Goal: Task Accomplishment & Management: Manage account settings

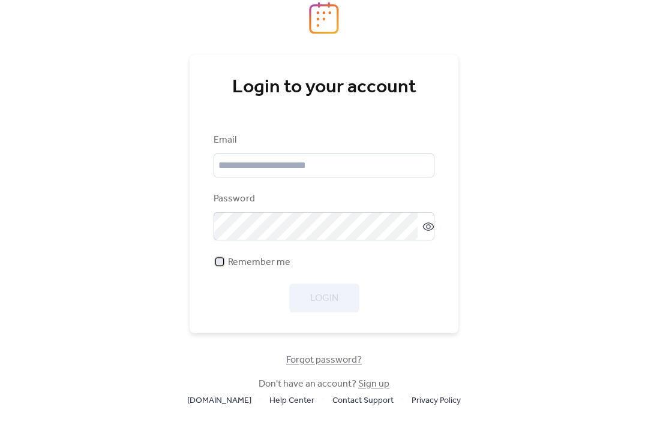
click at [262, 270] on span "Remember me" at bounding box center [259, 262] width 62 height 14
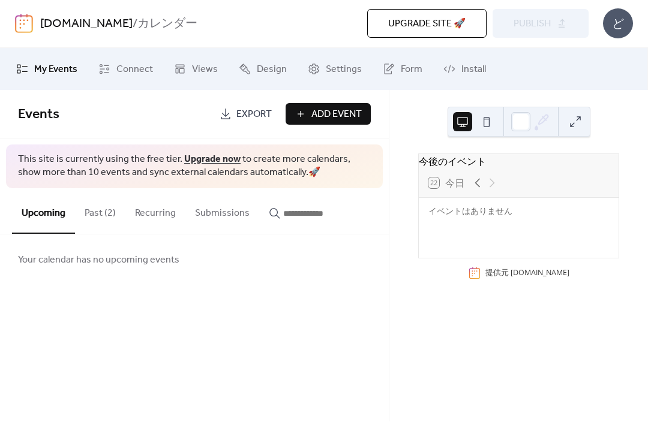
click at [461, 73] on span "Install" at bounding box center [473, 70] width 25 height 14
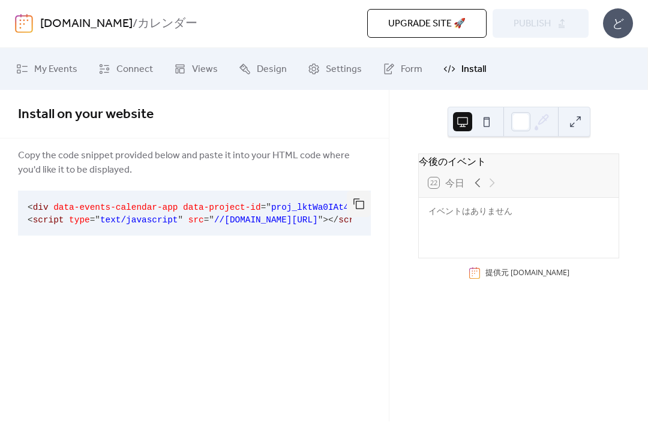
click at [365, 204] on button "button" at bounding box center [359, 204] width 24 height 26
click at [364, 206] on button "button" at bounding box center [359, 204] width 24 height 26
click at [60, 67] on span "My Events" at bounding box center [55, 70] width 43 height 14
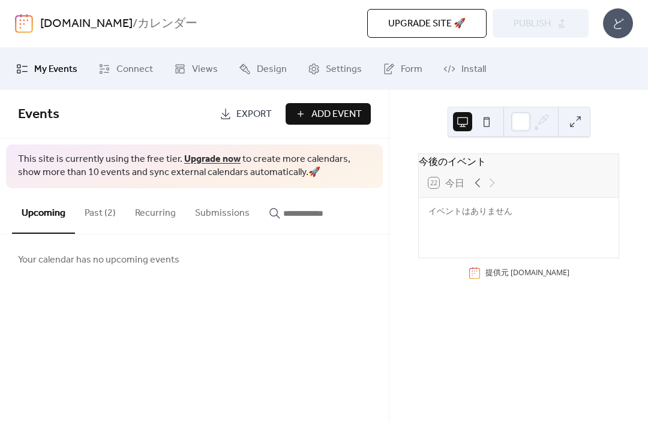
click at [460, 27] on span "Upgrade site 🚀" at bounding box center [426, 24] width 77 height 14
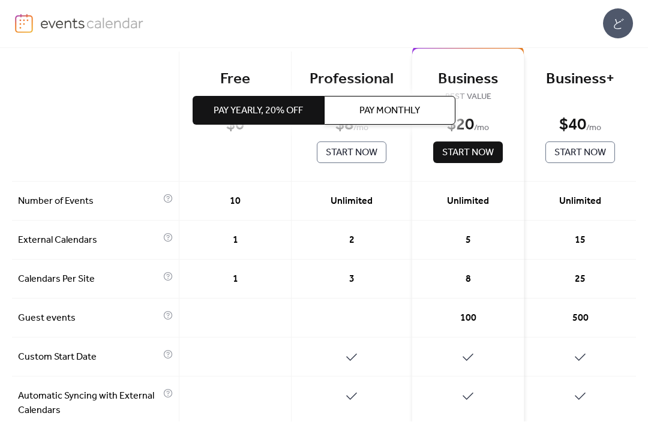
scroll to position [121, 0]
click at [233, 309] on div at bounding box center [235, 319] width 112 height 39
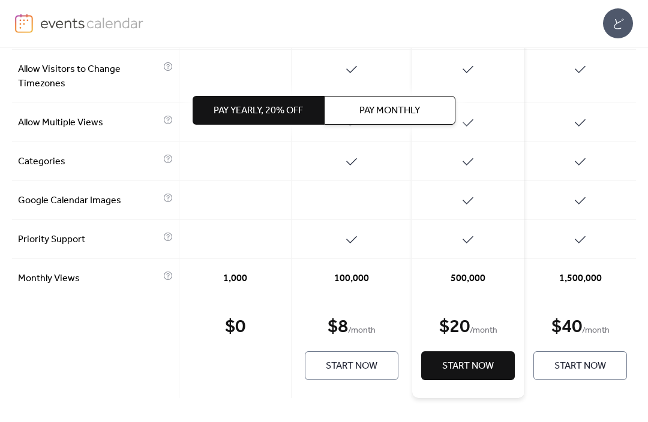
scroll to position [672, 0]
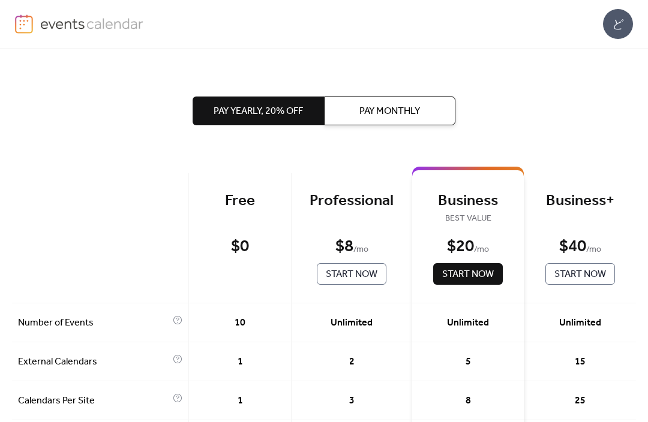
click at [92, 31] on img at bounding box center [92, 23] width 104 height 18
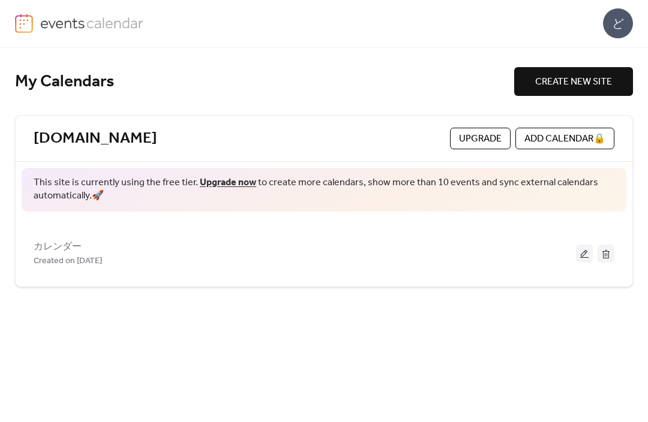
click at [166, 243] on div "カレンダー Created on [DATE]" at bounding box center [305, 254] width 542 height 29
click at [139, 252] on div "カレンダー Created on [DATE]" at bounding box center [305, 254] width 542 height 29
click at [576, 256] on button at bounding box center [584, 254] width 17 height 18
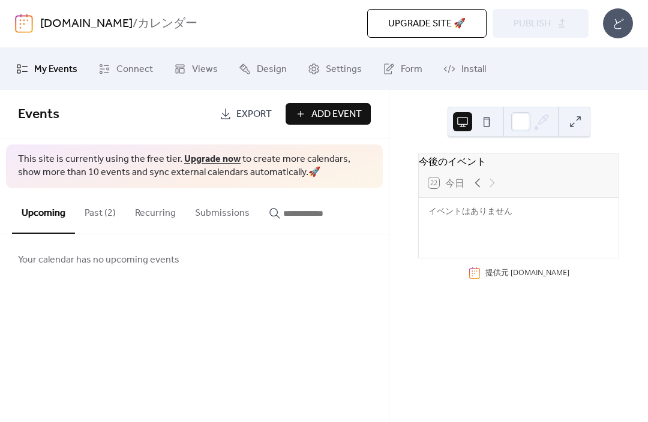
click at [361, 110] on span "Add Event" at bounding box center [336, 115] width 50 height 14
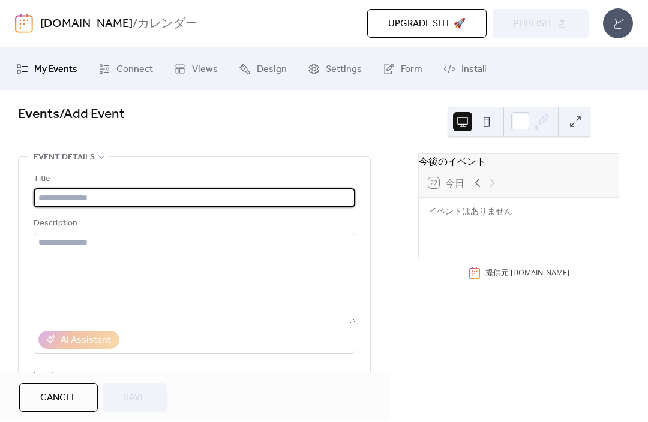
click at [303, 201] on input "text" at bounding box center [194, 198] width 321 height 19
type input "******"
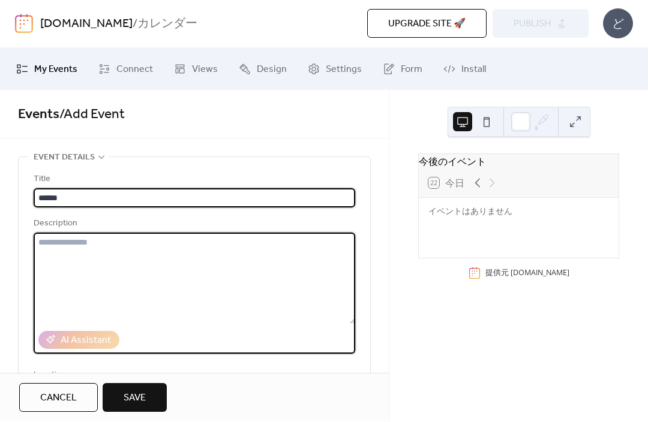
click at [48, 258] on textarea at bounding box center [194, 278] width 321 height 91
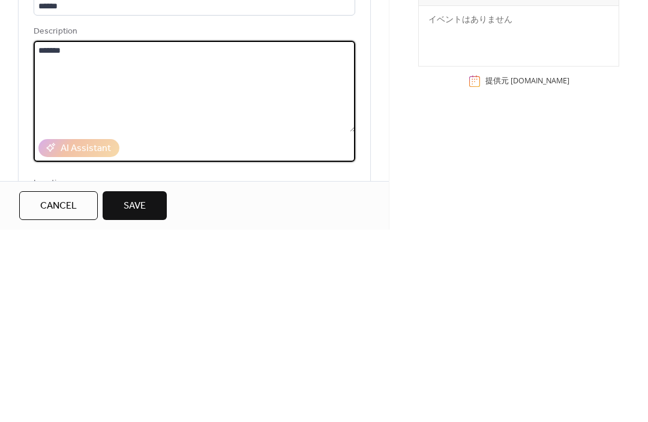
type textarea "*******"
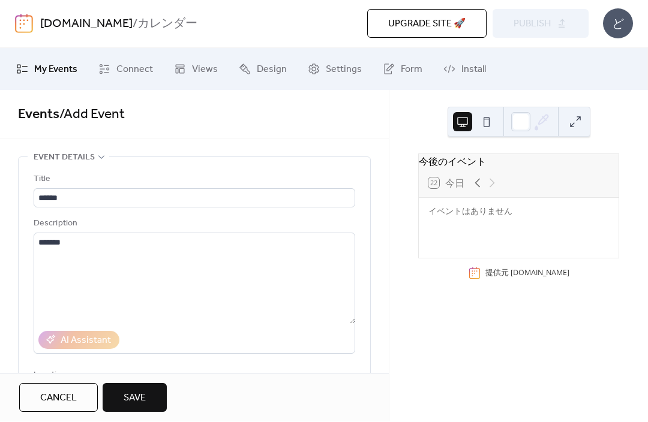
click at [130, 392] on span "Save" at bounding box center [135, 399] width 22 height 14
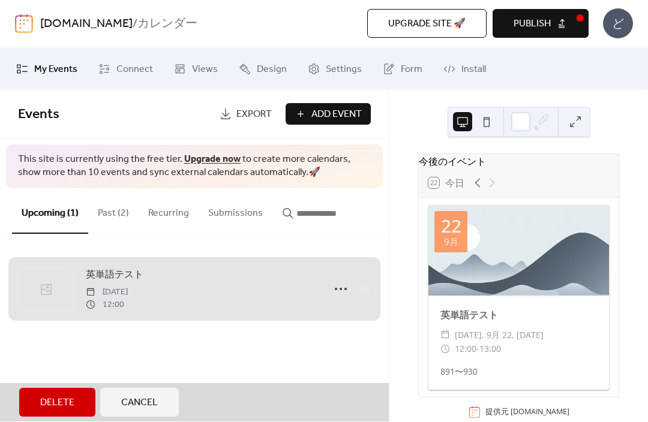
click at [334, 288] on span "英単語テスト Monday, September 22, 2025 12:00" at bounding box center [194, 289] width 353 height 73
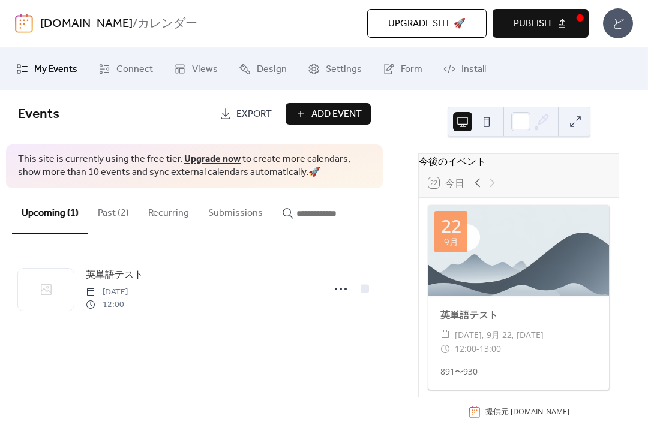
click at [253, 282] on div "英単語テスト Monday, September 22, 2025 12:00" at bounding box center [201, 289] width 231 height 43
click at [264, 280] on div "英単語テスト Monday, September 22, 2025 12:00" at bounding box center [201, 289] width 231 height 43
click at [53, 293] on div at bounding box center [46, 290] width 56 height 42
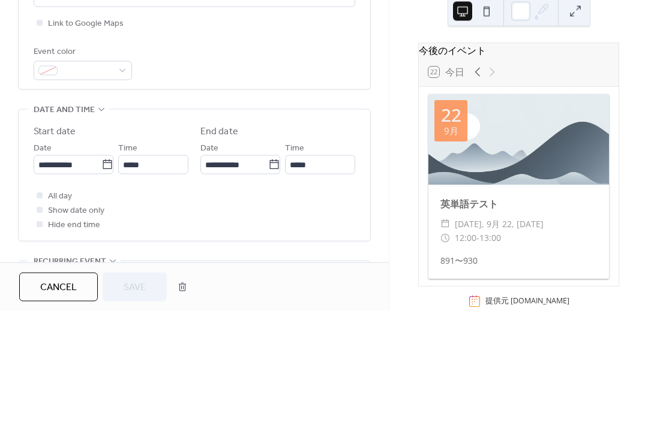
scroll to position [329, 0]
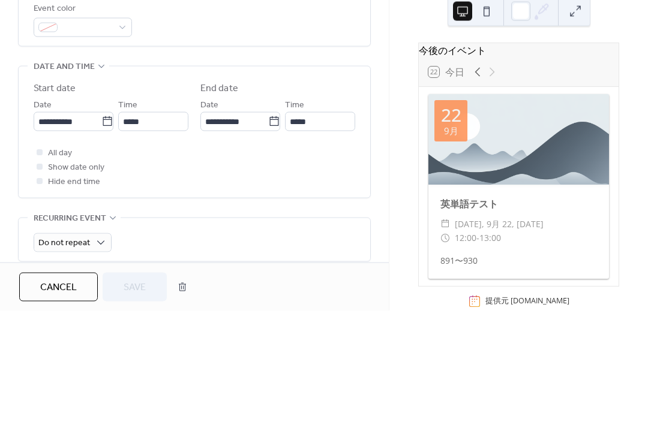
click at [112, 223] on label "**********" at bounding box center [74, 232] width 80 height 19
click at [101, 223] on input "**********" at bounding box center [68, 232] width 68 height 19
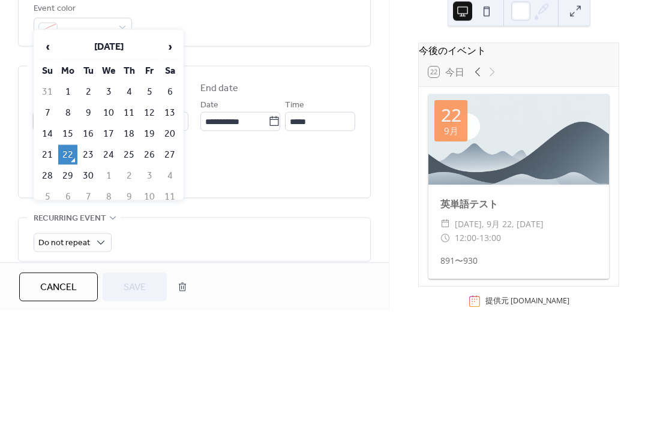
click at [276, 178] on div "**********" at bounding box center [194, 243] width 321 height 131
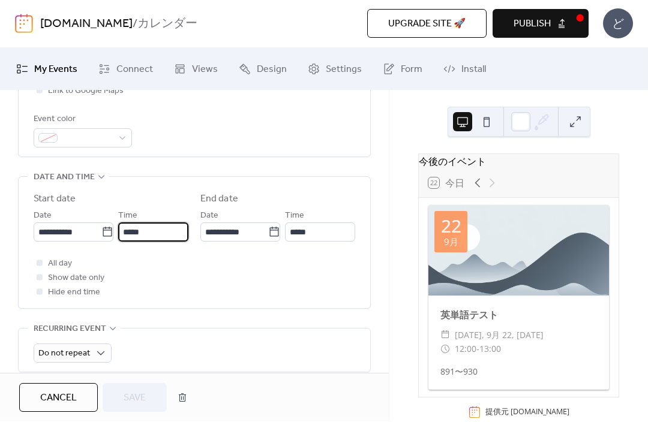
click at [169, 233] on input "*****" at bounding box center [153, 232] width 70 height 19
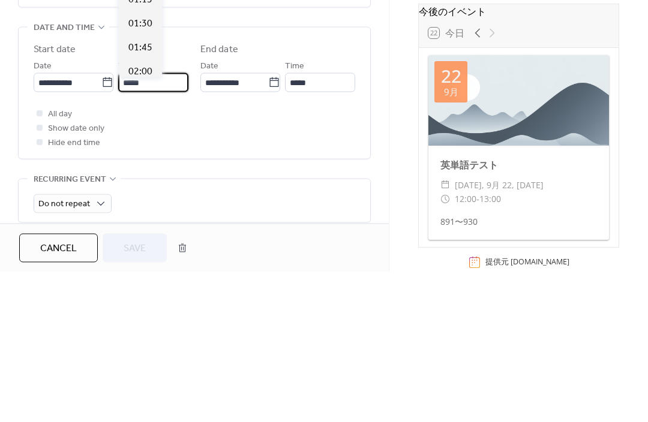
scroll to position [1151, 0]
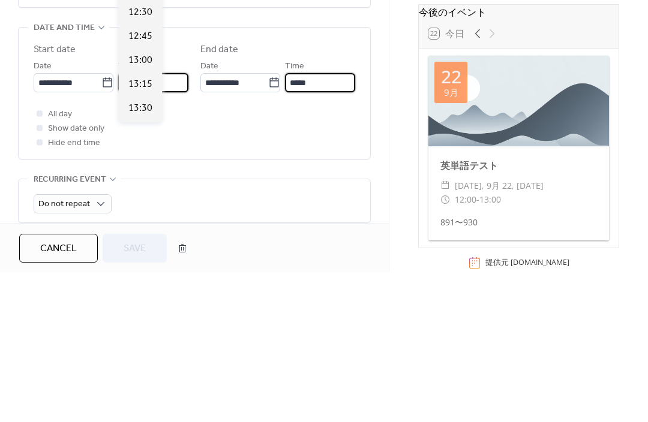
click at [317, 223] on input "*****" at bounding box center [320, 232] width 70 height 19
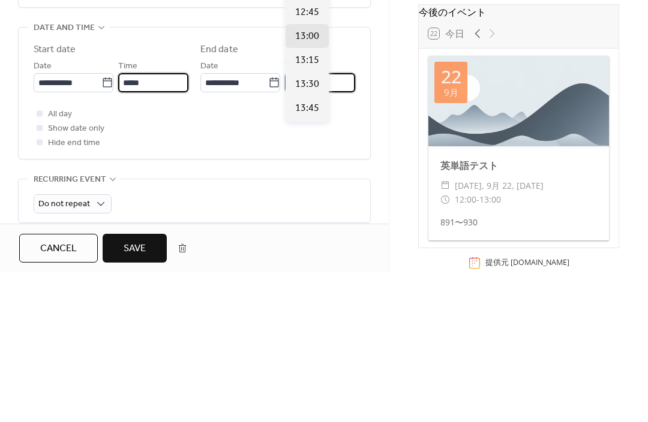
click at [169, 223] on input "*****" at bounding box center [153, 232] width 70 height 19
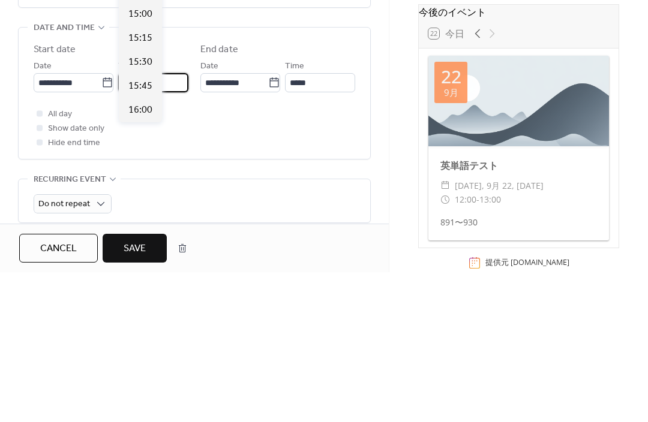
scroll to position [1355, 0]
click at [136, 192] on span "15:00" at bounding box center [140, 199] width 24 height 14
type input "*****"
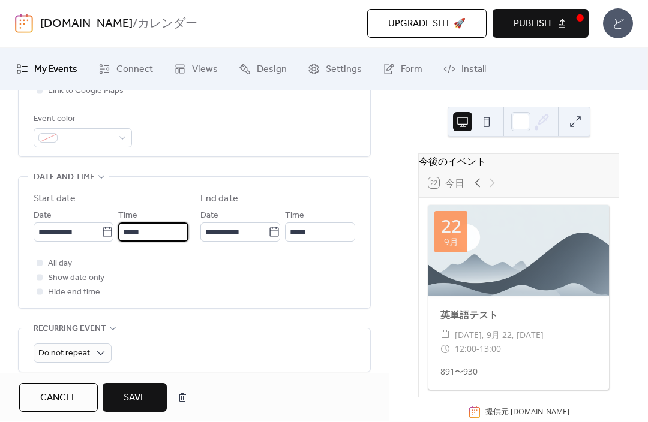
click at [177, 241] on input "*****" at bounding box center [153, 232] width 70 height 19
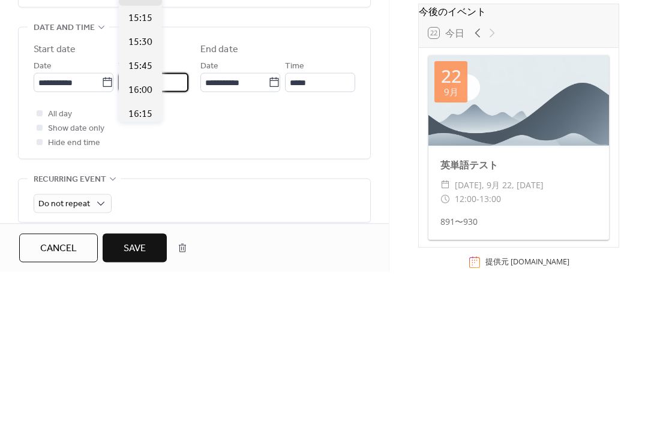
scroll to position [1406, 0]
click at [137, 188] on span "15:30" at bounding box center [140, 195] width 24 height 14
type input "*****"
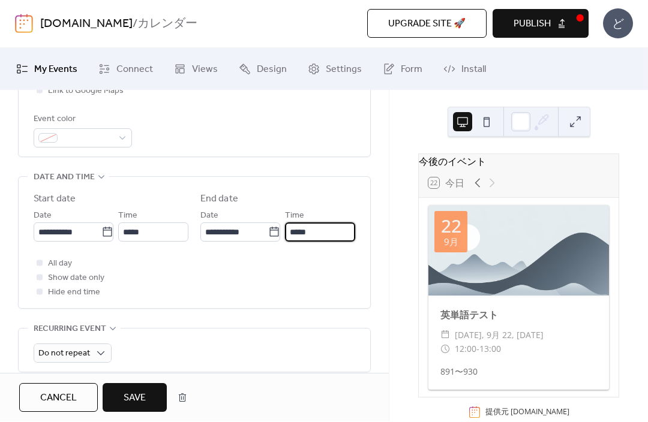
click at [320, 238] on input "*****" at bounding box center [320, 232] width 70 height 19
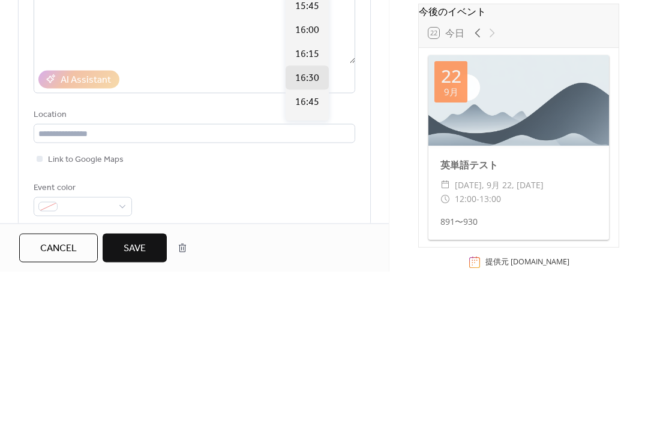
scroll to position [103, 0]
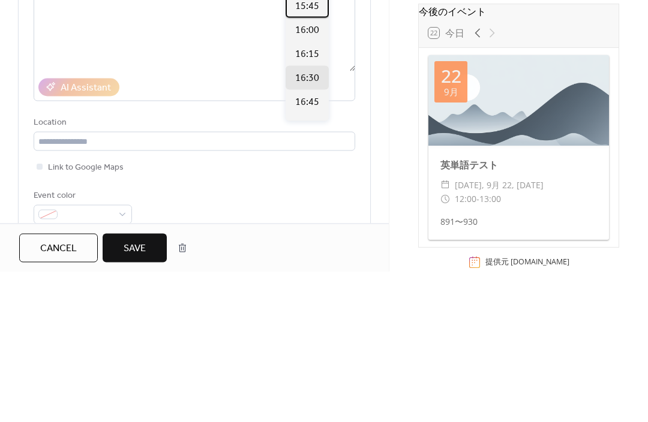
click at [314, 149] on span "15:45" at bounding box center [307, 156] width 24 height 14
type input "*****"
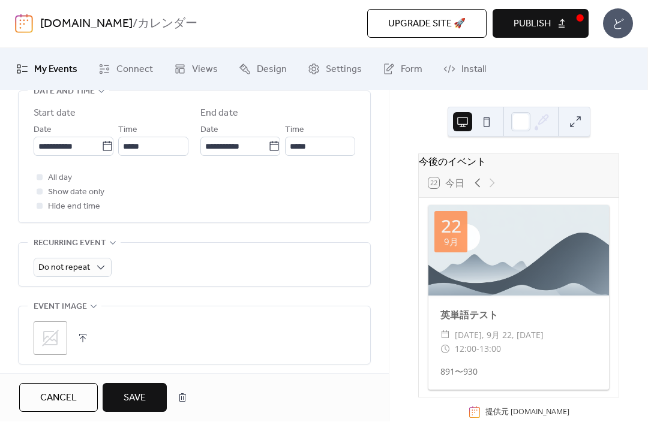
scroll to position [422, 0]
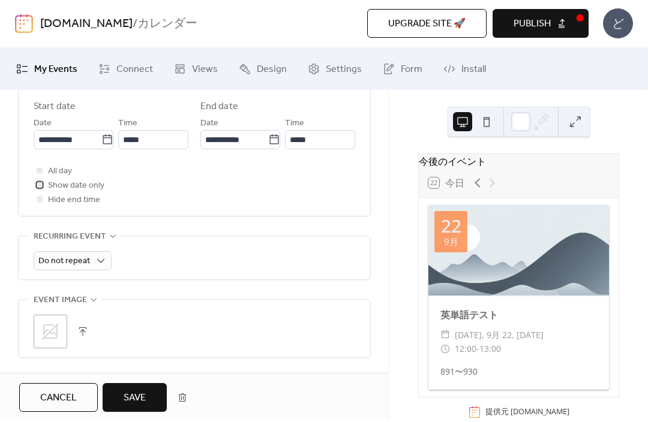
click at [97, 194] on span "Show date only" at bounding box center [76, 186] width 56 height 14
click at [133, 396] on span "Save" at bounding box center [135, 399] width 22 height 14
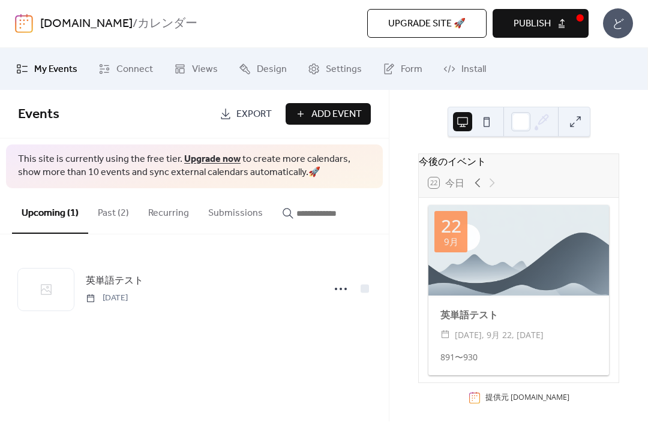
click at [139, 287] on span "英単語テスト" at bounding box center [115, 282] width 58 height 14
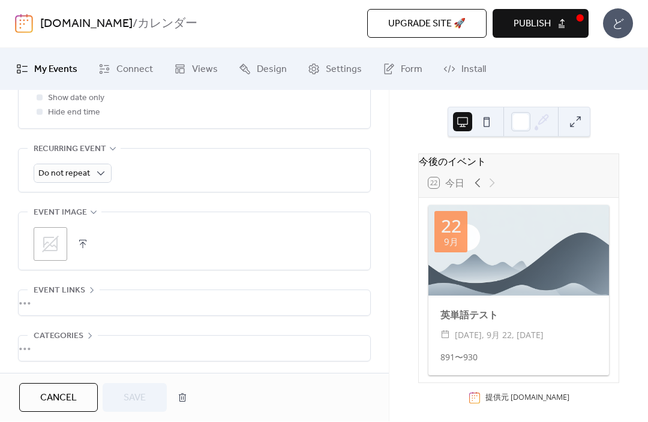
scroll to position [519, 0]
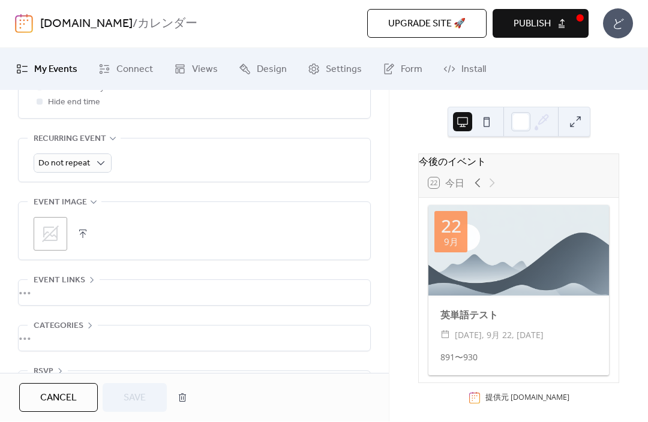
click at [71, 399] on span "Cancel" at bounding box center [58, 399] width 37 height 14
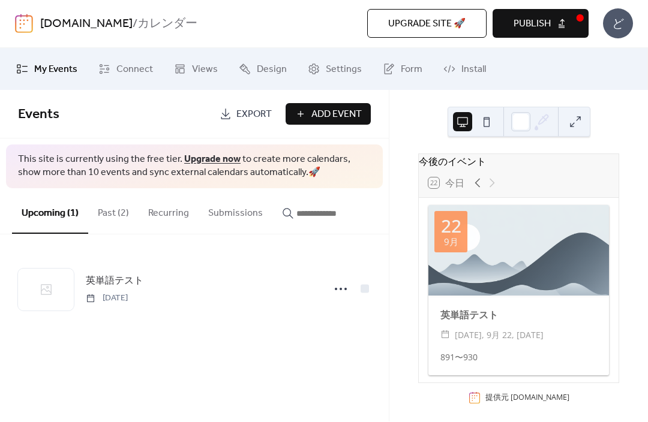
click at [197, 265] on div "英単語テスト Monday, September 22, 2025" at bounding box center [194, 289] width 353 height 73
click at [239, 209] on button "Submissions" at bounding box center [235, 211] width 74 height 44
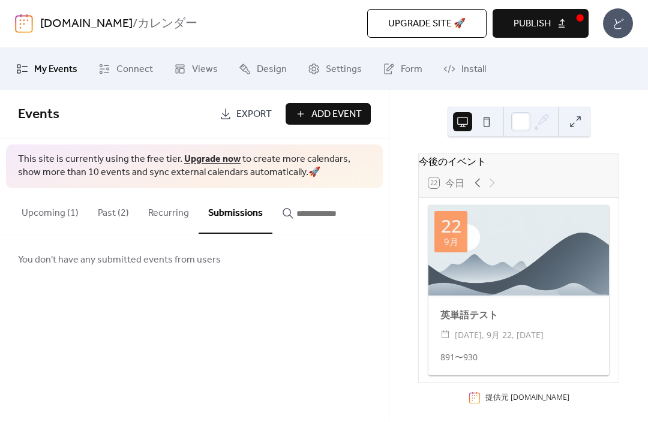
click at [168, 218] on button "Recurring" at bounding box center [169, 211] width 60 height 44
click at [53, 226] on button "Upcoming (1)" at bounding box center [50, 211] width 76 height 44
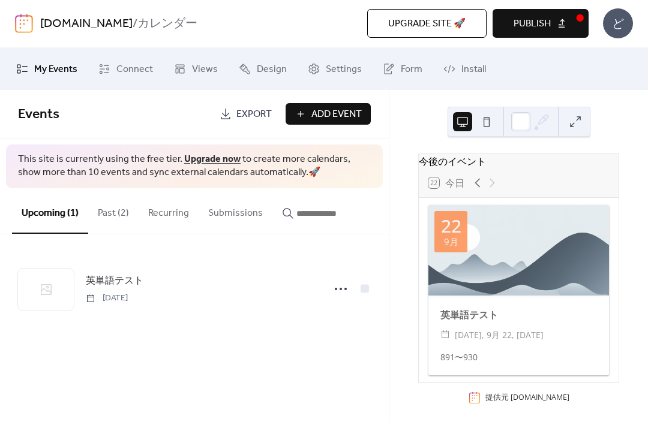
click at [128, 293] on span "Monday, September 22, 2025" at bounding box center [107, 299] width 42 height 13
click at [121, 277] on span "英単語テスト" at bounding box center [115, 282] width 58 height 14
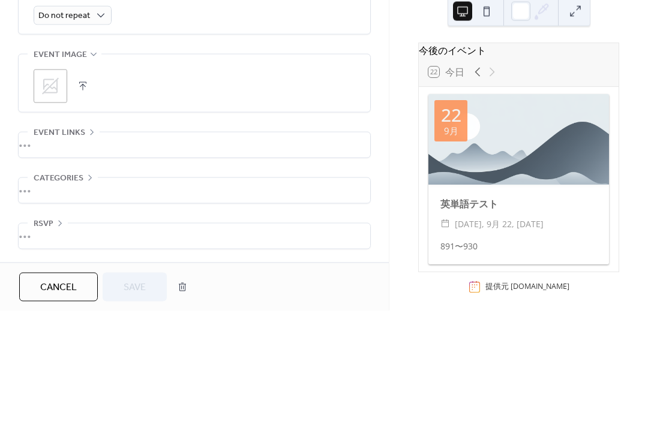
scroll to position [566, 0]
click at [66, 181] on div ";" at bounding box center [51, 198] width 34 height 34
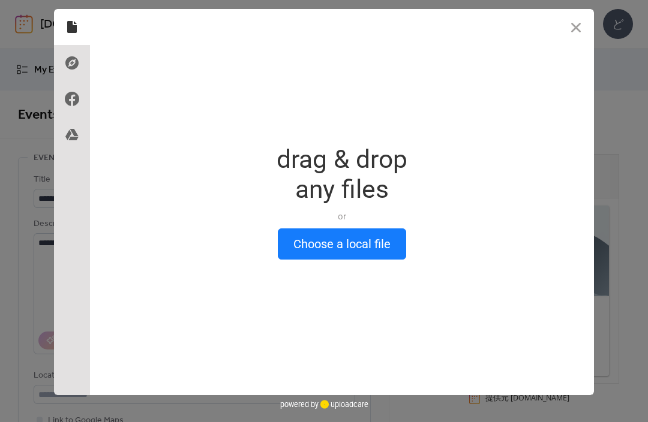
scroll to position [111, 0]
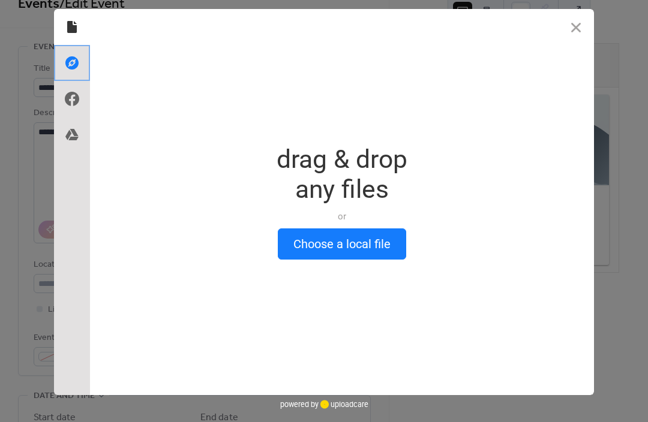
click at [83, 68] on div at bounding box center [72, 63] width 36 height 36
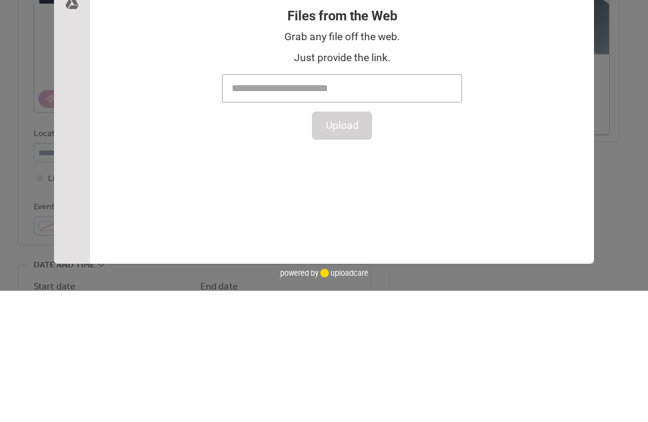
scroll to position [242, 0]
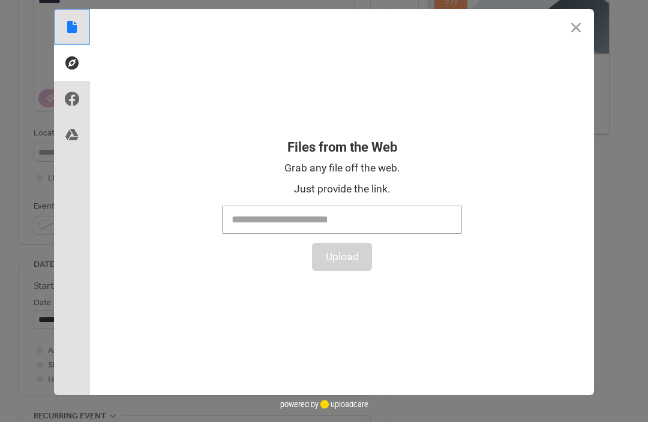
click at [79, 33] on icon at bounding box center [71, 26] width 19 height 19
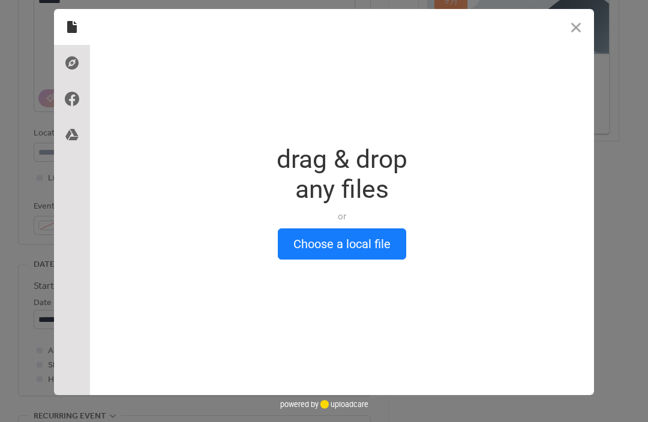
click at [353, 218] on div "or" at bounding box center [341, 216] width 131 height 12
click at [378, 239] on button "Choose a local file" at bounding box center [342, 243] width 128 height 31
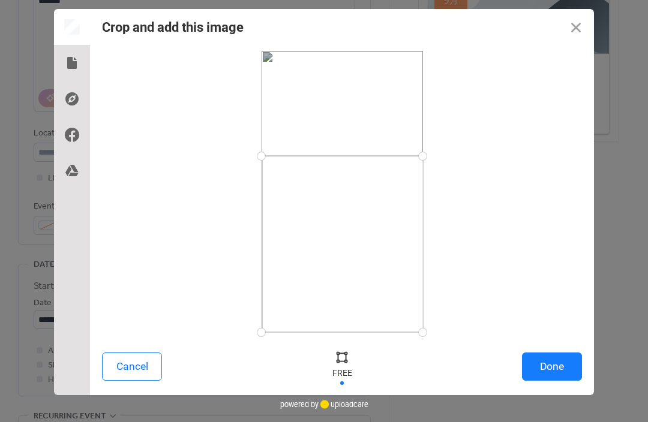
click at [548, 376] on button "Done" at bounding box center [552, 367] width 60 height 28
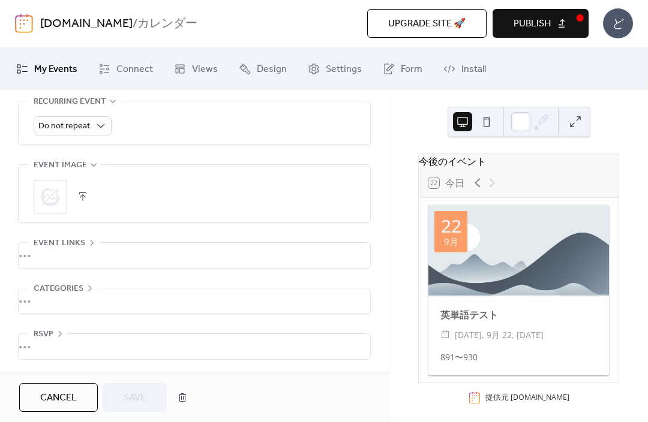
scroll to position [566, 0]
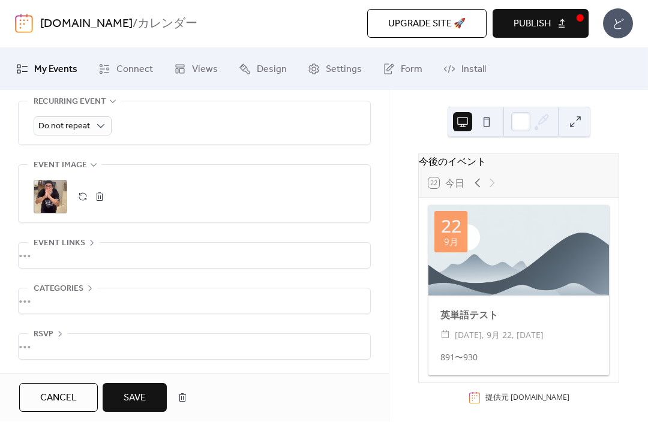
click at [143, 385] on button "Save" at bounding box center [135, 398] width 64 height 29
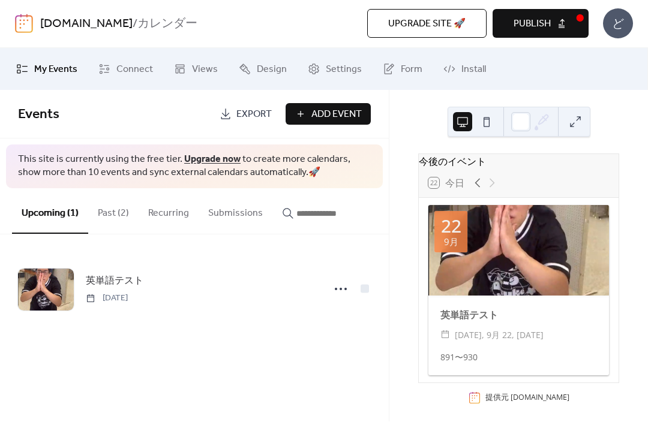
click at [345, 293] on icon at bounding box center [340, 289] width 19 height 19
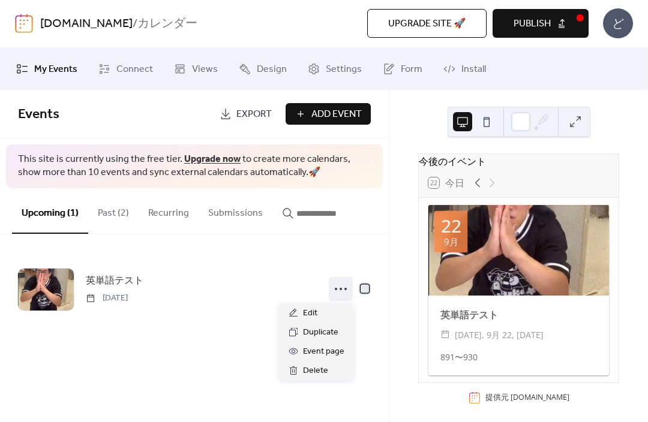
click at [365, 289] on div at bounding box center [364, 289] width 8 height 8
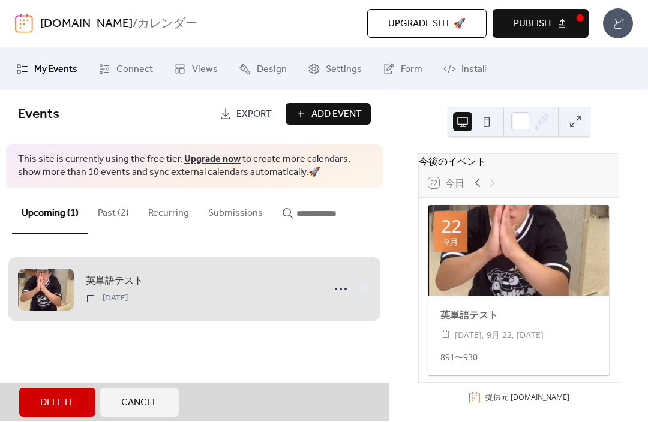
click at [369, 291] on span "英単語テスト Monday, September 22, 2025" at bounding box center [194, 289] width 353 height 73
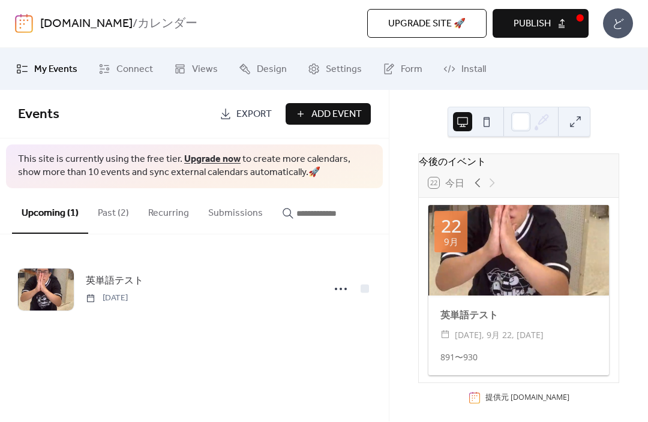
click at [347, 290] on icon at bounding box center [340, 289] width 19 height 19
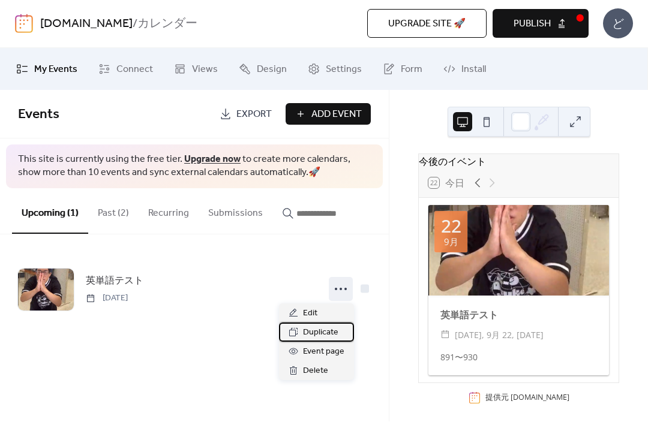
click at [327, 334] on span "Duplicate" at bounding box center [320, 333] width 35 height 14
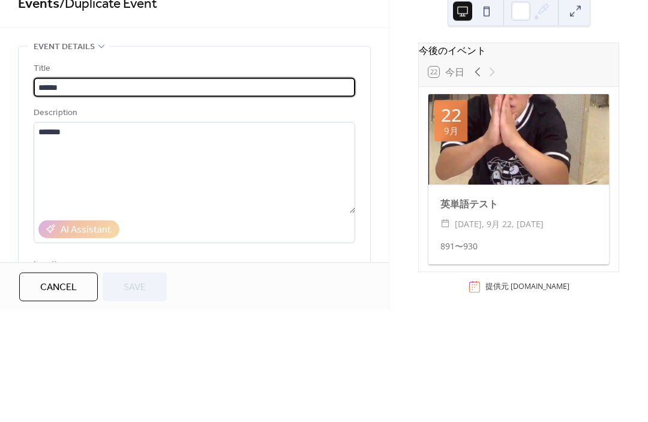
scroll to position [22, 0]
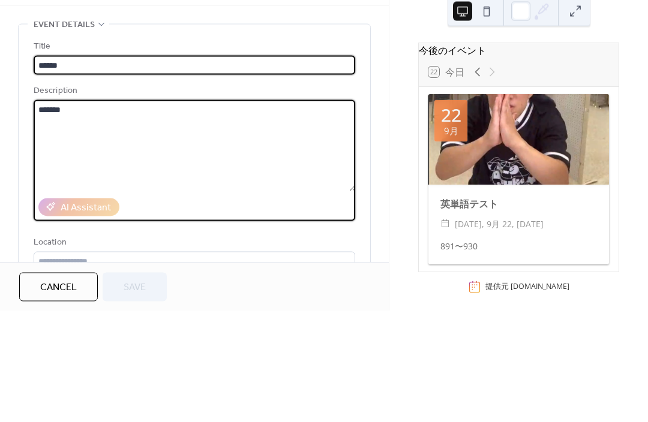
click at [242, 211] on textarea "*******" at bounding box center [194, 256] width 321 height 91
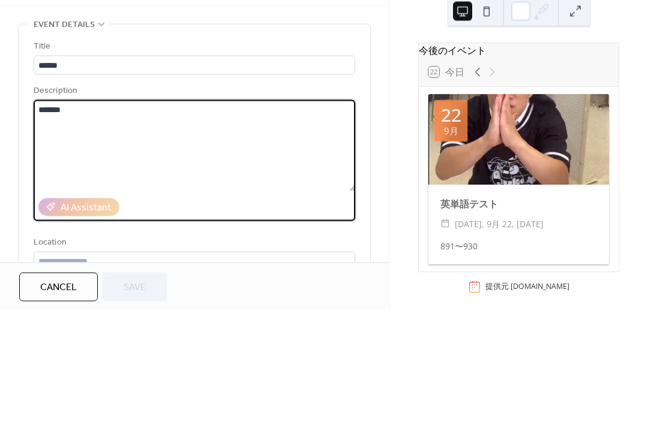
click at [191, 211] on textarea "*******" at bounding box center [194, 256] width 321 height 91
click at [210, 211] on textarea "*******" at bounding box center [194, 256] width 321 height 91
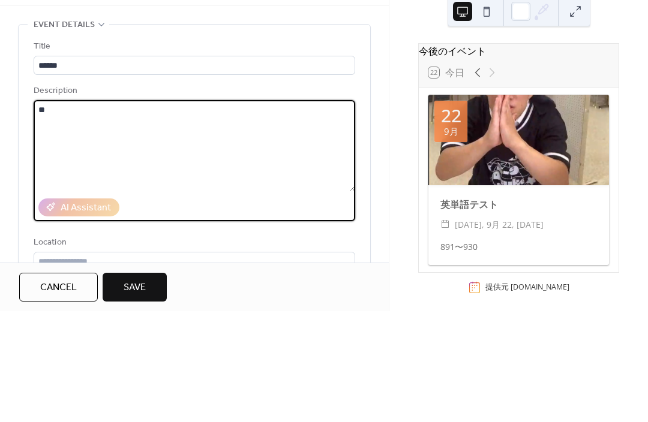
type textarea "*"
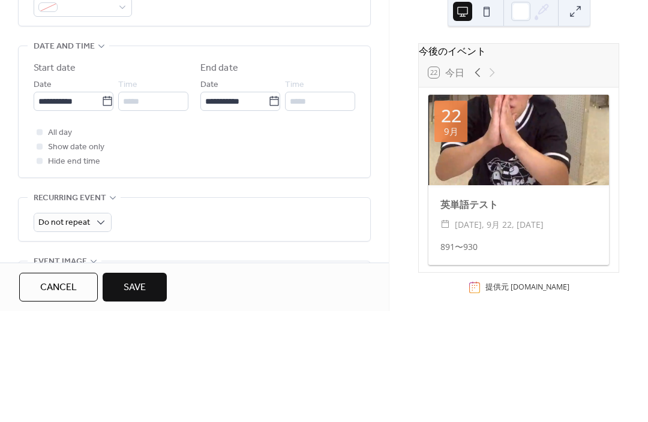
scroll to position [353, 0]
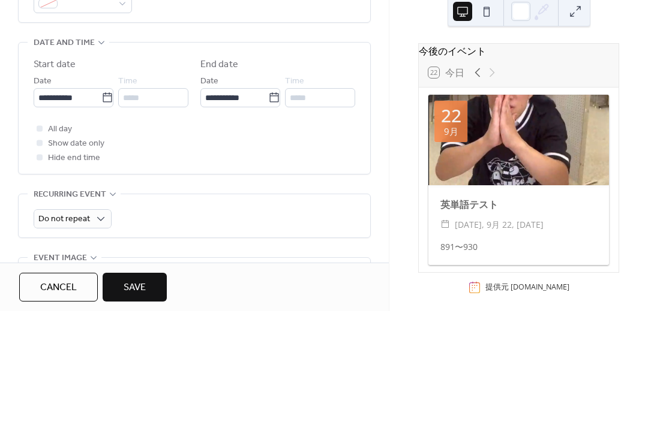
type textarea "*******"
click at [105, 199] on label "**********" at bounding box center [74, 208] width 80 height 19
click at [101, 199] on input "**********" at bounding box center [68, 208] width 68 height 19
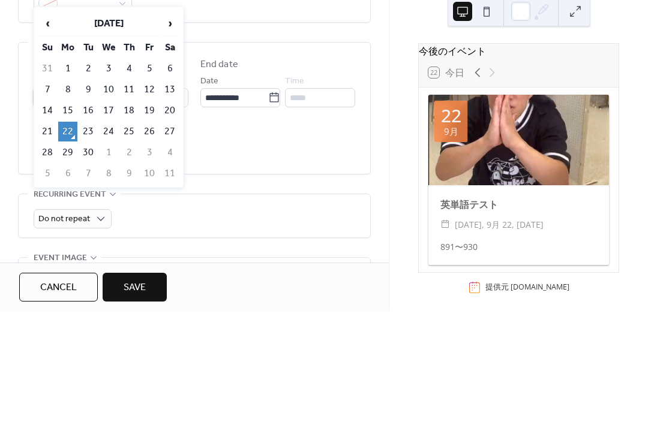
click at [116, 233] on td "24" at bounding box center [108, 243] width 19 height 20
type input "**********"
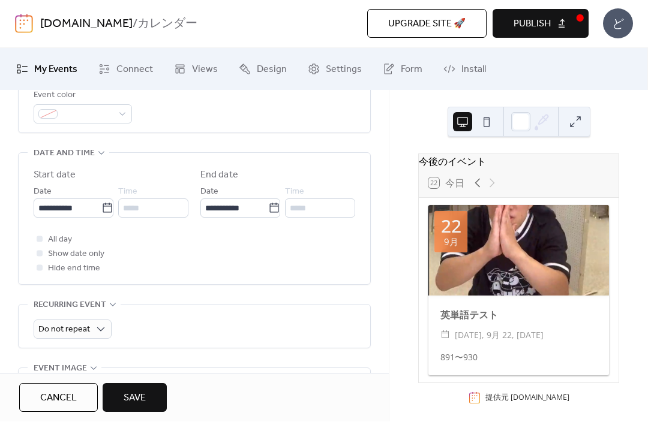
click at [118, 388] on button "Save" at bounding box center [135, 398] width 64 height 29
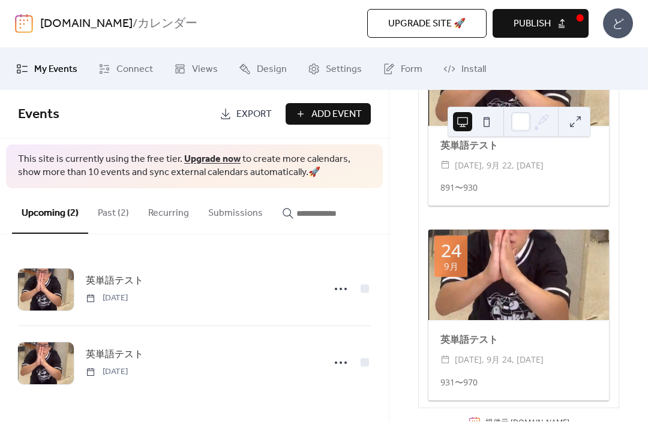
scroll to position [168, 0]
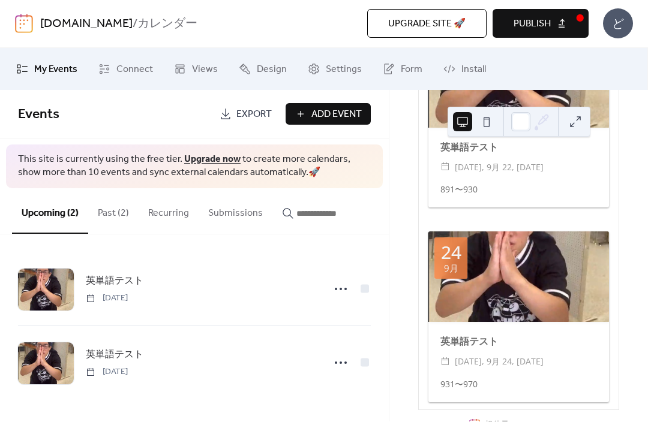
click at [343, 362] on icon at bounding box center [340, 363] width 19 height 19
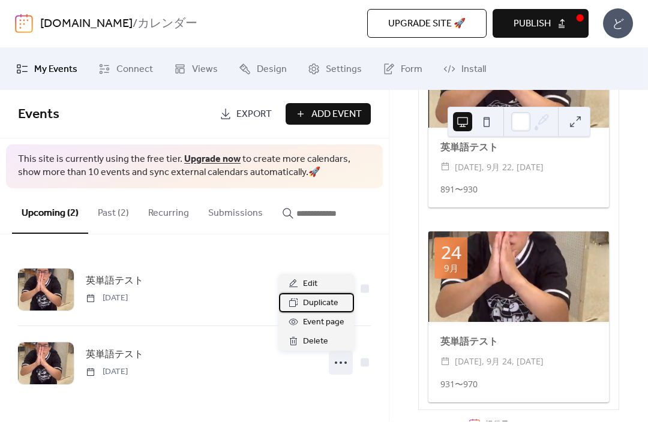
click at [344, 298] on div "Duplicate" at bounding box center [316, 303] width 75 height 19
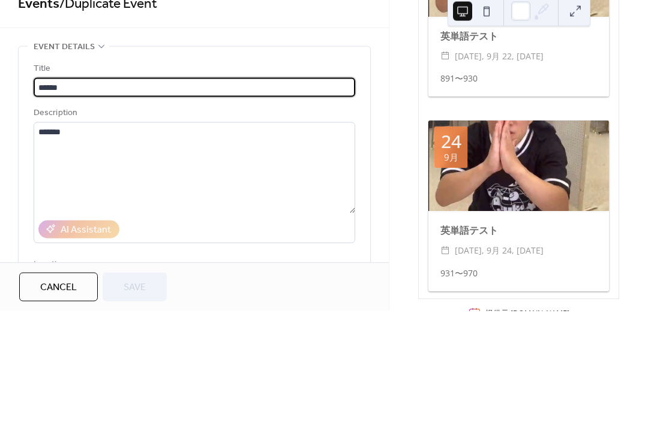
scroll to position [50, 0]
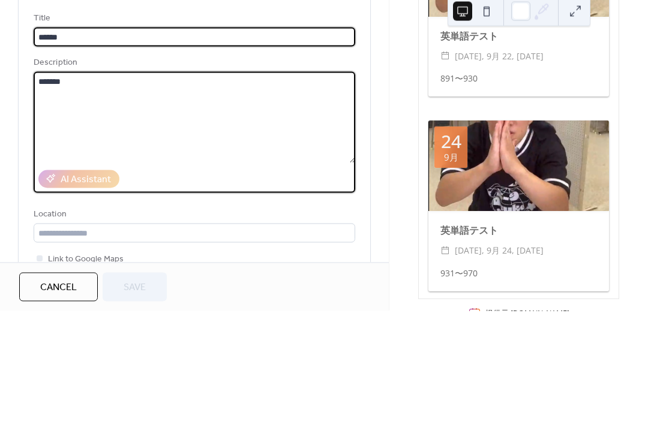
click at [256, 183] on textarea "*******" at bounding box center [194, 228] width 321 height 91
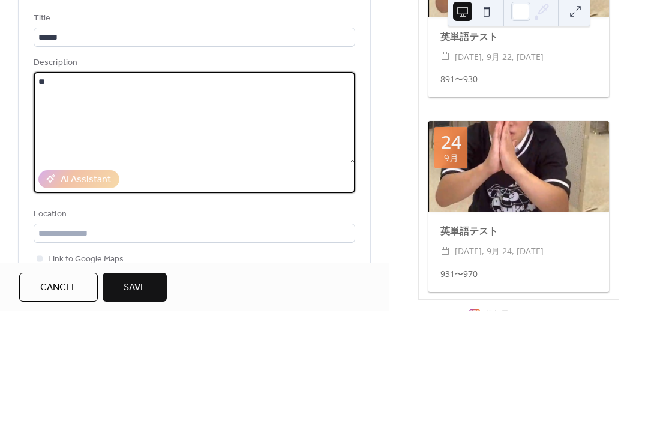
type textarea "*"
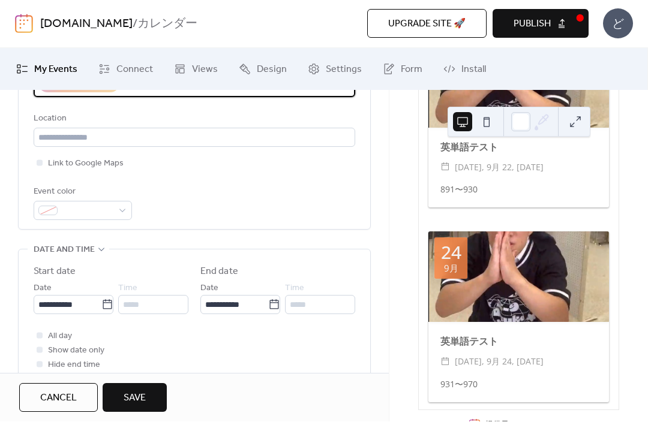
scroll to position [264, 0]
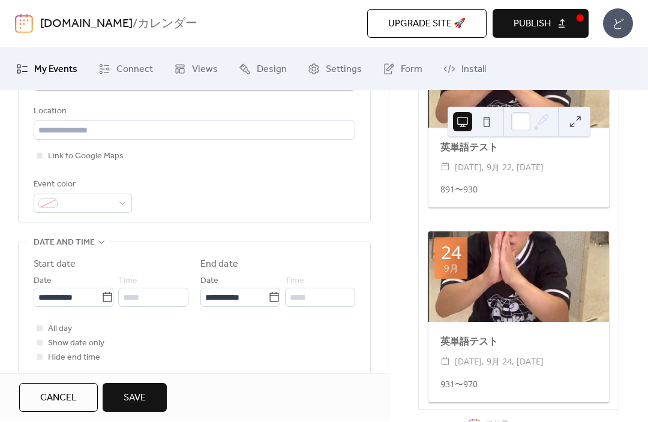
type textarea "********"
click at [103, 304] on icon at bounding box center [107, 298] width 12 height 12
click at [101, 306] on input "**********" at bounding box center [68, 297] width 68 height 19
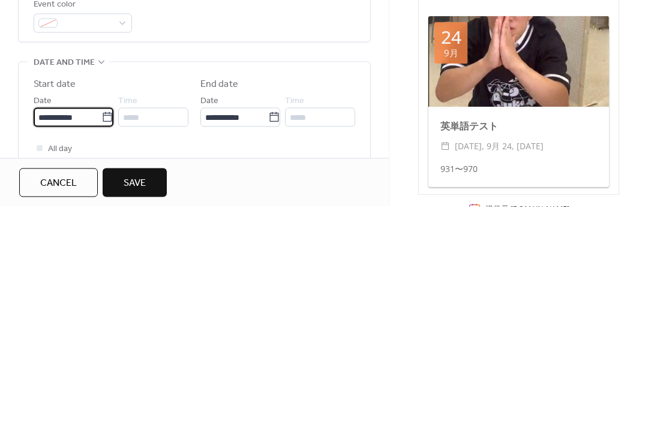
scroll to position [228, 0]
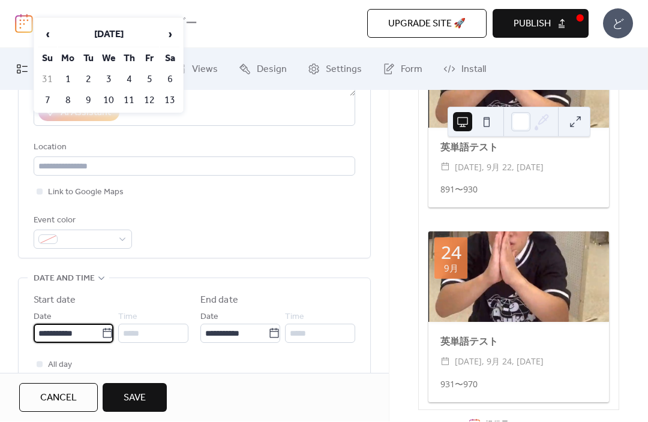
click at [110, 335] on label "**********" at bounding box center [74, 333] width 80 height 19
click at [101, 335] on input "**********" at bounding box center [68, 333] width 68 height 19
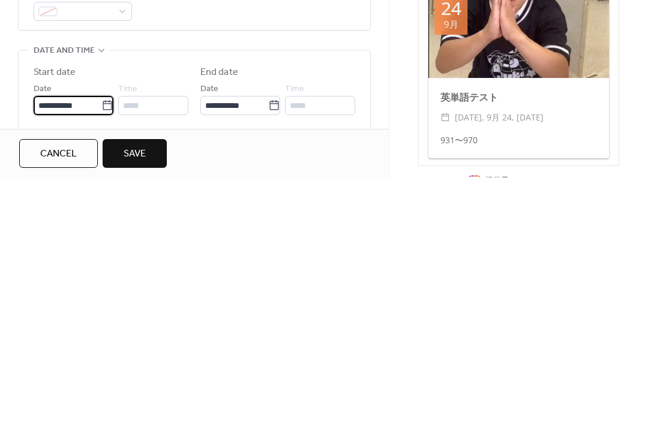
scroll to position [211, 0]
click at [97, 341] on input "**********" at bounding box center [68, 350] width 68 height 19
click at [109, 345] on icon at bounding box center [107, 351] width 12 height 12
click at [101, 341] on input "**********" at bounding box center [68, 350] width 68 height 19
click at [112, 341] on label "**********" at bounding box center [74, 350] width 80 height 19
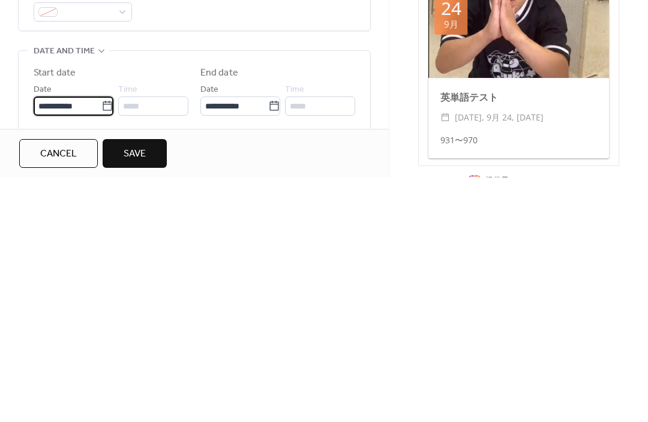
click at [101, 341] on input "**********" at bounding box center [68, 350] width 68 height 19
click at [111, 341] on label "**********" at bounding box center [74, 350] width 80 height 19
click at [101, 341] on input "**********" at bounding box center [68, 350] width 68 height 19
click at [107, 345] on icon at bounding box center [107, 351] width 12 height 12
click at [101, 341] on input "**********" at bounding box center [68, 350] width 68 height 19
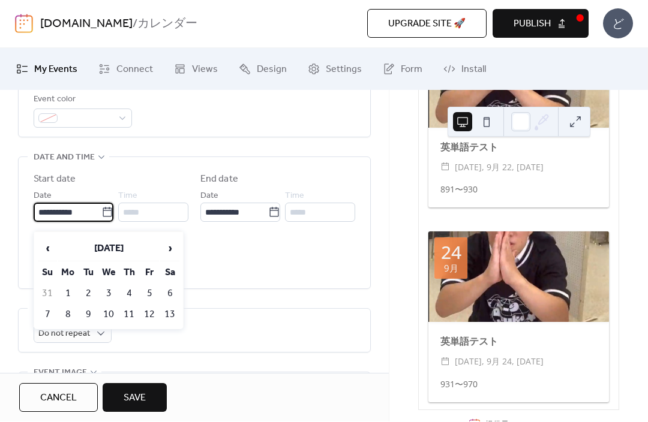
scroll to position [345, 0]
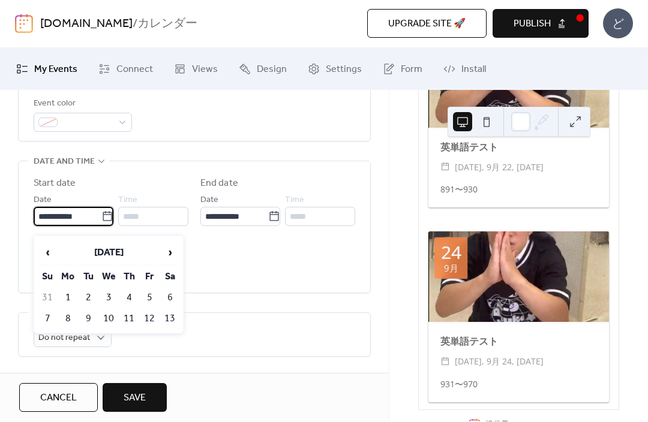
click at [113, 217] on label "**********" at bounding box center [74, 216] width 80 height 19
click at [101, 217] on input "**********" at bounding box center [68, 216] width 68 height 19
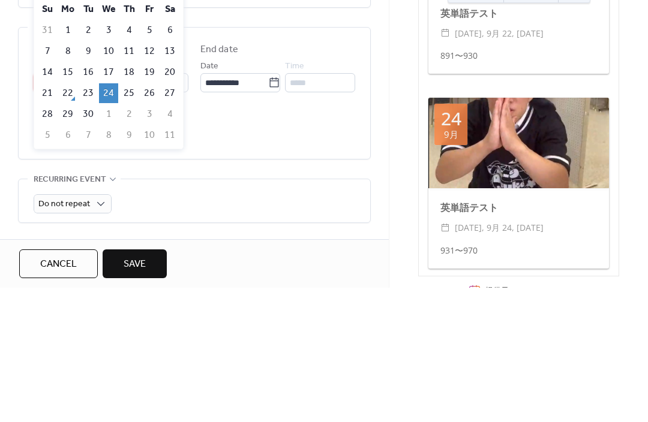
click at [147, 218] on td "26" at bounding box center [149, 228] width 19 height 20
type input "**********"
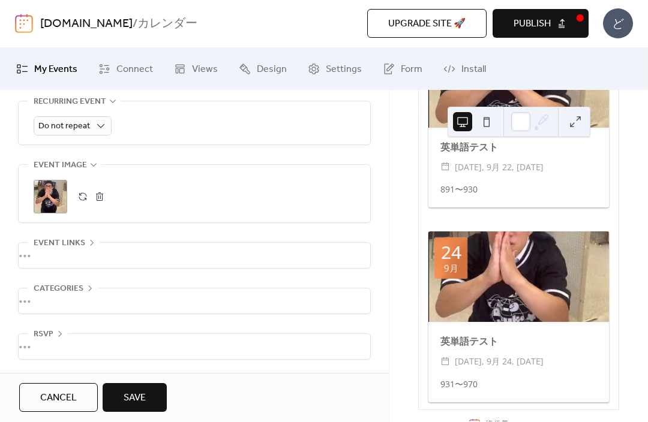
click at [145, 392] on span "Save" at bounding box center [135, 399] width 22 height 14
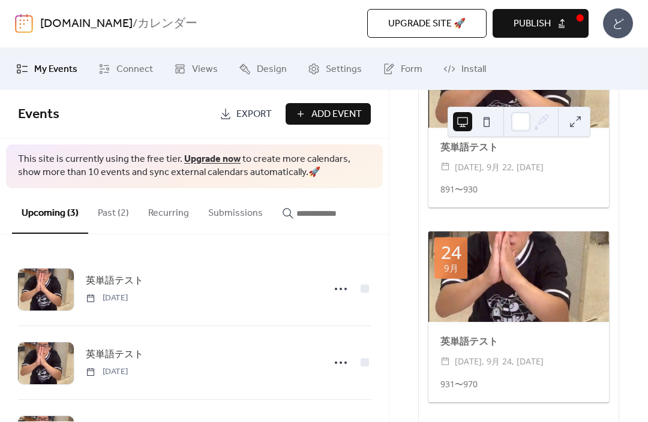
click at [569, 31] on button "Publish" at bounding box center [540, 24] width 96 height 29
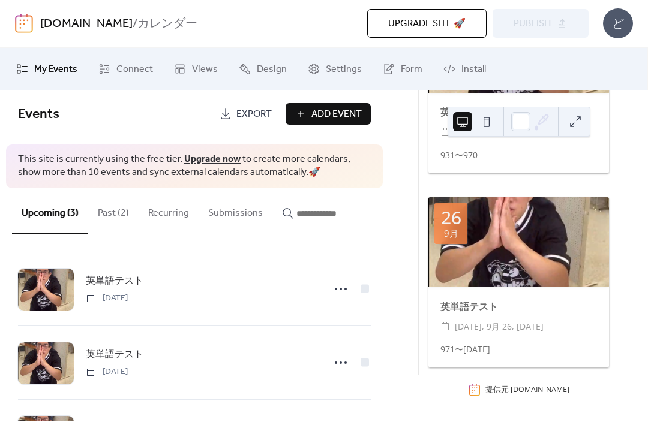
scroll to position [403, 0]
click at [388, 212] on div "Upcoming (3) Past (2) Recurring Submissions" at bounding box center [194, 212] width 389 height 46
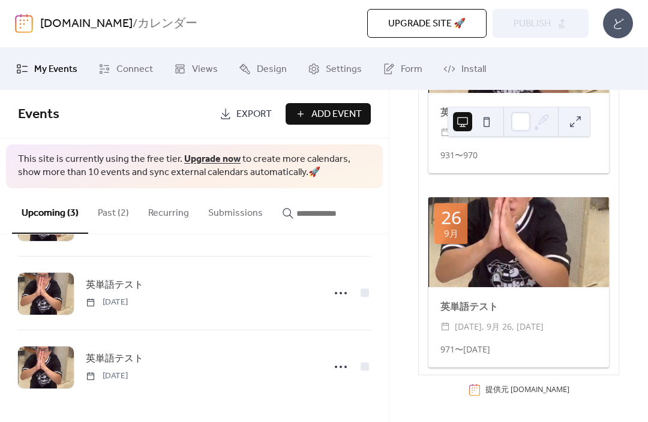
scroll to position [70, 0]
click at [336, 366] on circle at bounding box center [336, 367] width 2 height 2
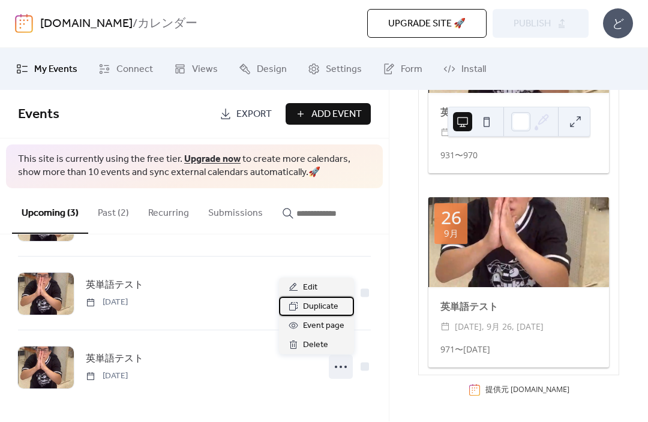
click at [342, 310] on div "Duplicate" at bounding box center [316, 306] width 75 height 19
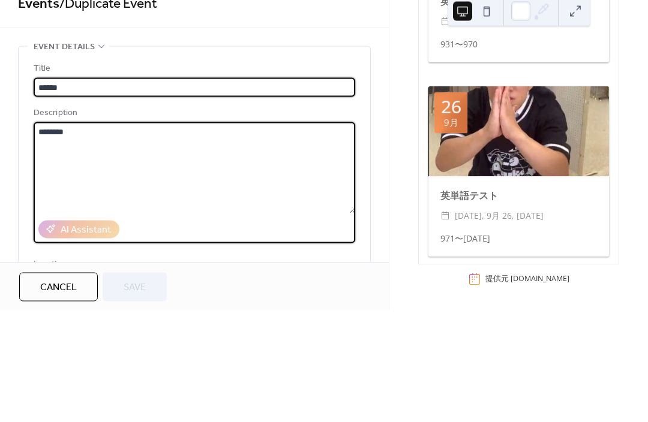
click at [242, 233] on textarea "********" at bounding box center [194, 278] width 321 height 91
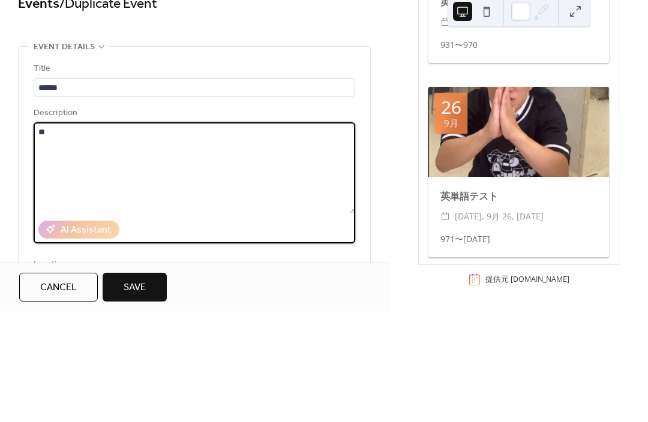
type textarea "*"
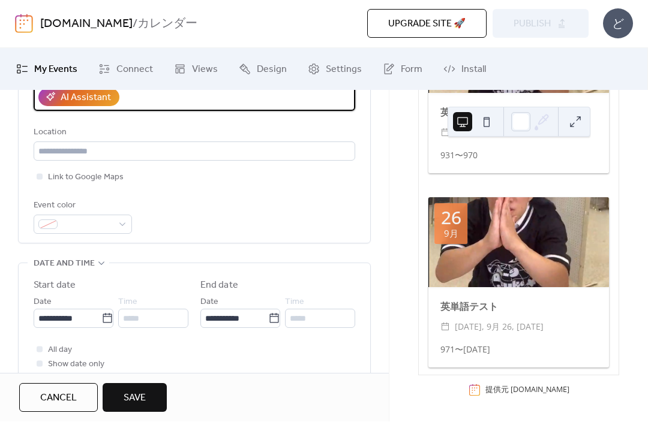
scroll to position [261, 0]
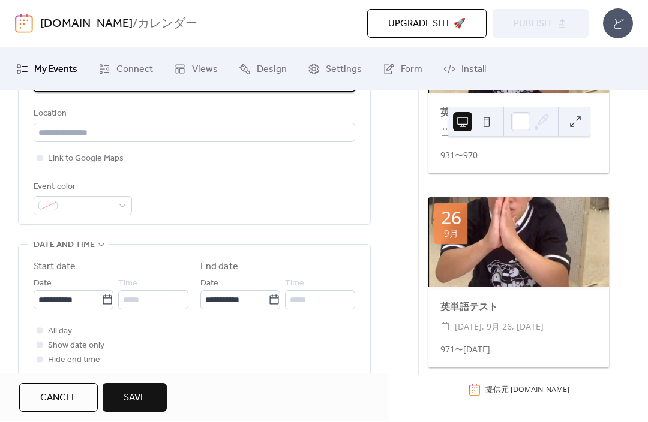
type textarea "*********"
click at [112, 303] on label "**********" at bounding box center [74, 300] width 80 height 19
click at [101, 303] on input "**********" at bounding box center [68, 300] width 68 height 19
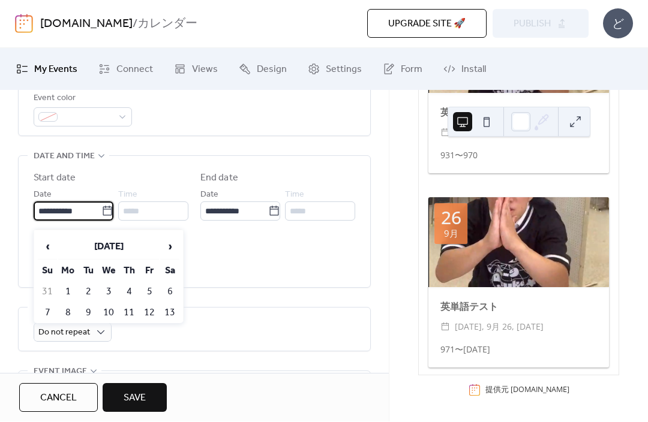
scroll to position [351, 0]
click at [178, 184] on label "Start date" at bounding box center [111, 178] width 155 height 14
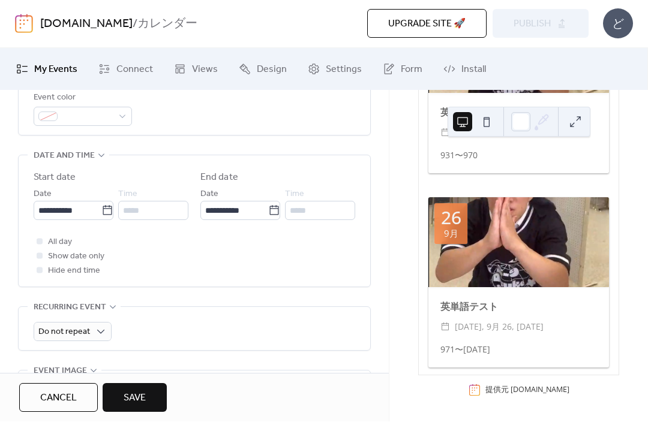
click at [106, 217] on icon at bounding box center [107, 211] width 12 height 12
click at [101, 217] on input "**********" at bounding box center [68, 210] width 68 height 19
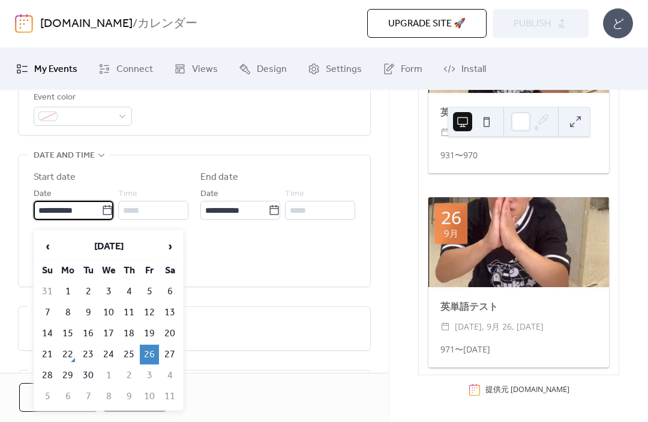
click at [72, 374] on td "29" at bounding box center [67, 376] width 19 height 20
type input "**********"
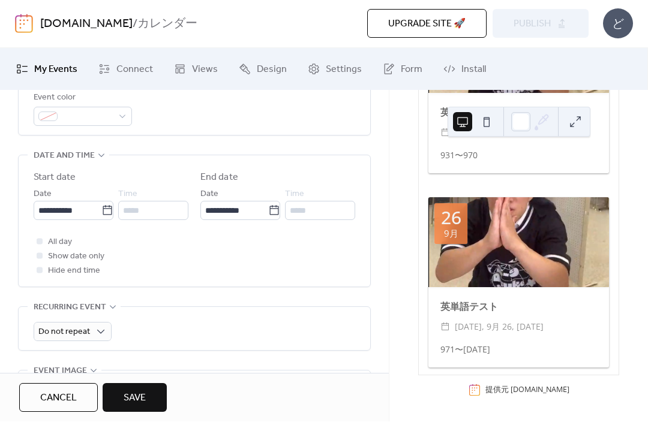
click at [143, 393] on span "Save" at bounding box center [135, 399] width 22 height 14
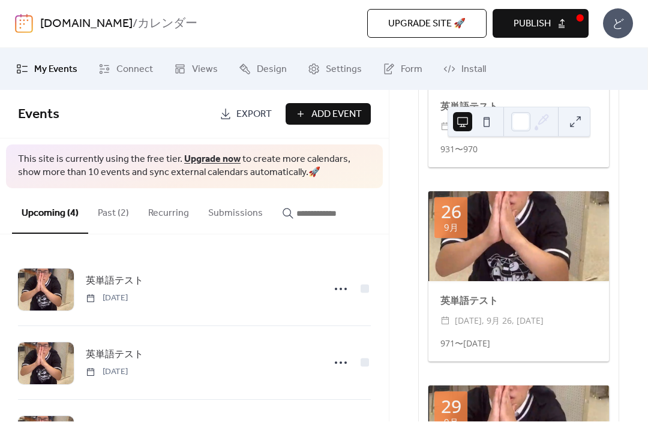
click at [563, 27] on button "Publish" at bounding box center [540, 24] width 96 height 29
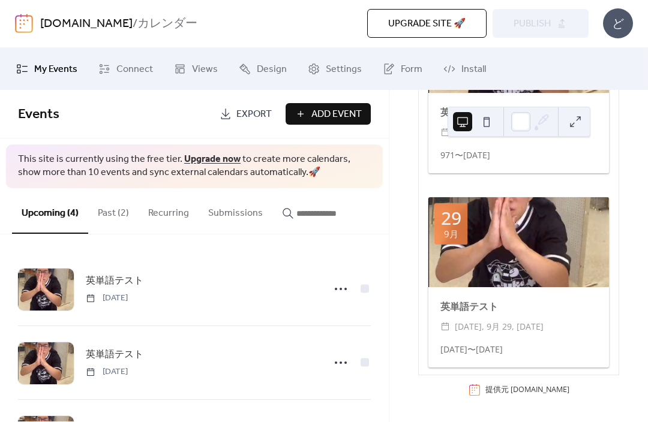
scroll to position [597, 0]
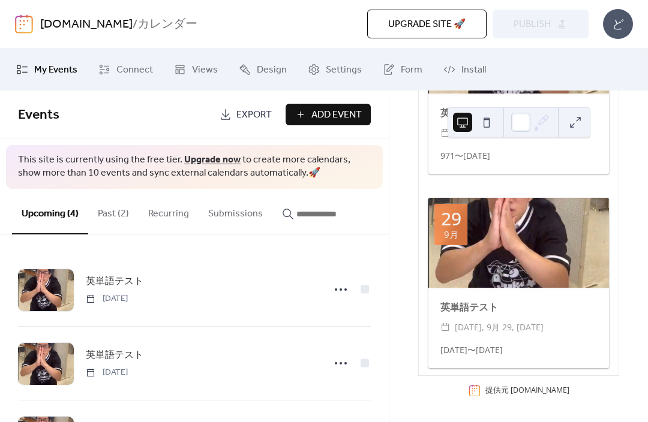
click at [362, 118] on button "Add Event" at bounding box center [327, 115] width 85 height 22
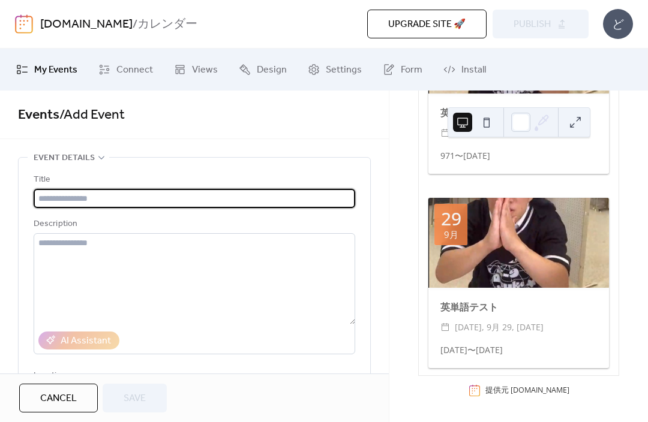
click at [314, 198] on input "text" at bounding box center [194, 198] width 321 height 19
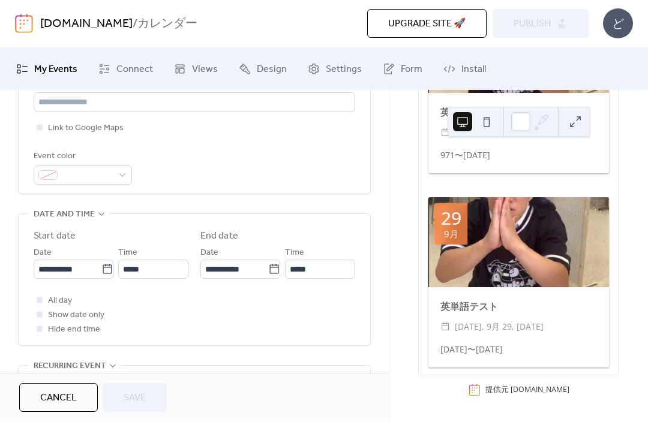
scroll to position [350, 0]
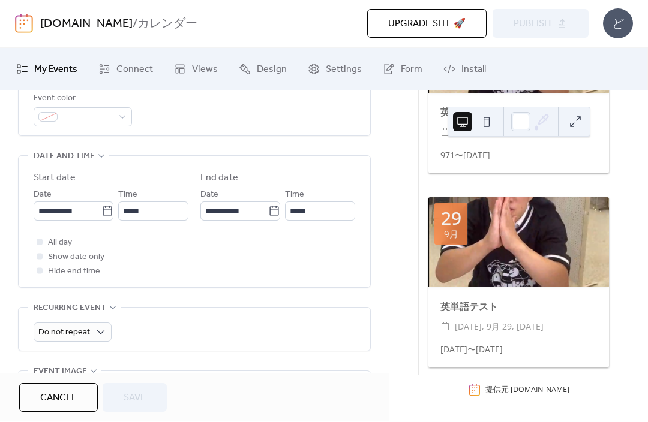
click at [107, 216] on icon at bounding box center [107, 211] width 9 height 10
click at [101, 216] on input "**********" at bounding box center [68, 211] width 68 height 19
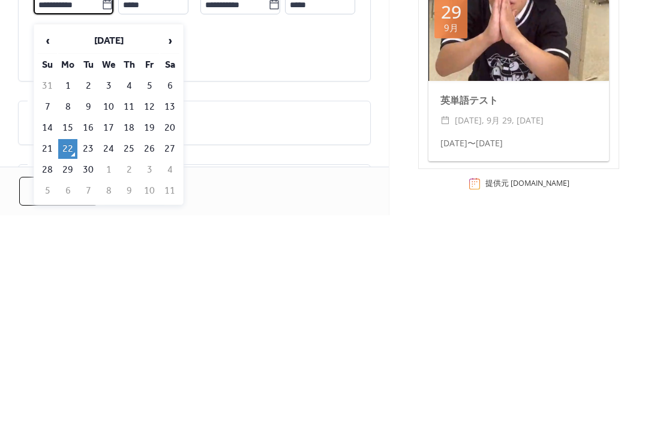
click at [92, 346] on td "23" at bounding box center [88, 356] width 19 height 20
type input "**********"
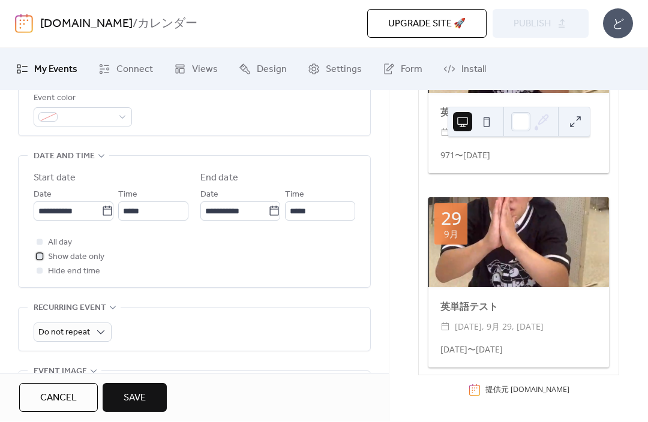
click at [64, 260] on span "Show date only" at bounding box center [76, 258] width 56 height 14
click at [67, 249] on span "All day" at bounding box center [60, 243] width 24 height 14
click at [67, 248] on span "All day" at bounding box center [60, 243] width 24 height 14
click at [63, 250] on span "All day" at bounding box center [60, 243] width 24 height 14
click at [79, 264] on span "Show date only" at bounding box center [76, 258] width 56 height 14
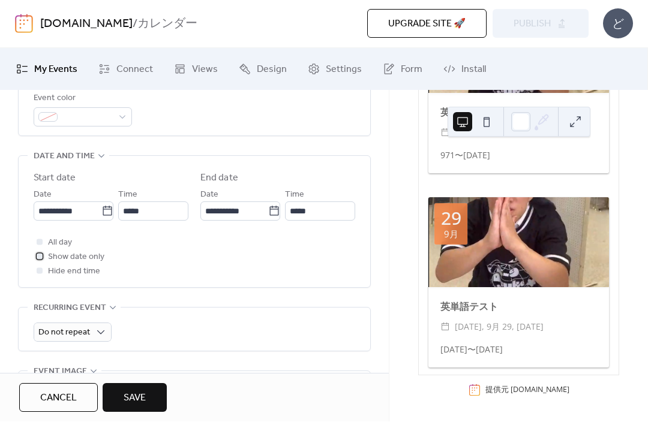
click at [79, 264] on span "Show date only" at bounding box center [76, 258] width 56 height 14
click at [64, 251] on span "All day" at bounding box center [60, 243] width 24 height 14
click at [89, 263] on span "Show date only" at bounding box center [76, 258] width 56 height 14
click at [65, 251] on span "All day" at bounding box center [60, 243] width 24 height 14
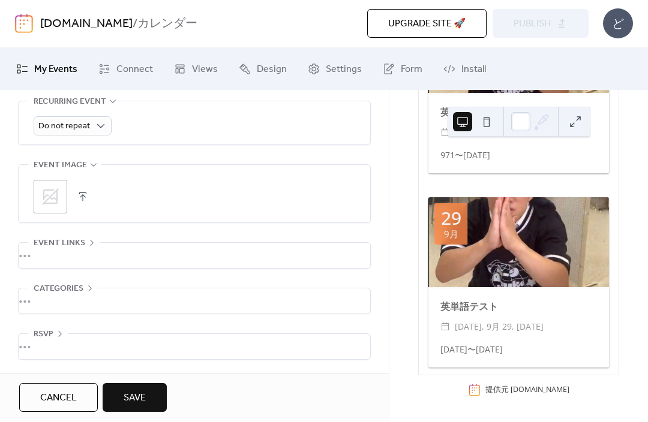
click at [142, 297] on div "•••" at bounding box center [194, 301] width 351 height 25
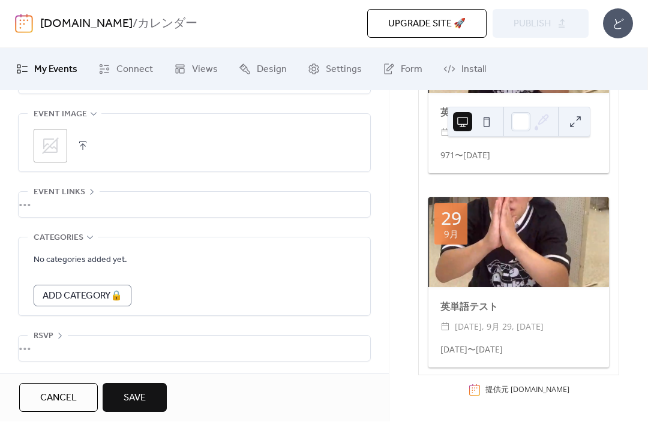
scroll to position [612, 0]
click at [158, 360] on div "•••" at bounding box center [194, 347] width 351 height 25
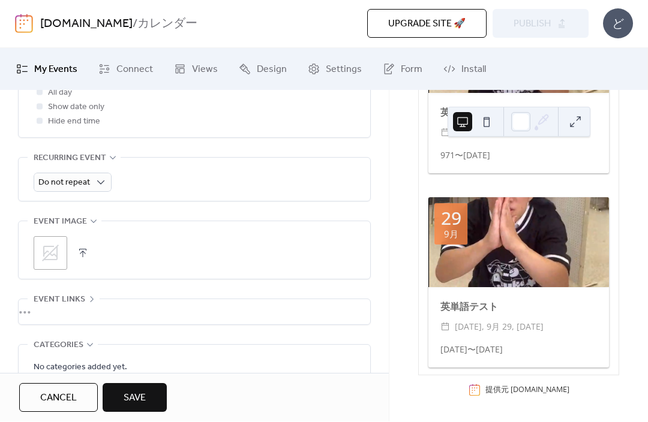
scroll to position [499, 0]
click at [81, 261] on button "button" at bounding box center [82, 254] width 17 height 17
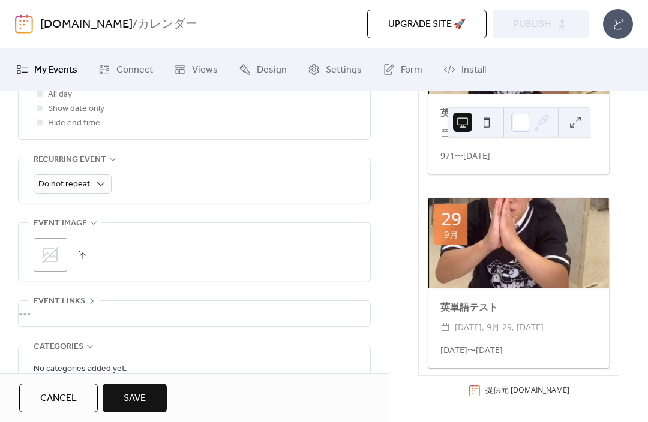
scroll to position [0, 0]
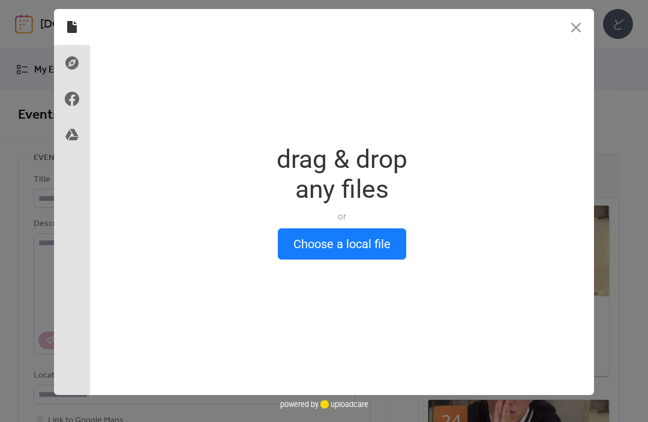
click at [296, 248] on button "Choose a local file" at bounding box center [342, 243] width 128 height 31
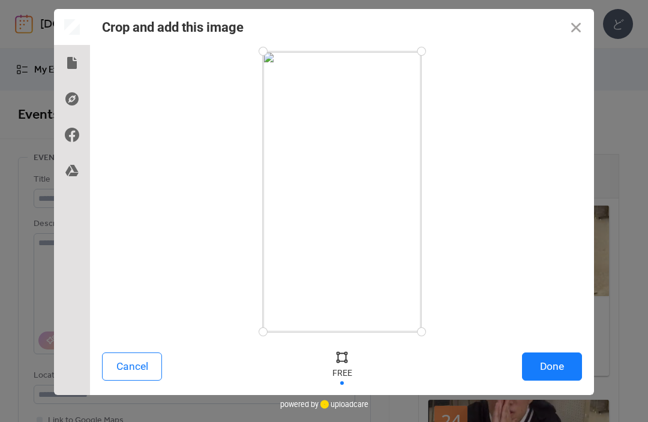
click at [568, 359] on button "Done" at bounding box center [552, 367] width 60 height 28
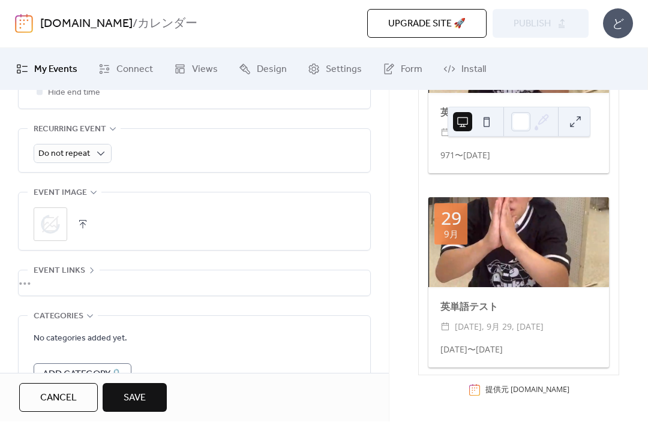
scroll to position [597, 0]
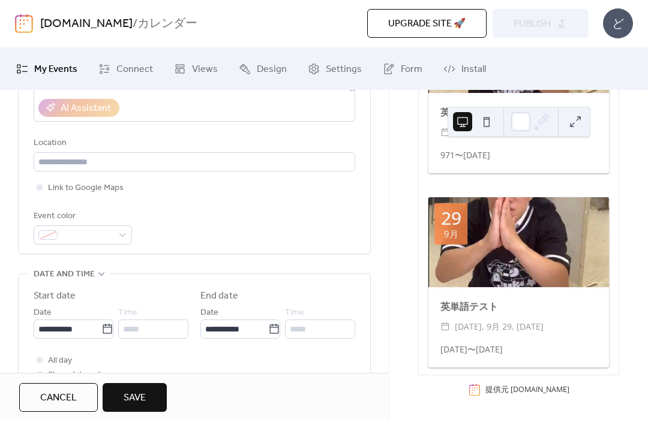
click at [215, 209] on div "Title Description AI Assistant Location Link to Google Maps Event color" at bounding box center [194, 93] width 321 height 305
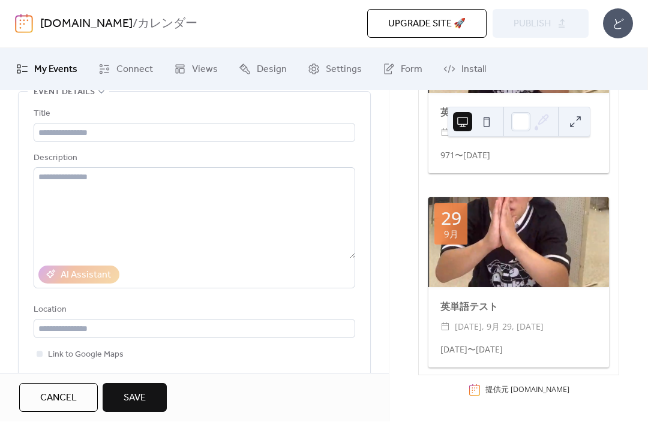
scroll to position [65, 0]
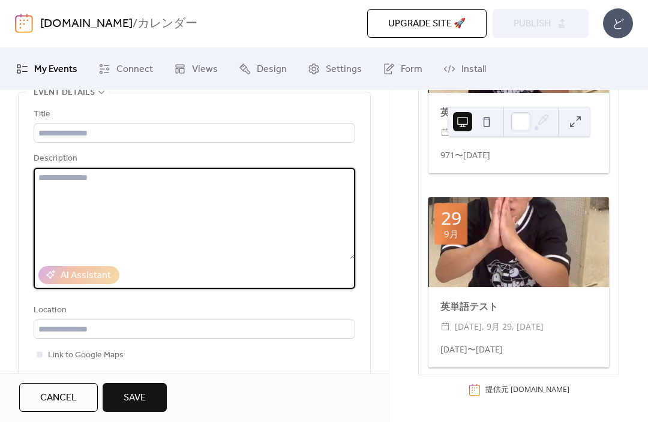
click at [231, 218] on textarea at bounding box center [194, 214] width 321 height 91
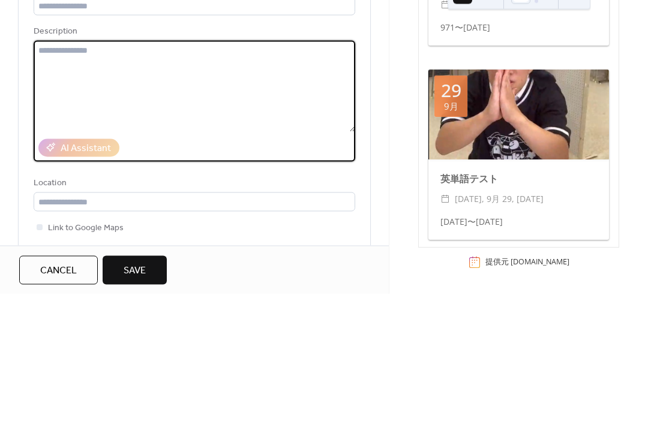
paste textarea "**********"
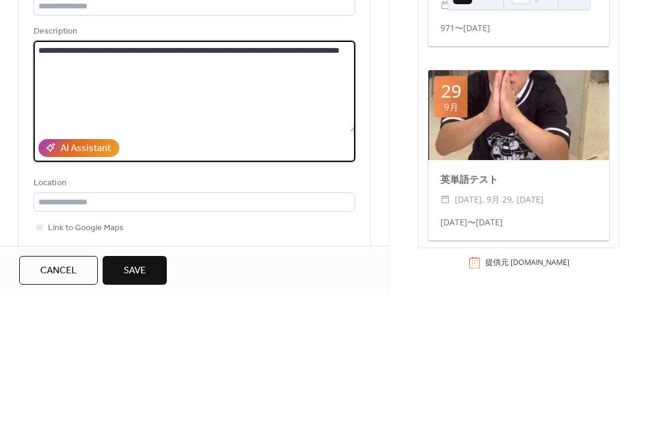
click at [164, 169] on textarea "**********" at bounding box center [194, 214] width 321 height 91
click at [163, 169] on textarea "**********" at bounding box center [194, 214] width 321 height 91
click at [216, 169] on textarea "**********" at bounding box center [194, 214] width 321 height 91
click at [200, 169] on textarea "**********" at bounding box center [194, 214] width 321 height 91
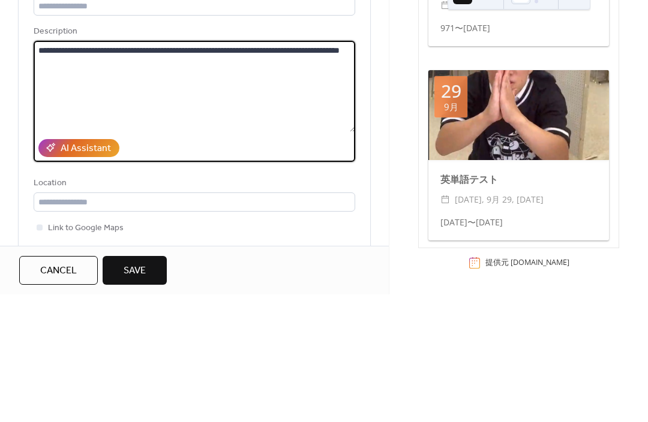
type textarea "**********"
click at [164, 169] on textarea "**********" at bounding box center [194, 214] width 321 height 91
click at [186, 169] on textarea "**********" at bounding box center [194, 214] width 321 height 91
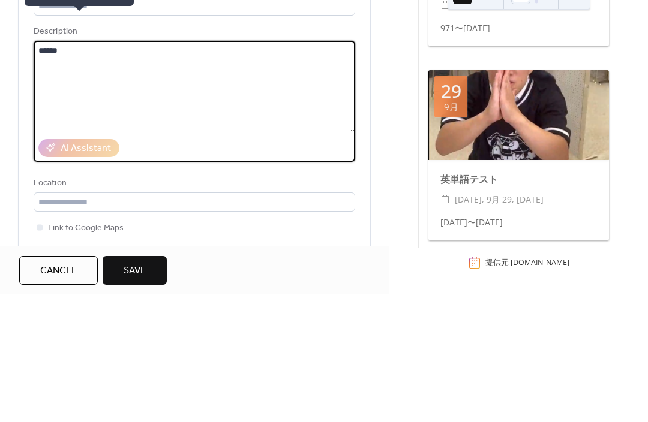
type textarea "******"
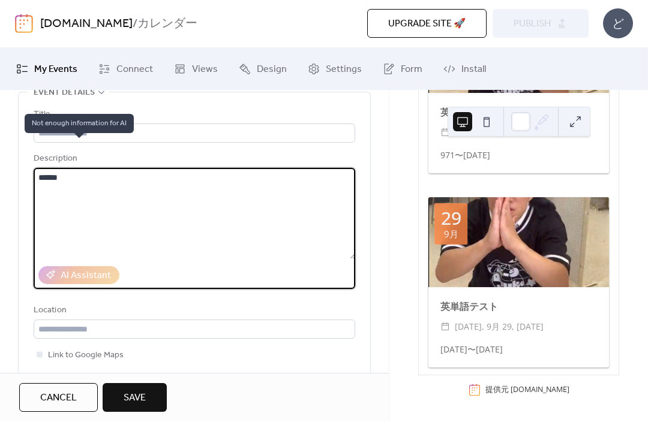
click at [49, 230] on textarea "******" at bounding box center [194, 214] width 321 height 91
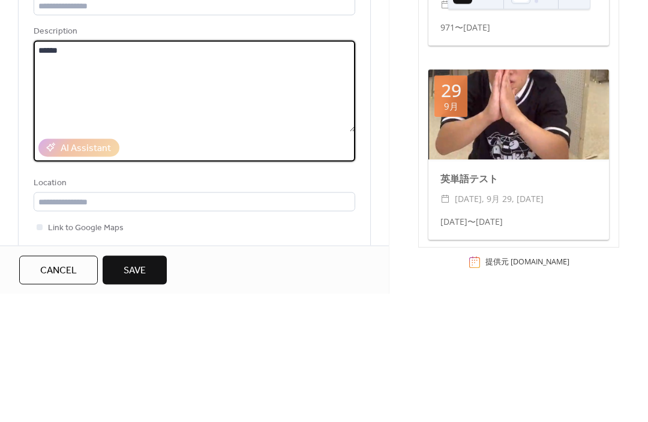
click at [63, 169] on textarea "******" at bounding box center [194, 214] width 321 height 91
click at [53, 169] on textarea "******" at bounding box center [194, 214] width 321 height 91
paste textarea "**********"
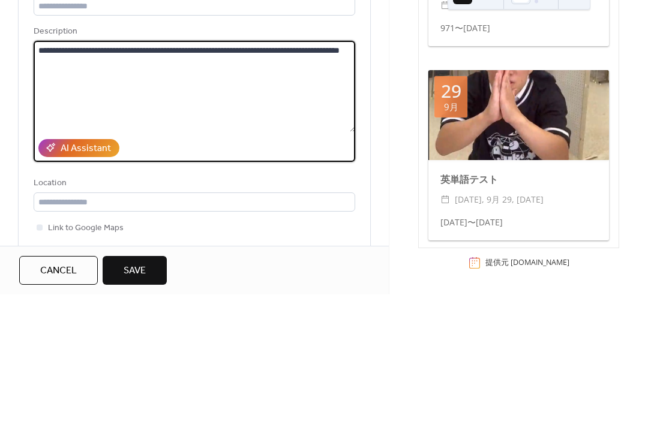
type textarea "**********"
click at [53, 267] on button "AI Assistant" at bounding box center [78, 276] width 81 height 18
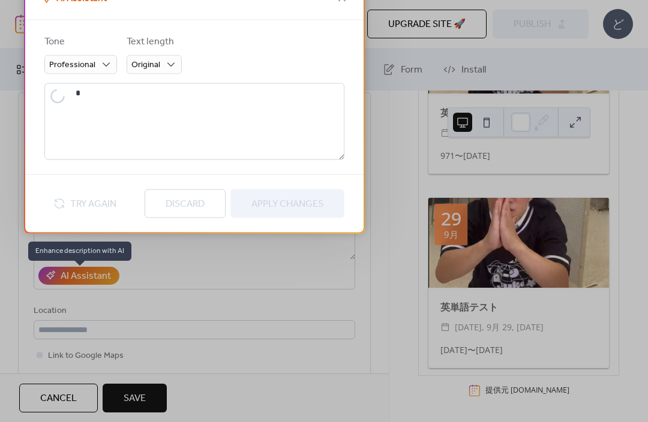
type textarea "**********"
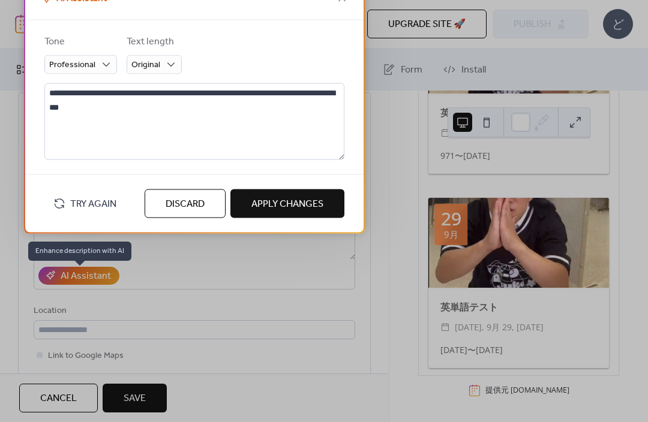
click at [152, 206] on button "Discard" at bounding box center [185, 204] width 81 height 29
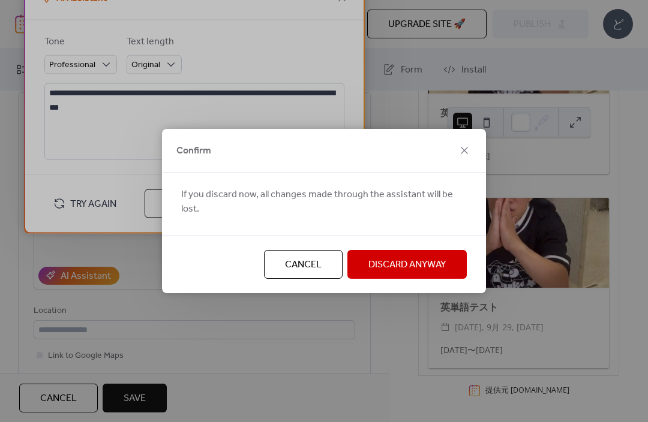
click at [368, 260] on span "Discard Anyway" at bounding box center [406, 265] width 77 height 14
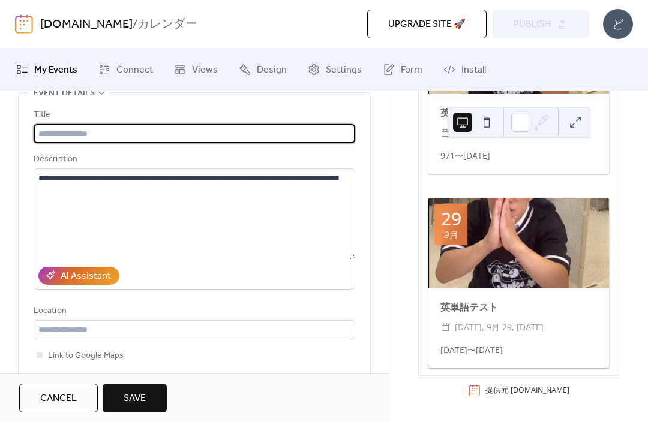
click at [55, 131] on input "text" at bounding box center [194, 133] width 321 height 19
click at [41, 130] on input "****" at bounding box center [194, 133] width 321 height 19
type input "********"
click at [149, 394] on button "Save" at bounding box center [135, 398] width 64 height 29
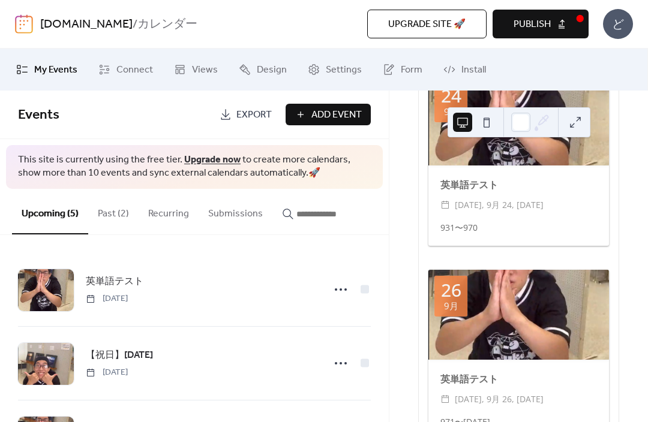
click at [531, 27] on span "Publish" at bounding box center [531, 24] width 37 height 14
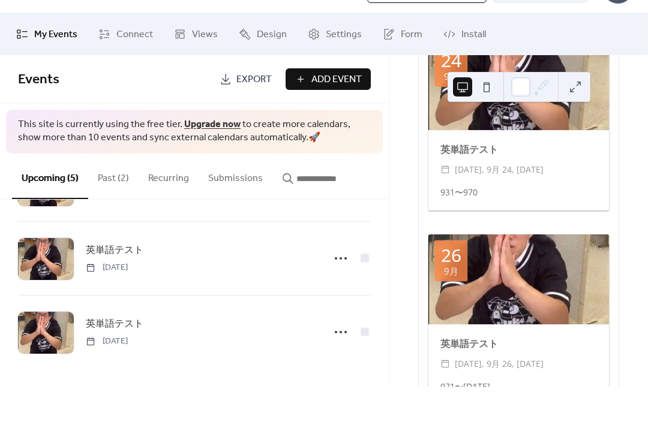
scroll to position [218, 0]
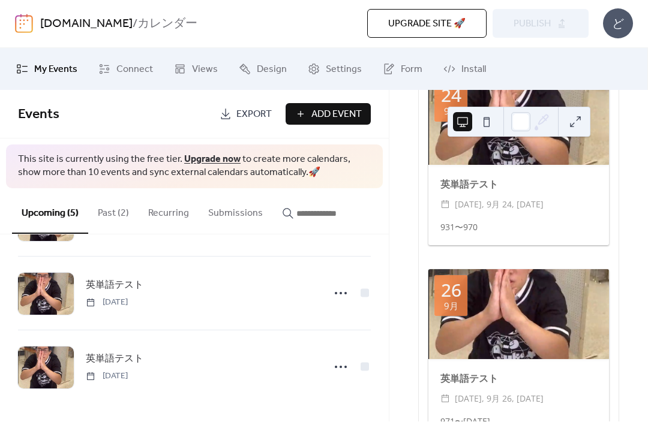
click at [99, 215] on button "Past (2)" at bounding box center [113, 211] width 50 height 44
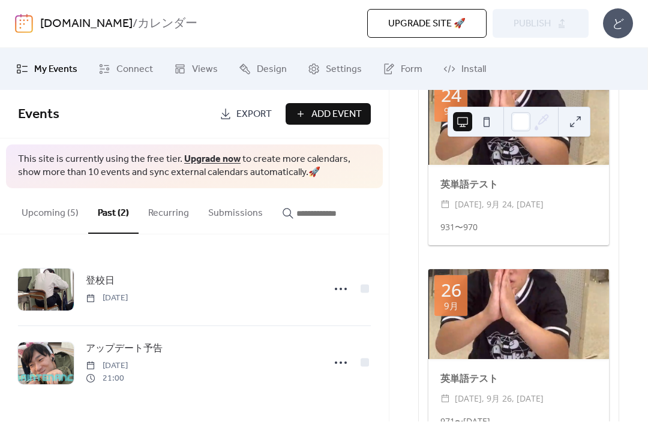
click at [58, 220] on button "Upcoming (5)" at bounding box center [50, 211] width 76 height 44
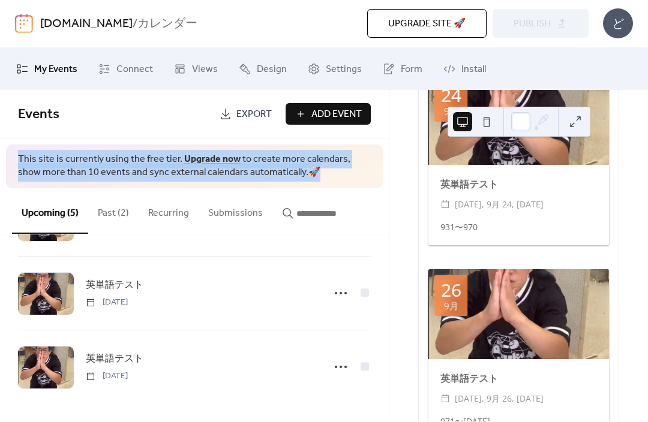
click at [333, 185] on div "This site is currently using the free tier. Upgrade now to create more calendar…" at bounding box center [194, 167] width 377 height 44
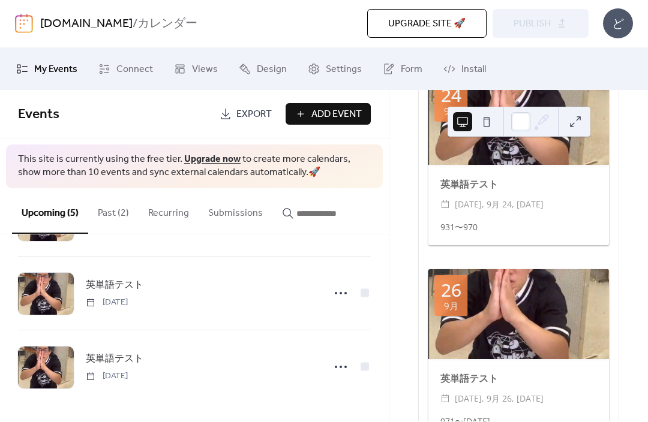
click at [364, 124] on button "Add Event" at bounding box center [327, 115] width 85 height 22
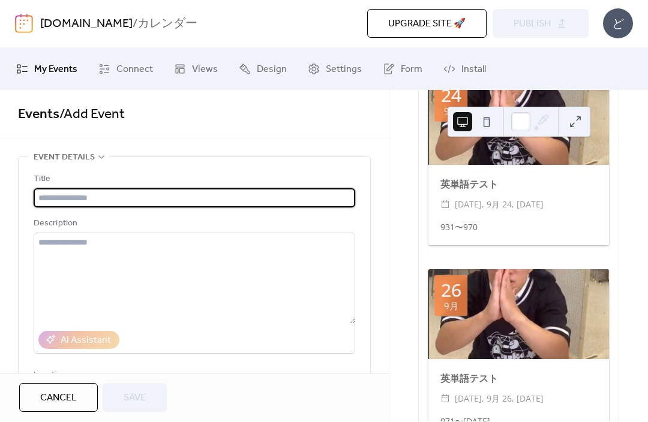
click at [76, 405] on span "Cancel" at bounding box center [58, 399] width 37 height 14
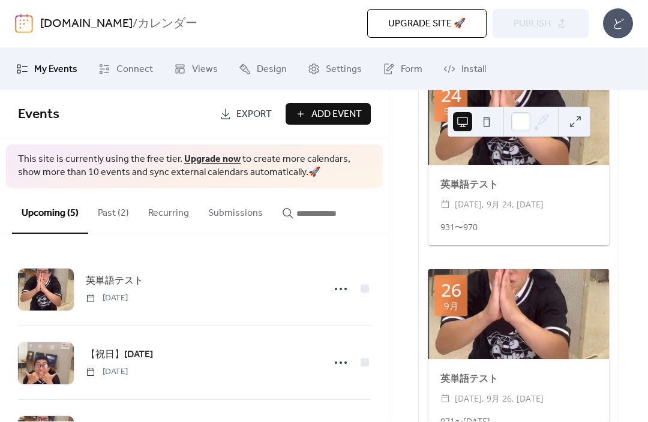
click at [249, 124] on link "Export" at bounding box center [245, 115] width 70 height 22
click at [366, 116] on button "Add Event" at bounding box center [327, 115] width 85 height 22
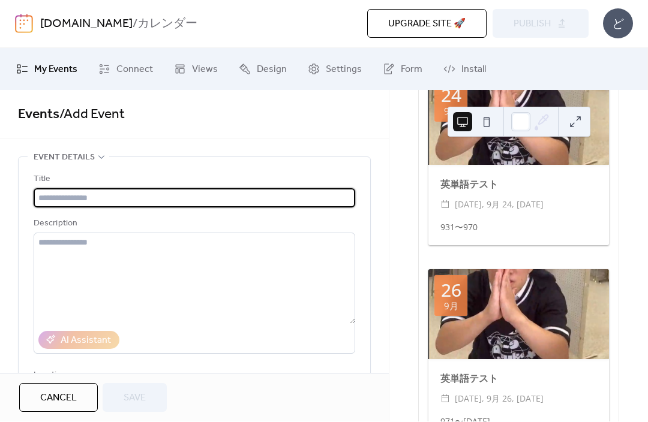
click at [278, 196] on input "text" at bounding box center [194, 198] width 321 height 19
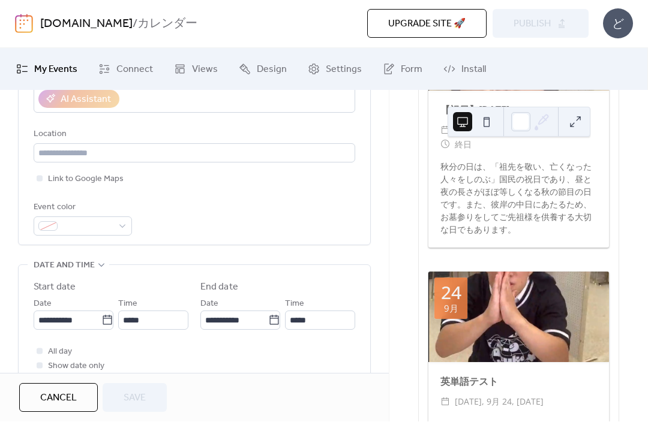
scroll to position [261, 0]
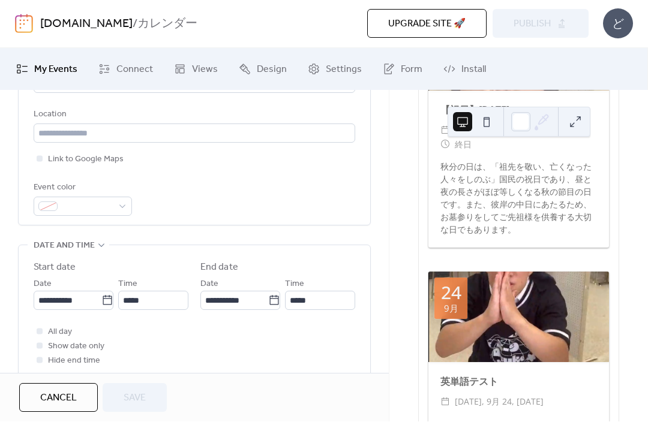
click at [107, 305] on icon at bounding box center [107, 301] width 9 height 10
click at [101, 307] on input "**********" at bounding box center [68, 300] width 68 height 19
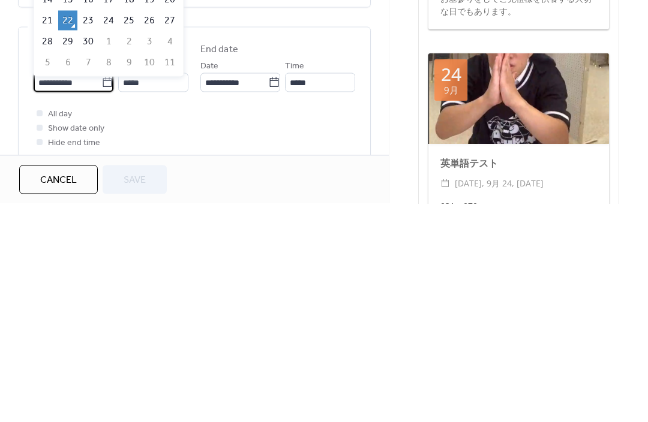
click at [116, 250] on td "1" at bounding box center [108, 260] width 19 height 20
type input "**********"
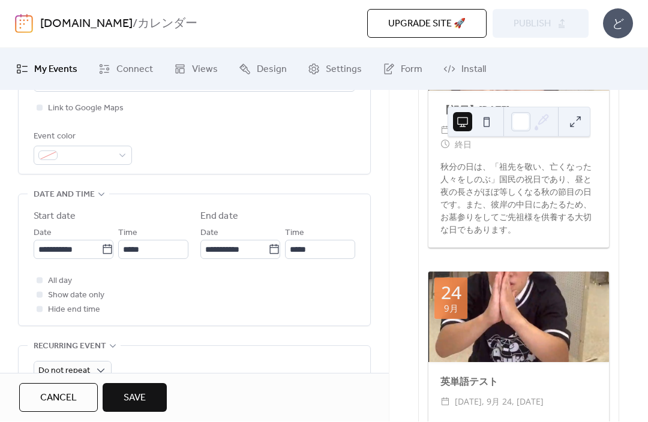
scroll to position [314, 0]
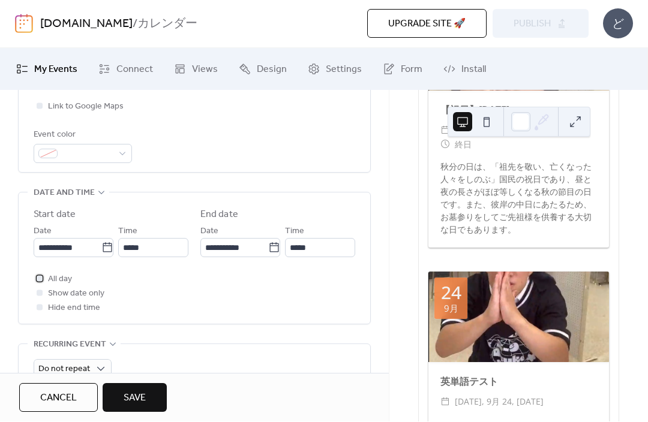
click at [71, 282] on span "All day" at bounding box center [60, 280] width 24 height 14
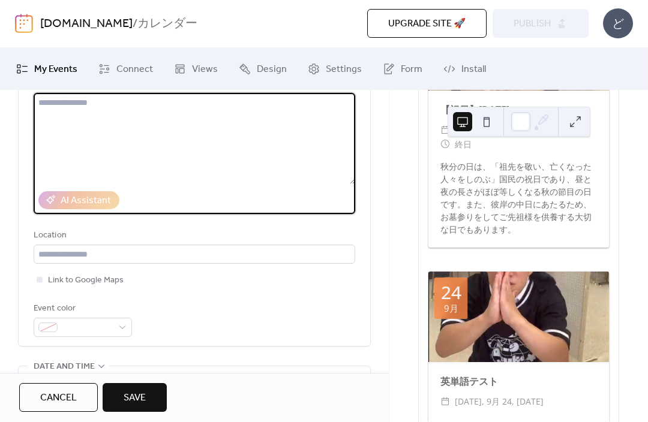
click at [263, 167] on textarea at bounding box center [194, 139] width 321 height 91
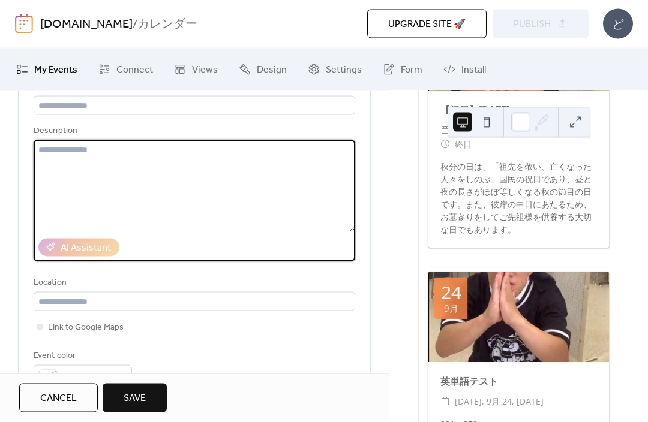
scroll to position [91, 0]
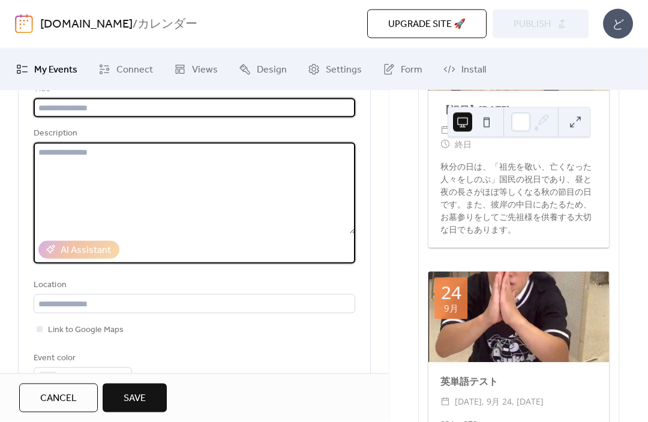
click at [310, 100] on input "text" at bounding box center [194, 107] width 321 height 19
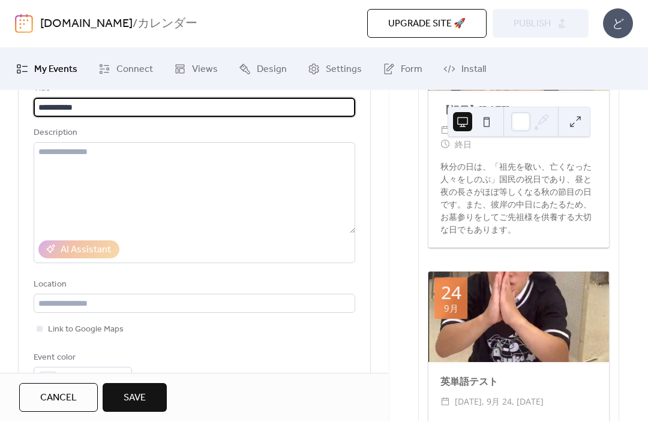
click at [121, 111] on input "**********" at bounding box center [194, 107] width 321 height 19
type input "**********"
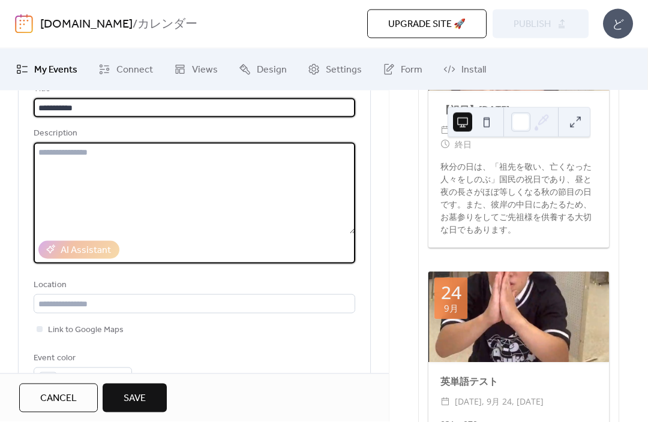
click at [129, 152] on textarea at bounding box center [194, 188] width 321 height 91
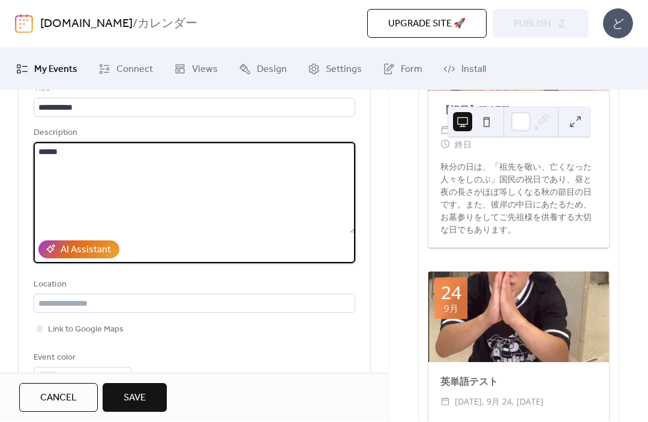
type textarea "******"
click at [121, 390] on button "Save" at bounding box center [135, 398] width 64 height 29
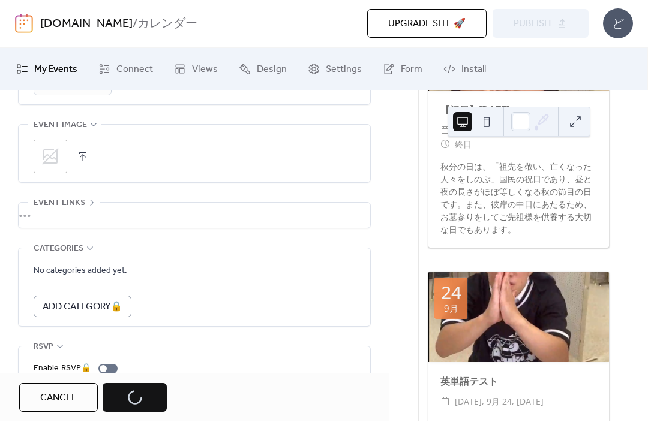
scroll to position [568, 0]
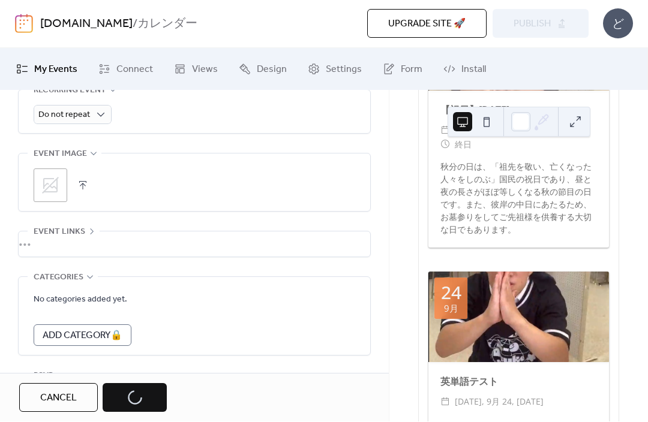
click at [83, 194] on button "button" at bounding box center [82, 186] width 17 height 17
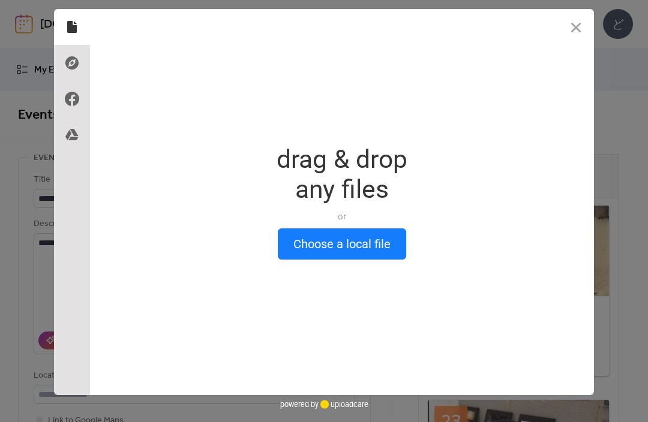
scroll to position [207, 0]
click at [299, 244] on button "Choose a local file" at bounding box center [342, 243] width 128 height 31
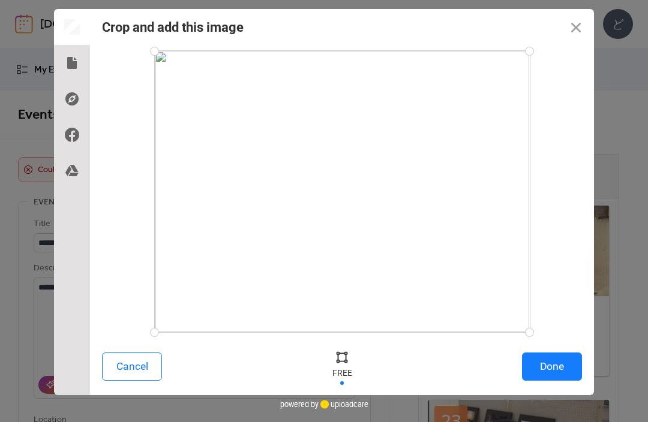
click at [544, 362] on button "Done" at bounding box center [552, 367] width 60 height 28
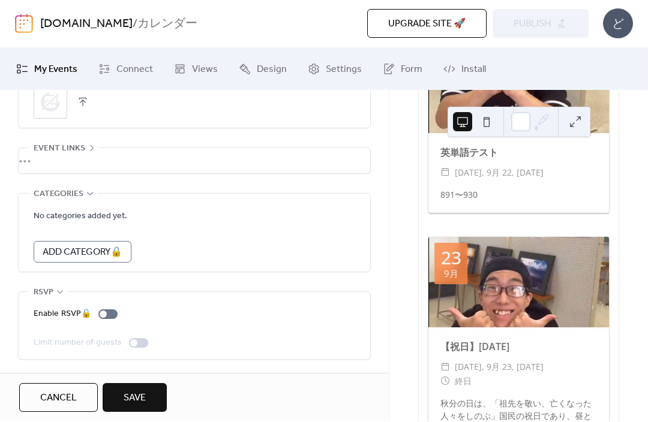
scroll to position [705, 0]
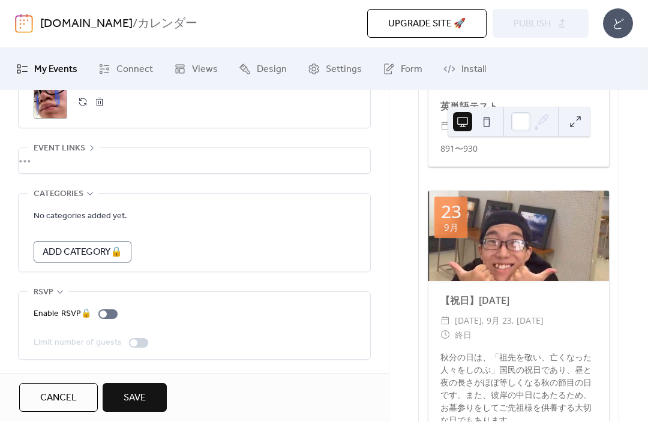
click at [155, 396] on button "Save" at bounding box center [135, 398] width 64 height 29
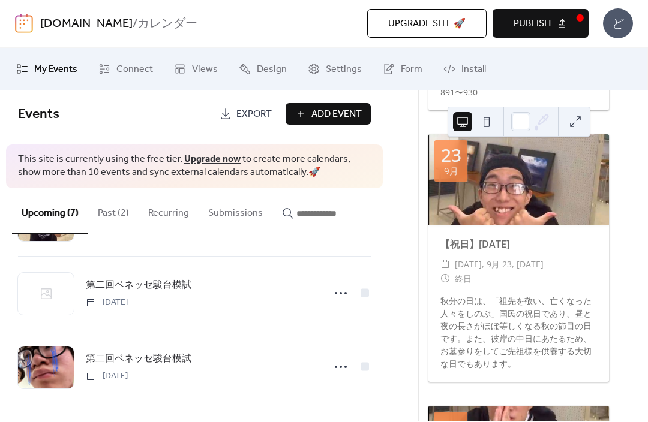
scroll to position [365, 0]
click at [344, 294] on icon at bounding box center [340, 293] width 19 height 19
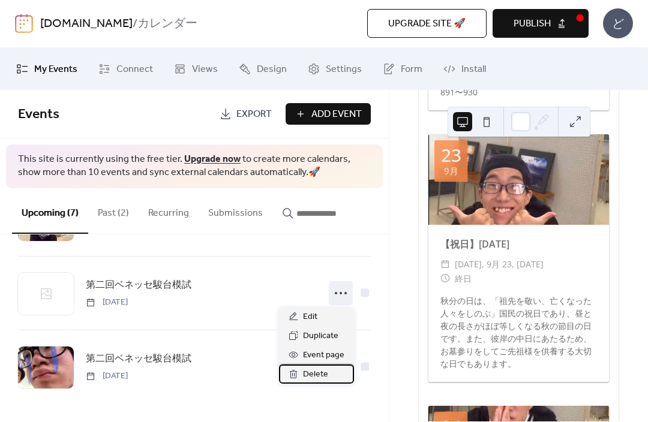
click at [317, 372] on span "Delete" at bounding box center [315, 375] width 25 height 14
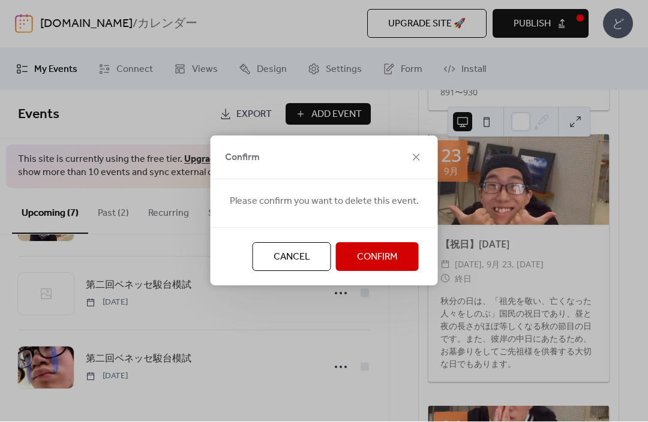
click at [281, 257] on span "Cancel" at bounding box center [291, 258] width 37 height 14
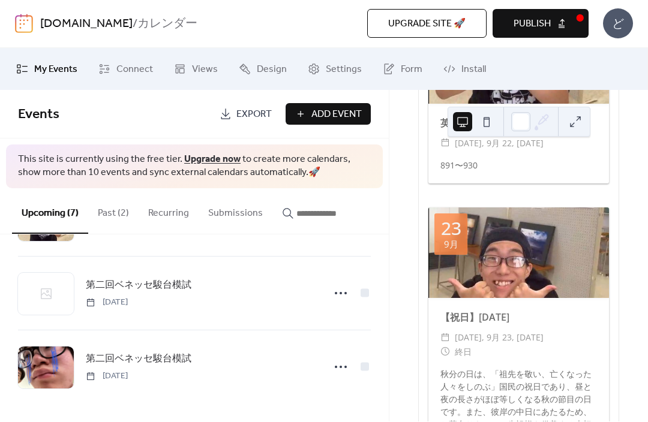
click at [334, 291] on icon at bounding box center [340, 293] width 19 height 19
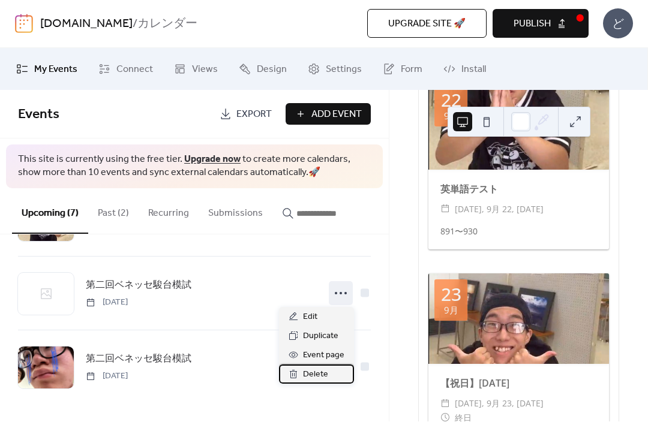
click at [325, 377] on span "Delete" at bounding box center [315, 375] width 25 height 14
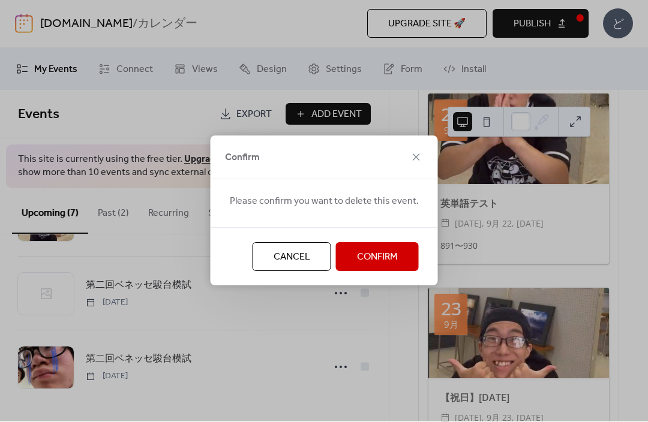
click at [386, 251] on span "Confirm" at bounding box center [377, 258] width 41 height 14
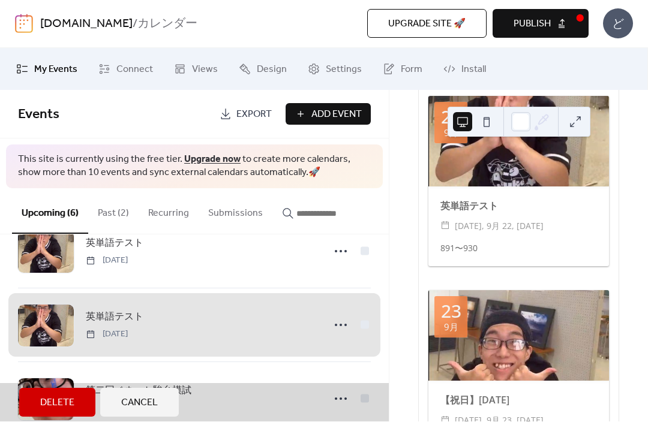
scroll to position [266, 0]
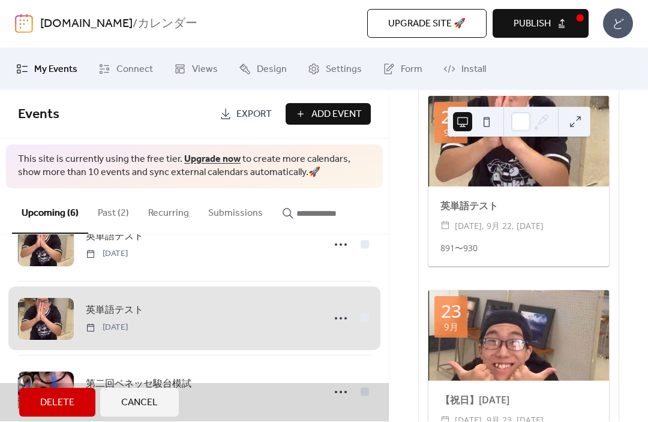
click at [332, 116] on span "Add Event" at bounding box center [336, 115] width 50 height 14
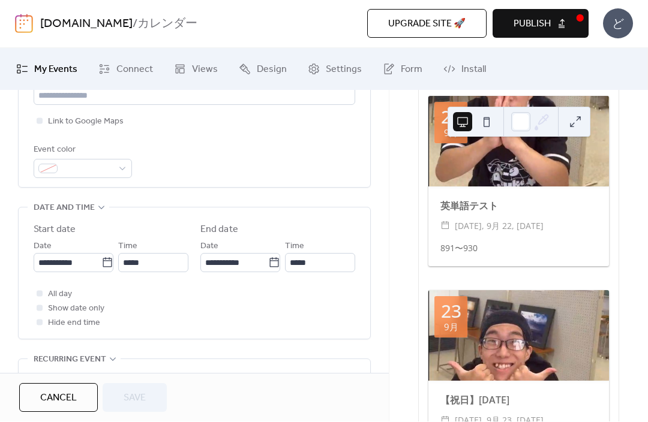
scroll to position [298, 0]
click at [106, 270] on icon at bounding box center [107, 264] width 12 height 12
click at [101, 273] on input "**********" at bounding box center [68, 263] width 68 height 19
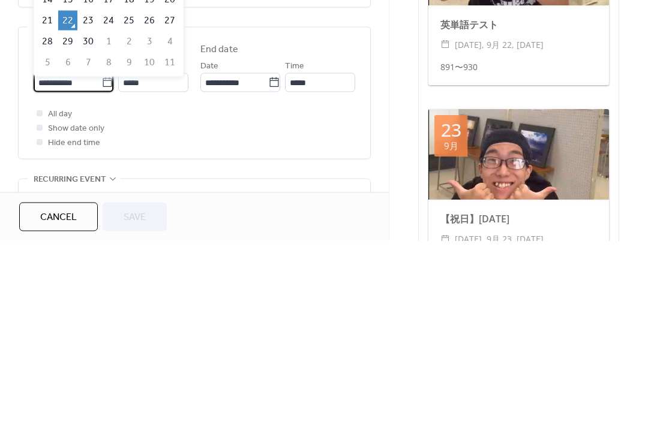
click at [131, 213] on td "2" at bounding box center [128, 223] width 19 height 20
type input "**********"
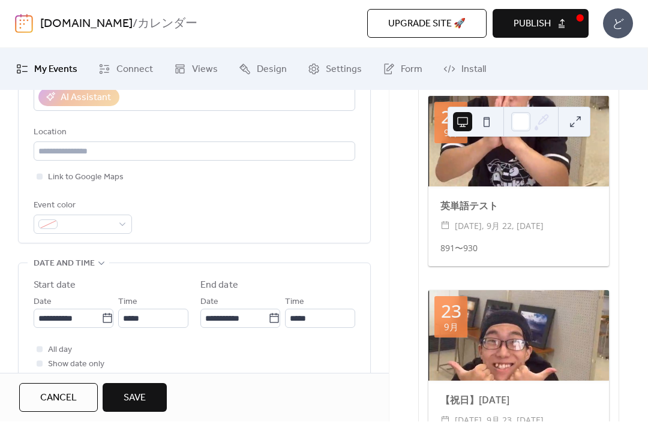
scroll to position [249, 0]
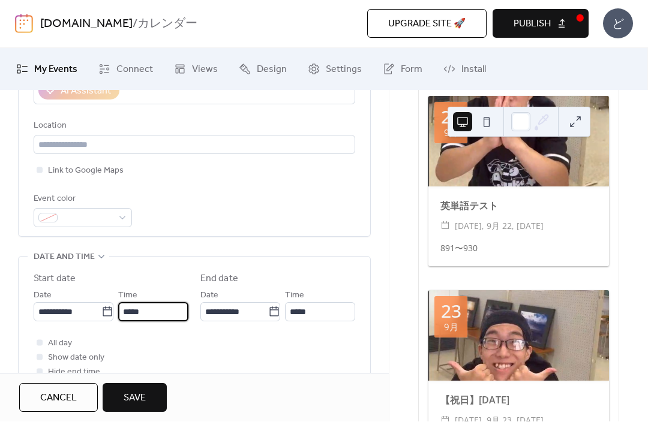
click at [144, 317] on input "*****" at bounding box center [153, 312] width 70 height 19
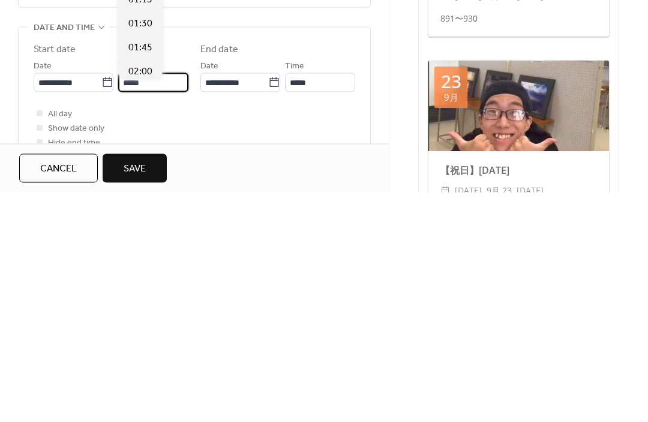
scroll to position [1151, 0]
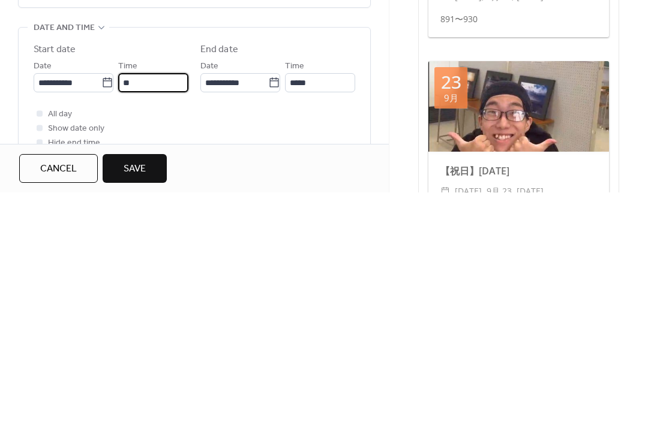
type input "*"
click at [326, 303] on input "*****" at bounding box center [320, 312] width 70 height 19
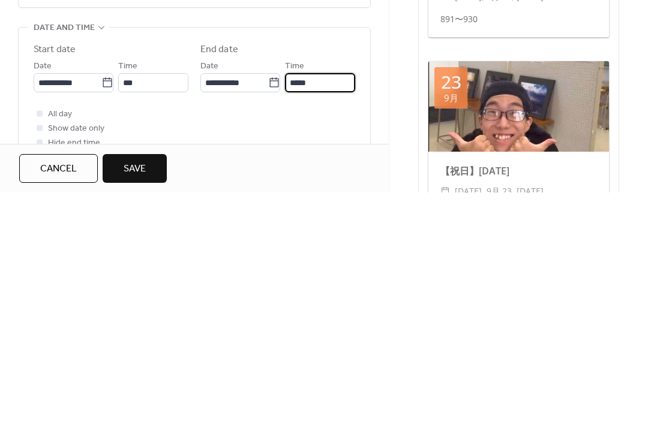
type input "*****"
type input "*"
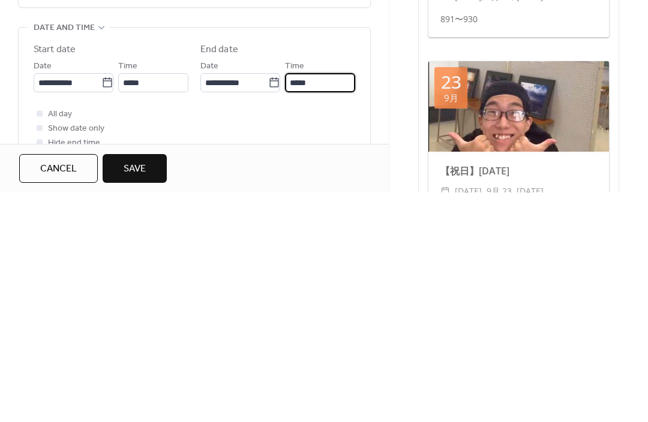
type input "*****"
click at [133, 303] on input "*****" at bounding box center [153, 312] width 70 height 19
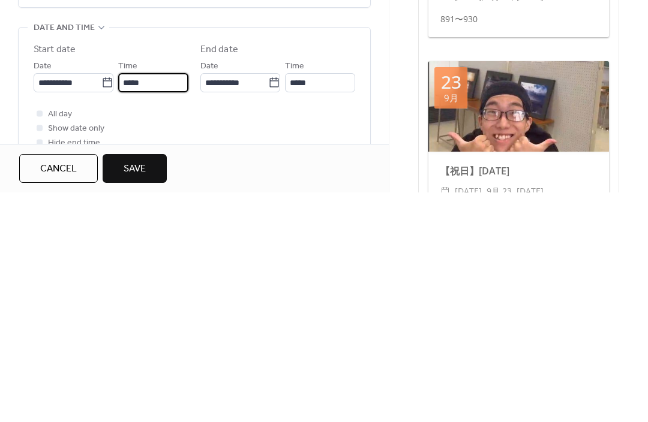
scroll to position [1055, 0]
type input "*"
type input "*****"
click at [348, 303] on input "*****" at bounding box center [320, 312] width 70 height 19
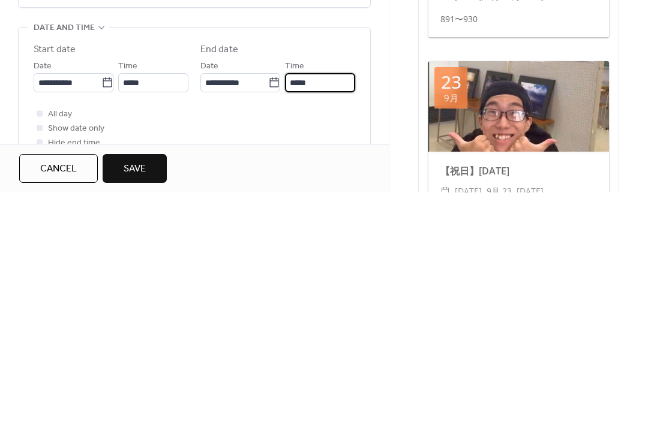
type input "*****"
click at [375, 59] on div "**********" at bounding box center [194, 342] width 389 height 868
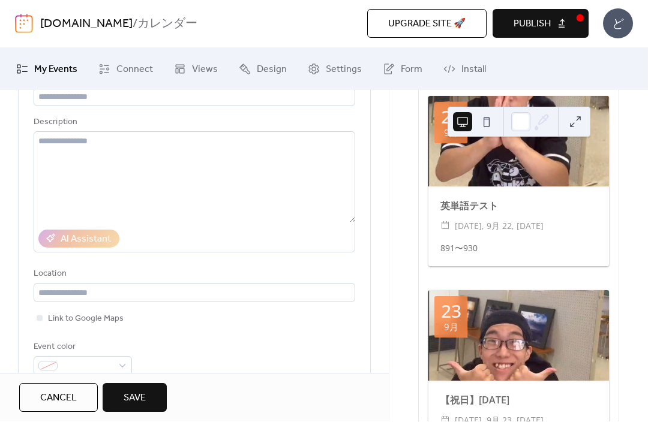
scroll to position [58, 0]
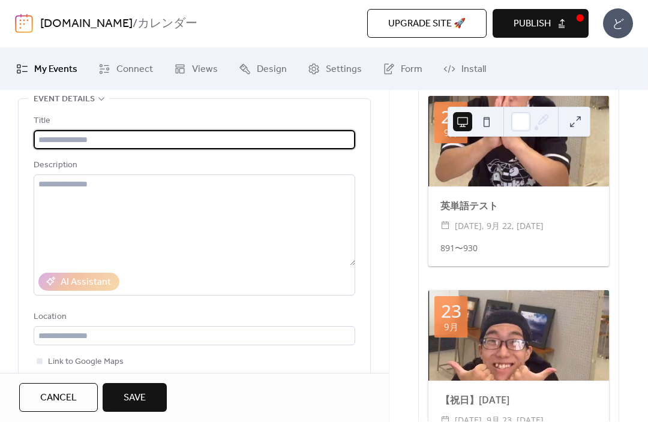
click at [327, 138] on input "text" at bounding box center [194, 140] width 321 height 19
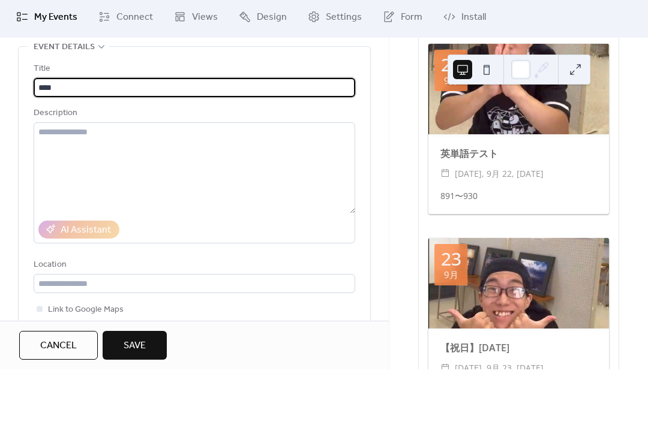
type input "****"
click at [31, 131] on div "Title **** Description AI Assistant Location Link to Google Maps Event color" at bounding box center [194, 264] width 351 height 329
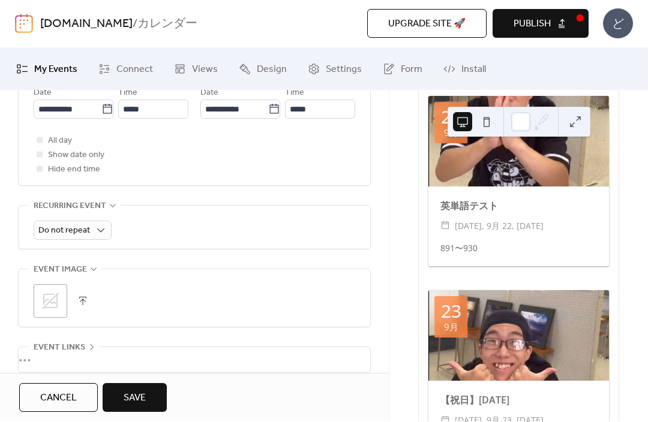
scroll to position [461, 0]
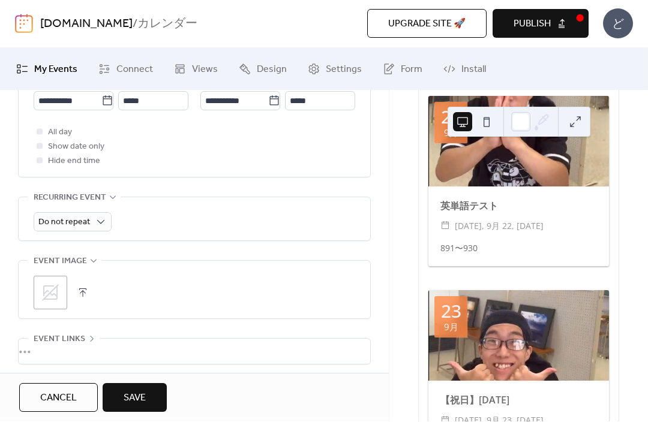
click at [80, 299] on button "button" at bounding box center [82, 293] width 17 height 17
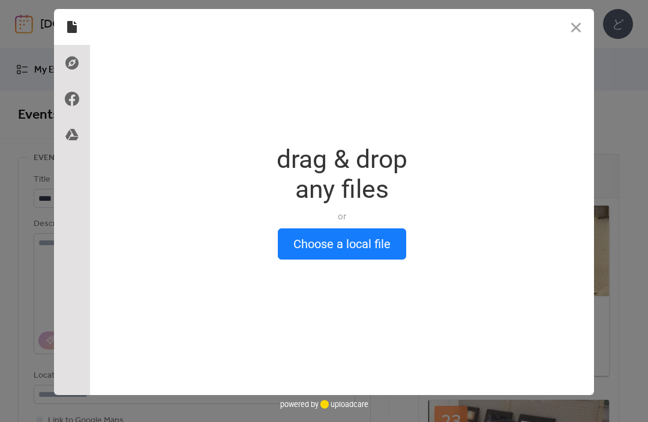
scroll to position [0, 0]
click at [82, 141] on div at bounding box center [72, 135] width 36 height 36
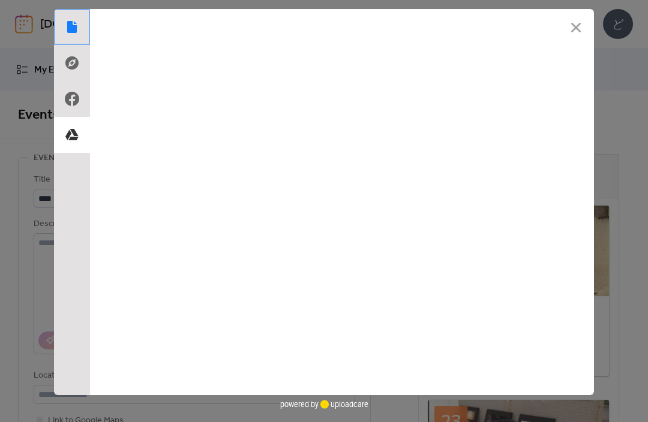
click at [71, 31] on use at bounding box center [72, 27] width 10 height 12
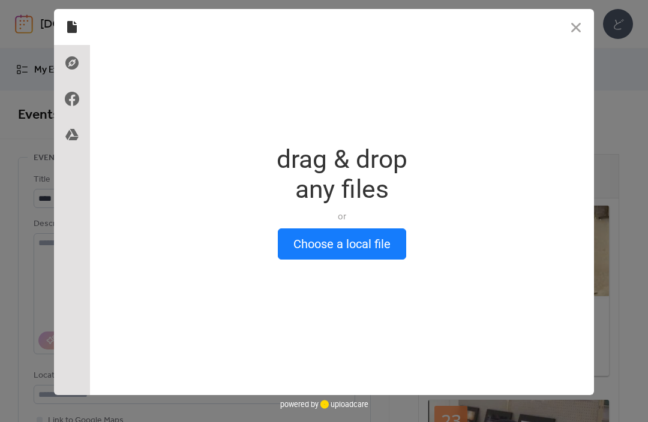
click at [308, 252] on button "Choose a local file" at bounding box center [342, 243] width 128 height 31
click at [578, 28] on button "Close" at bounding box center [576, 27] width 36 height 36
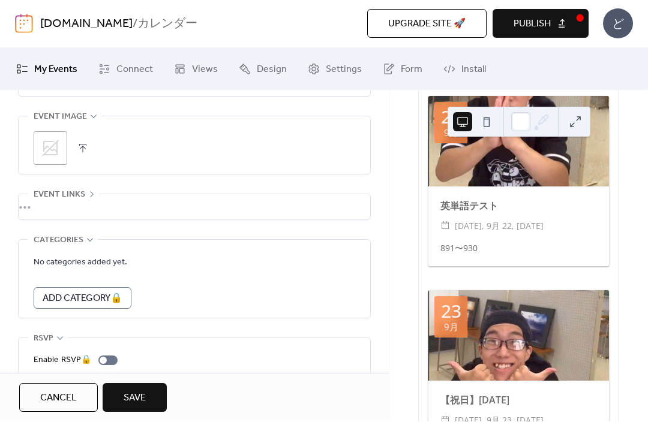
scroll to position [609, 0]
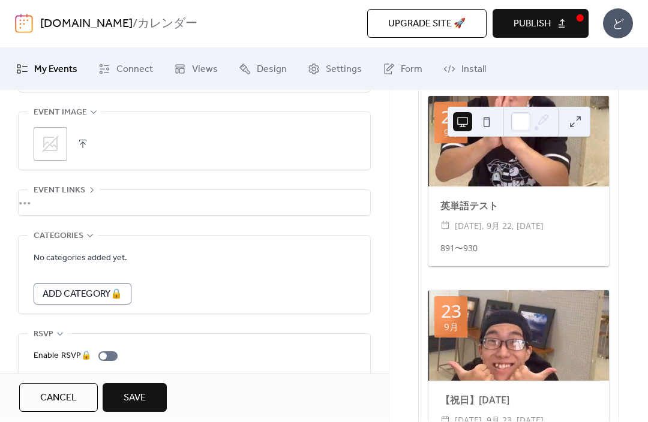
click at [149, 384] on button "Save" at bounding box center [135, 398] width 64 height 29
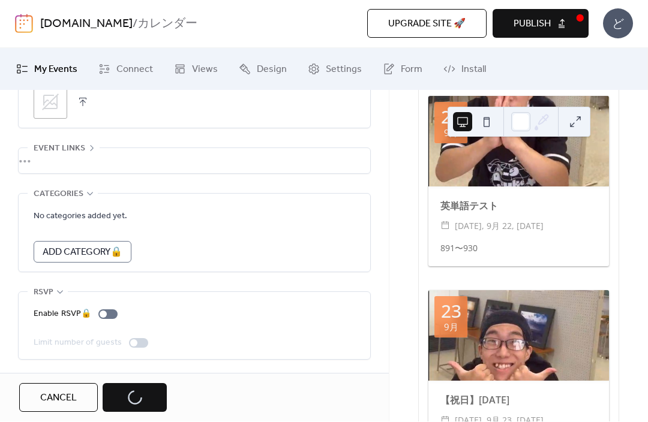
scroll to position [661, 0]
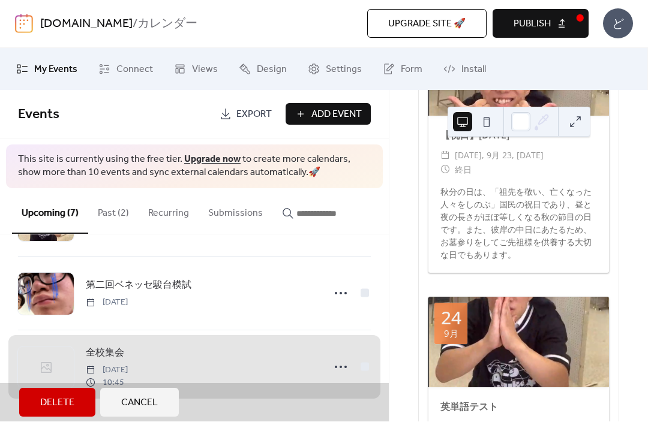
scroll to position [375, 0]
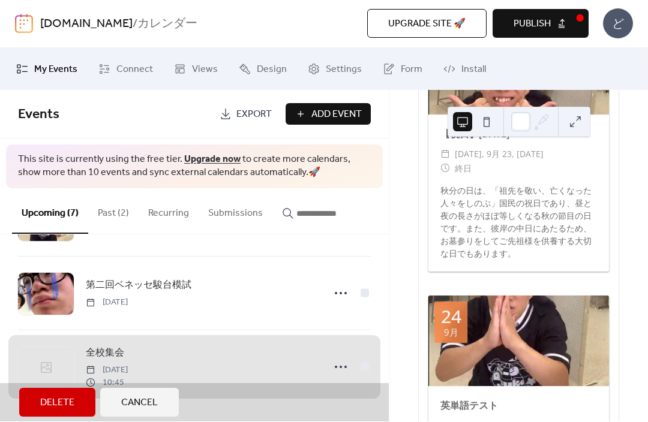
click at [350, 118] on span "Add Event" at bounding box center [336, 115] width 50 height 14
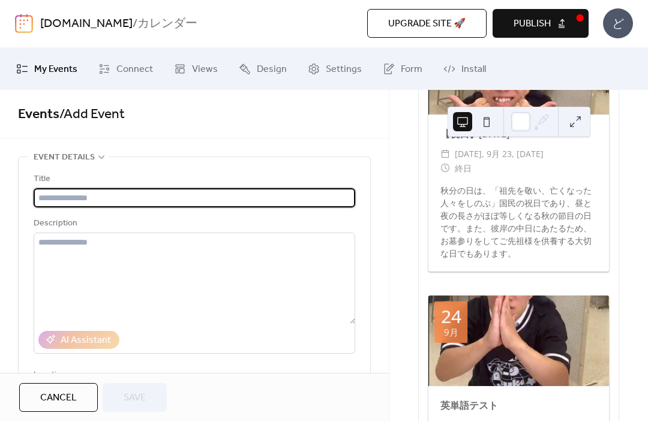
click at [300, 196] on input "text" at bounding box center [194, 198] width 321 height 19
click at [225, 205] on input "text" at bounding box center [194, 198] width 321 height 19
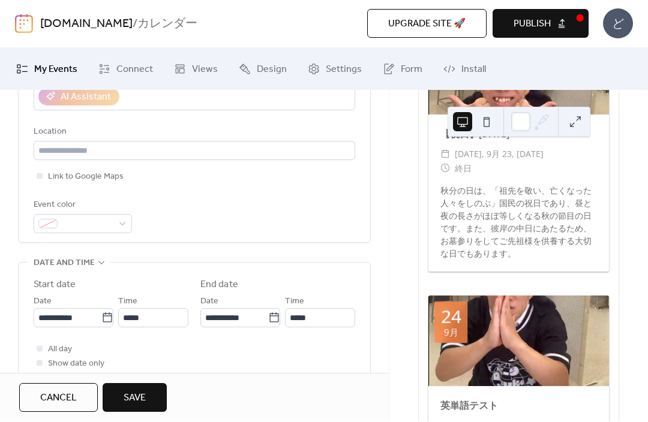
scroll to position [265, 0]
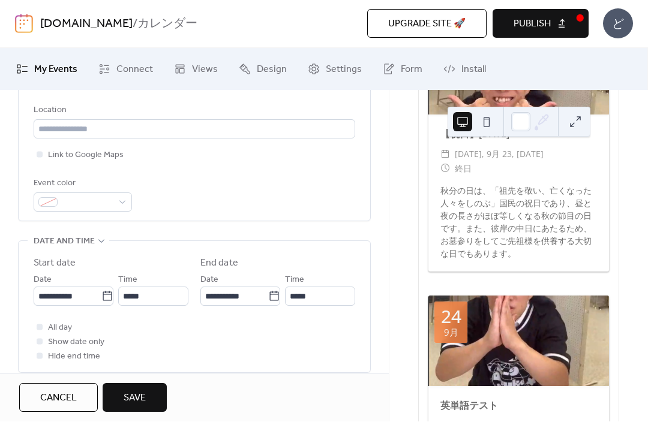
type input "*********"
click at [109, 303] on icon at bounding box center [107, 297] width 12 height 12
click at [101, 306] on input "**********" at bounding box center [68, 296] width 68 height 19
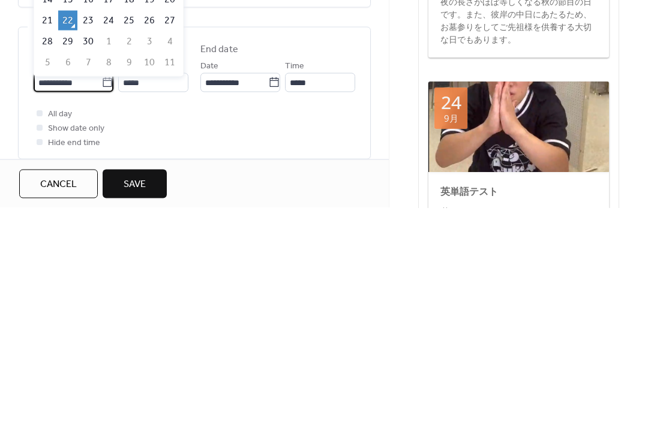
click at [148, 246] on td "3" at bounding box center [149, 256] width 19 height 20
type input "**********"
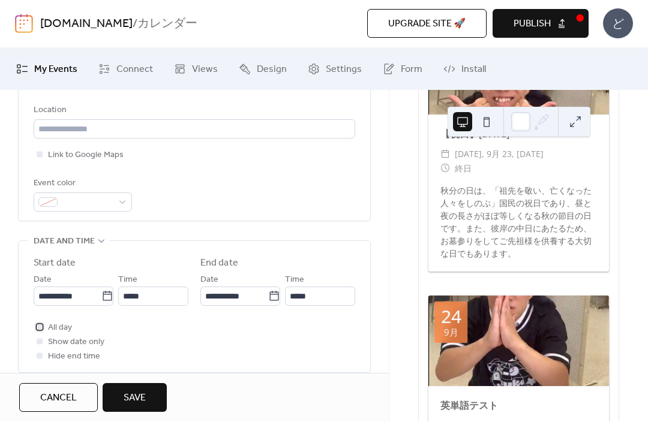
click at [43, 331] on div at bounding box center [40, 327] width 12 height 12
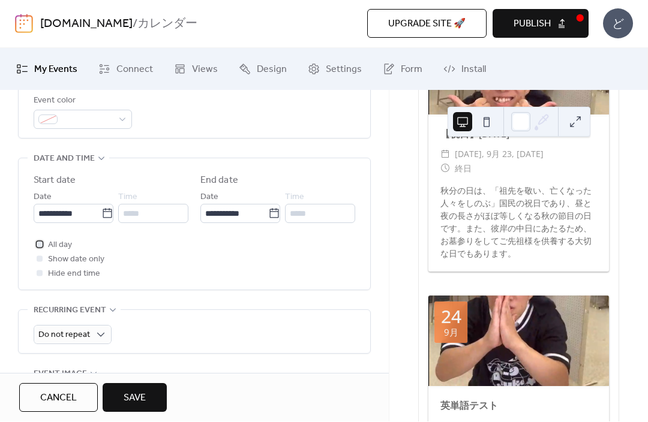
scroll to position [346, 0]
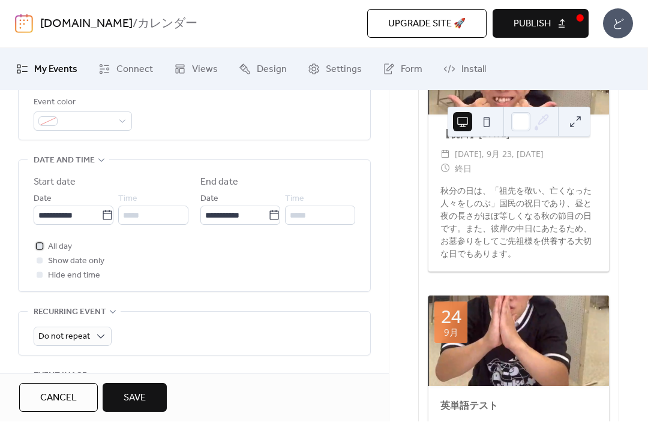
click at [36, 252] on div at bounding box center [40, 246] width 12 height 12
click at [42, 264] on div at bounding box center [40, 261] width 6 height 6
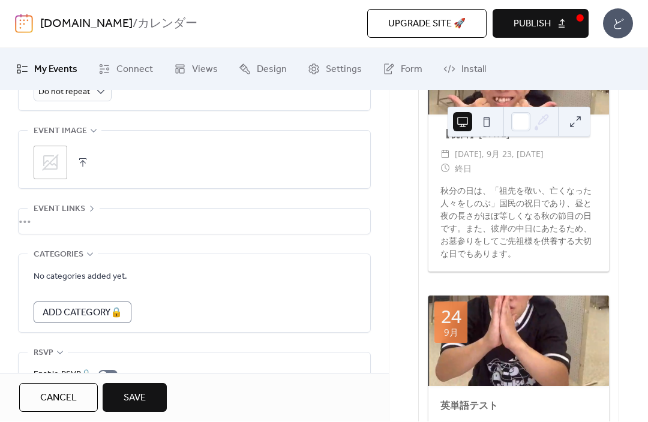
scroll to position [582, 0]
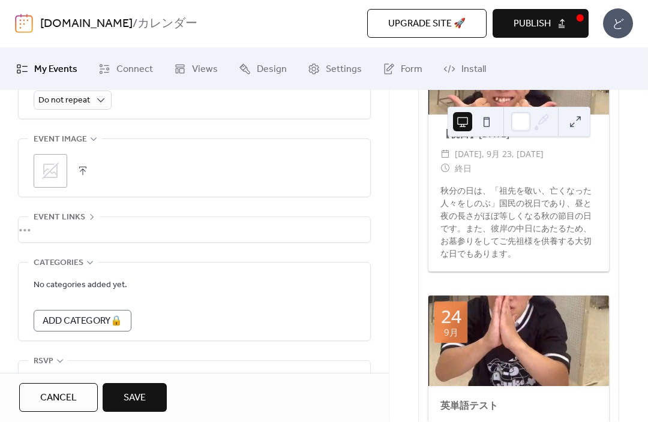
click at [86, 180] on button "button" at bounding box center [82, 171] width 17 height 17
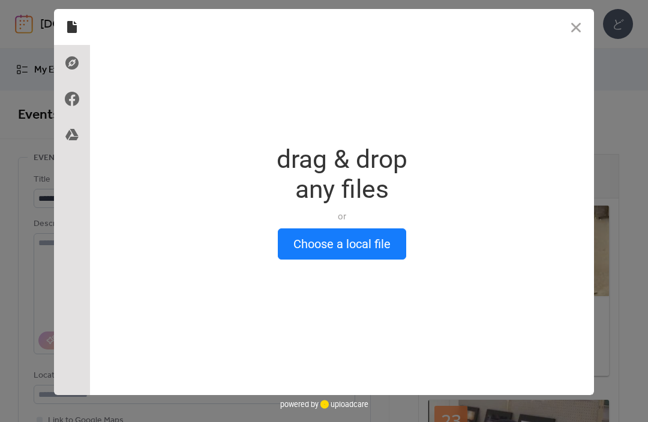
scroll to position [207, 0]
click at [291, 238] on button "Choose a local file" at bounding box center [342, 243] width 128 height 31
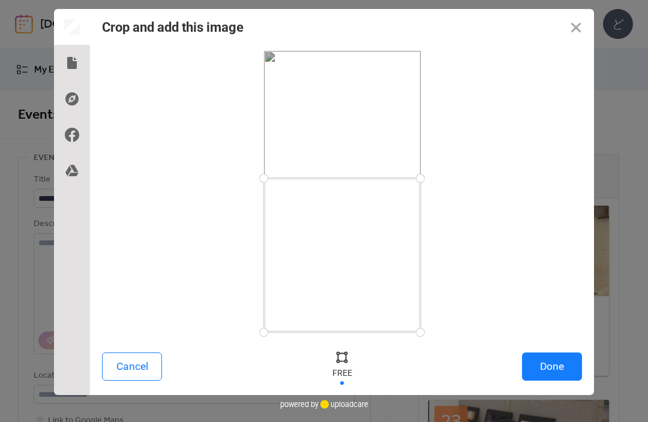
click at [554, 360] on button "Done" at bounding box center [552, 367] width 60 height 28
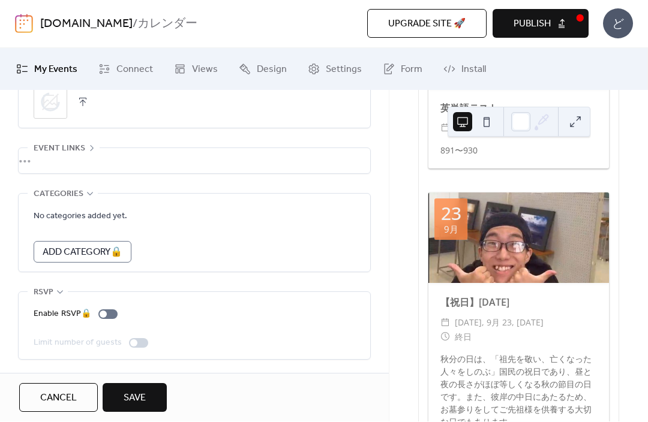
scroll to position [661, 0]
click at [151, 387] on button "Save" at bounding box center [135, 398] width 64 height 29
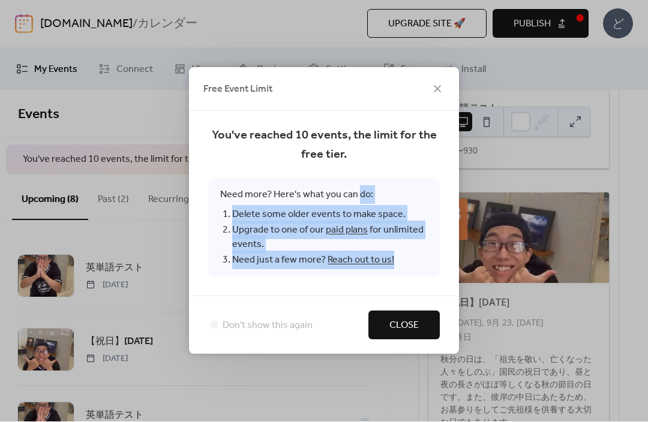
click at [425, 270] on span "Need more? Here's what you can do: Delete some older events to make space. Upgr…" at bounding box center [323, 228] width 231 height 98
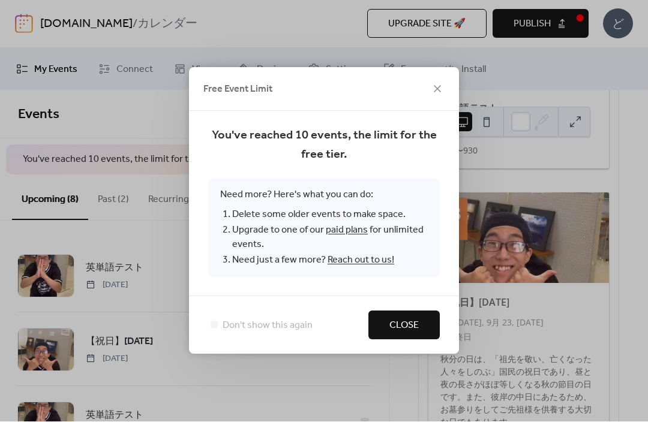
click at [438, 86] on icon at bounding box center [437, 89] width 14 height 14
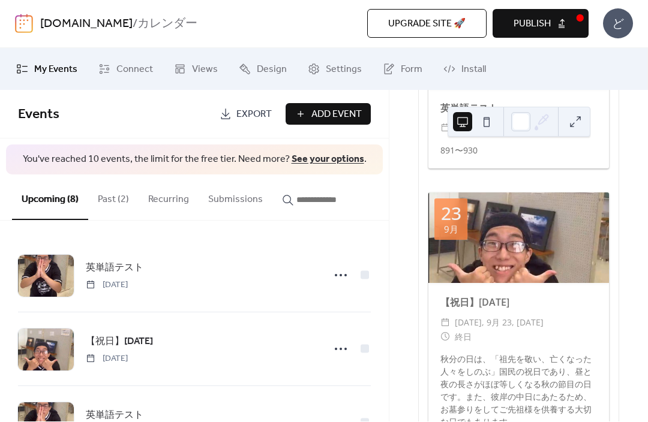
click at [544, 26] on span "Publish" at bounding box center [531, 24] width 37 height 14
click at [109, 205] on button "Past (2)" at bounding box center [113, 197] width 50 height 44
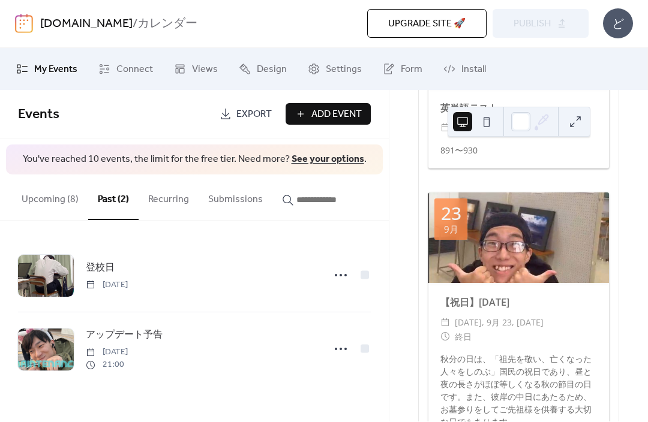
click at [372, 269] on div "登校日 Friday, August 22, 2025 アップデート予告 Sunday, May 25, 2025 21:00" at bounding box center [194, 312] width 389 height 183
click at [369, 349] on div at bounding box center [365, 350] width 12 height 12
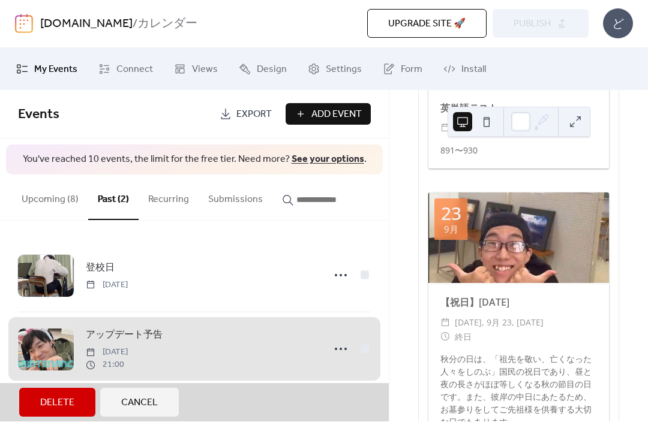
click at [366, 279] on span "登校日 Friday, August 22, 2025" at bounding box center [194, 275] width 353 height 73
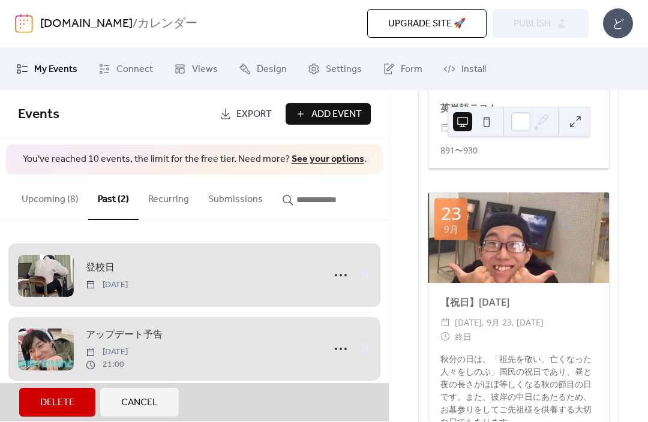
click at [82, 394] on button "Delete" at bounding box center [57, 403] width 76 height 29
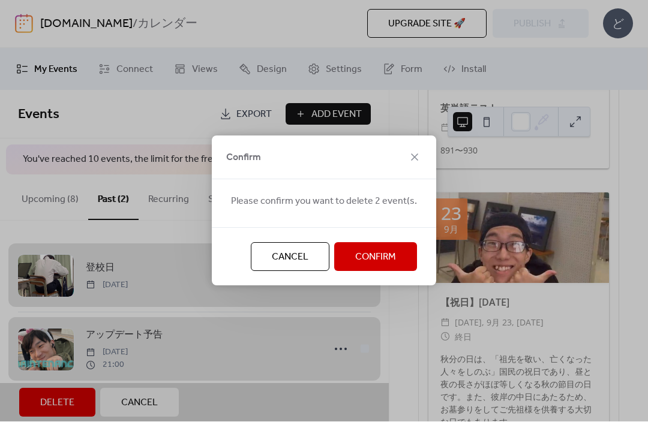
click at [381, 251] on span "Confirm" at bounding box center [375, 258] width 41 height 14
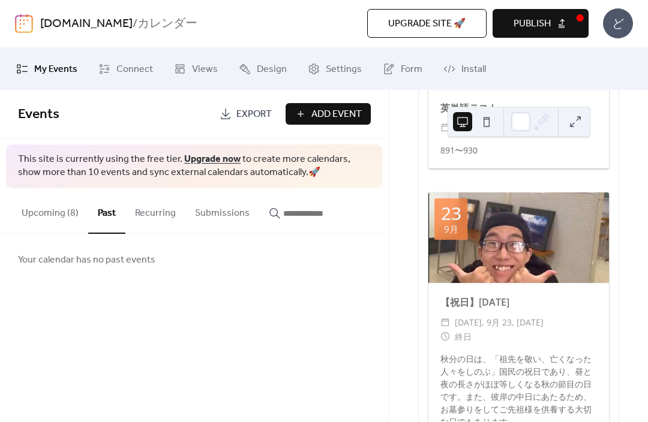
click at [533, 26] on span "Publish" at bounding box center [531, 24] width 37 height 14
click at [37, 219] on button "Upcoming (8)" at bounding box center [50, 211] width 76 height 44
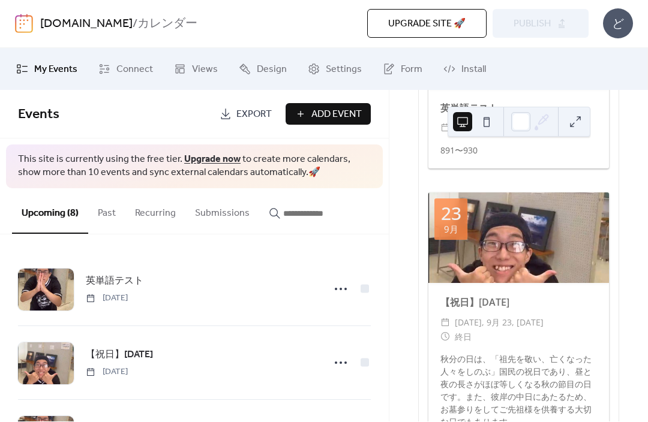
click at [320, 64] on link "Settings" at bounding box center [335, 69] width 72 height 32
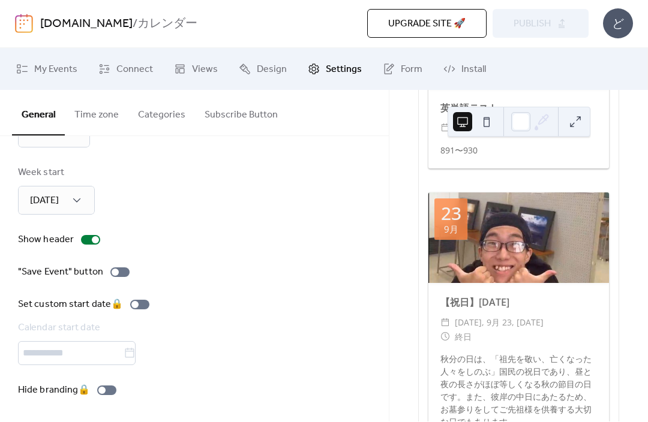
scroll to position [133, 0]
click at [80, 124] on button "Time zone" at bounding box center [97, 113] width 64 height 44
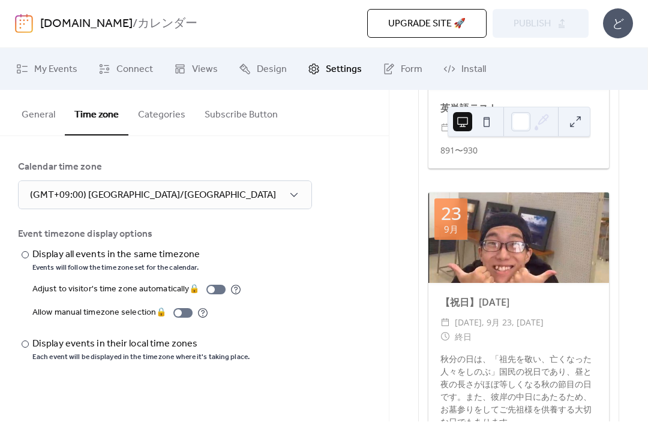
click at [152, 122] on button "Categories" at bounding box center [161, 113] width 67 height 44
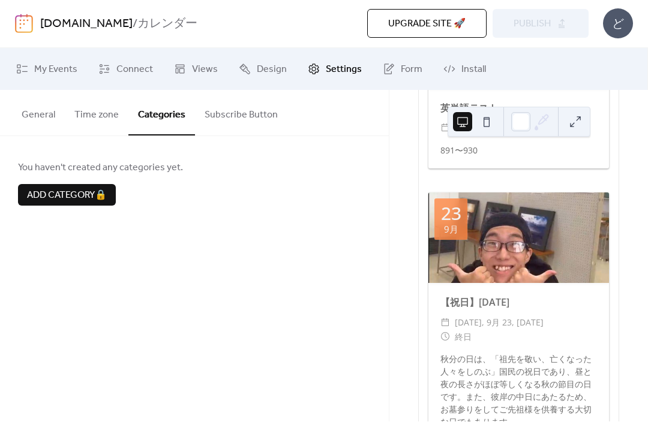
click at [234, 109] on button "Subscribe Button" at bounding box center [241, 113] width 92 height 44
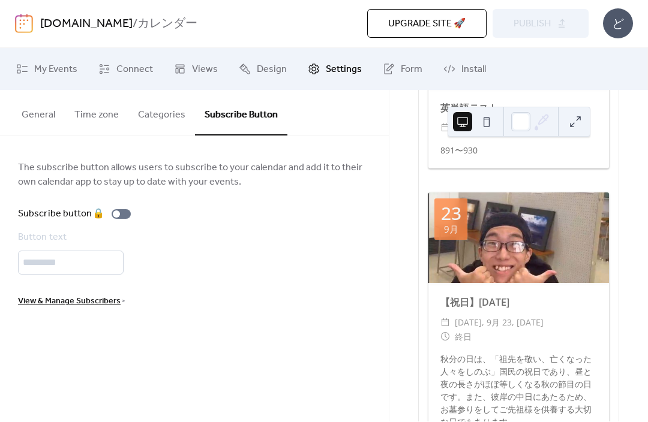
click at [329, 68] on span "Settings" at bounding box center [344, 70] width 36 height 14
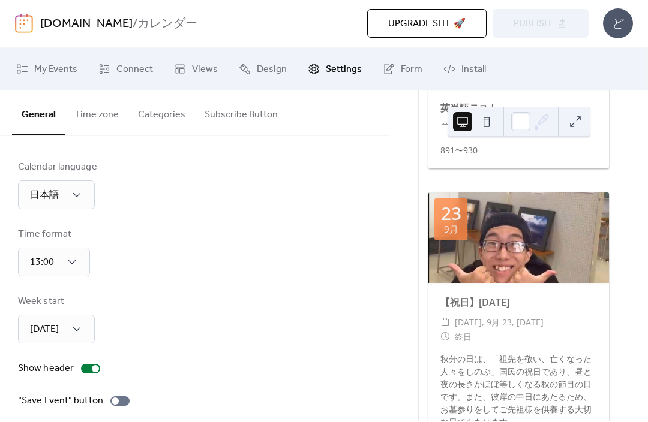
click at [383, 82] on link "Form" at bounding box center [403, 69] width 58 height 32
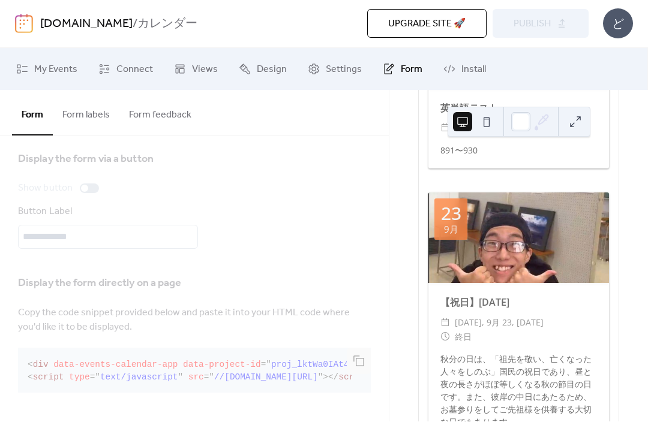
scroll to position [116, 0]
click at [274, 79] on link "Design" at bounding box center [263, 69] width 66 height 32
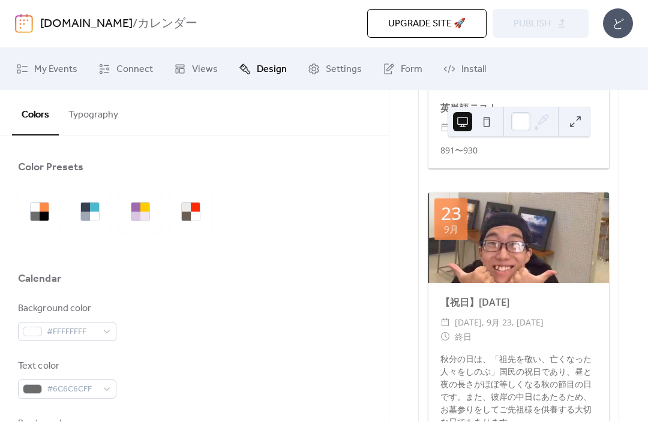
click at [198, 68] on span "Views" at bounding box center [205, 70] width 26 height 14
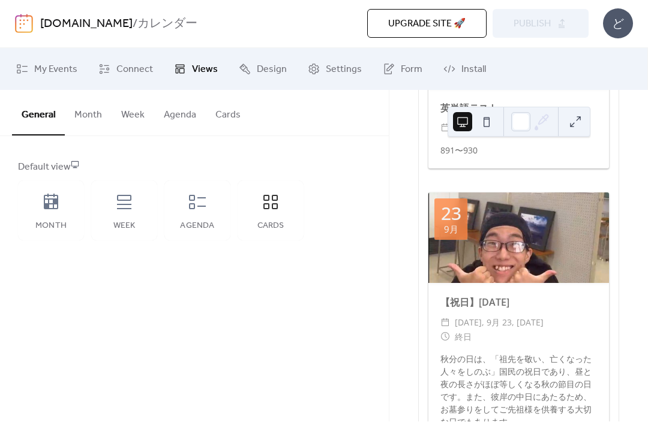
click at [139, 63] on span "Connect" at bounding box center [134, 70] width 37 height 14
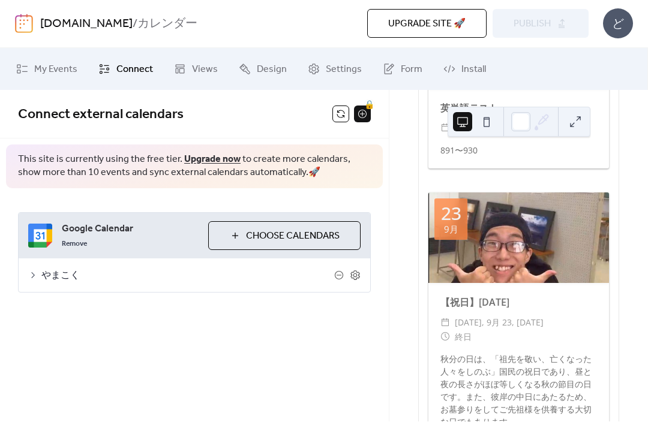
click at [59, 263] on div "やまこく" at bounding box center [194, 276] width 351 height 34
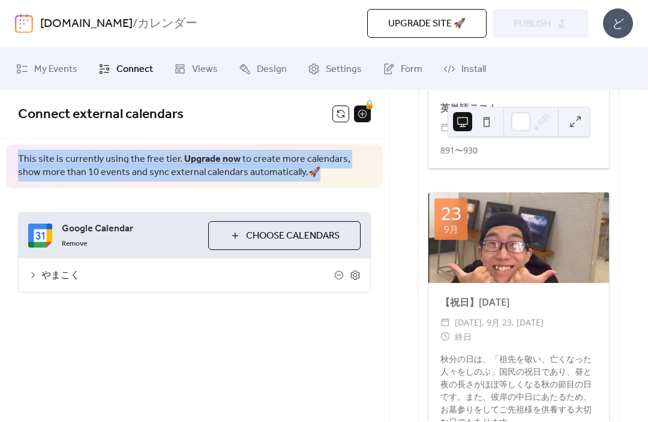
click at [171, 348] on div "Connect external calendars 🔒 This site is currently using the free tier. Upgrad…" at bounding box center [194, 257] width 389 height 332
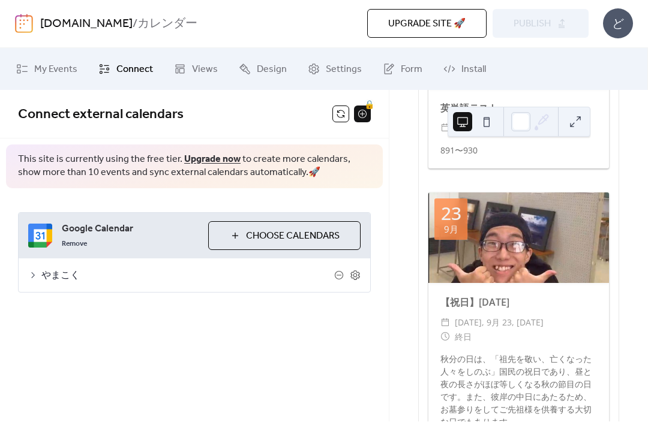
click at [62, 275] on span "やまこく" at bounding box center [187, 276] width 293 height 14
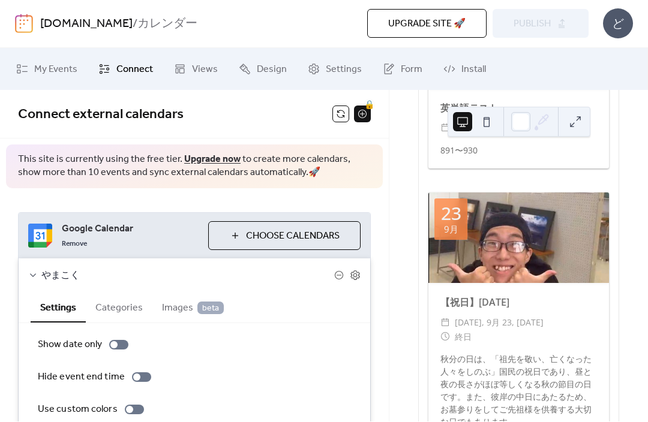
click at [38, 82] on link "My Events" at bounding box center [46, 69] width 79 height 32
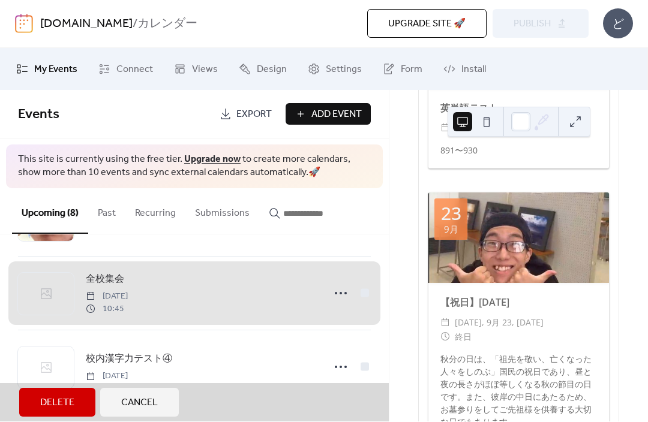
scroll to position [440, 0]
click at [369, 294] on span "全校集会 Thursday, October 2, 2025 10:45" at bounding box center [194, 293] width 353 height 73
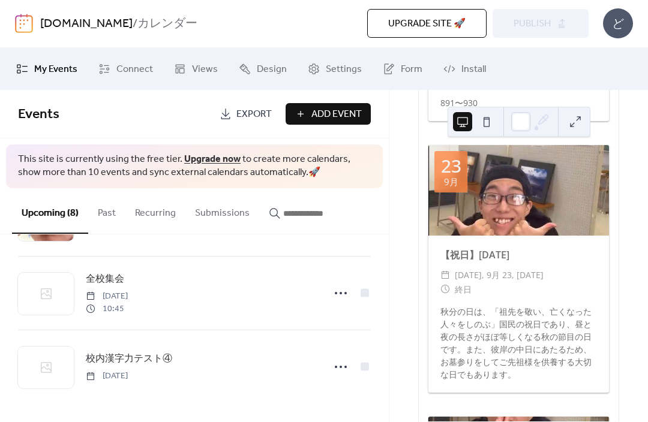
scroll to position [255, 0]
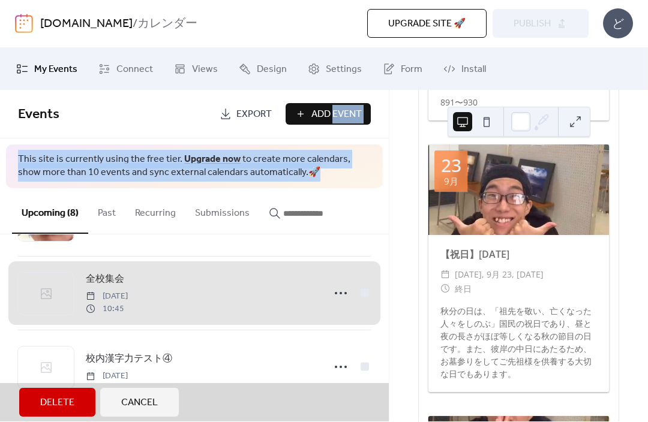
click at [355, 170] on span "This site is currently using the free tier. Upgrade now to create more calendar…" at bounding box center [194, 167] width 353 height 27
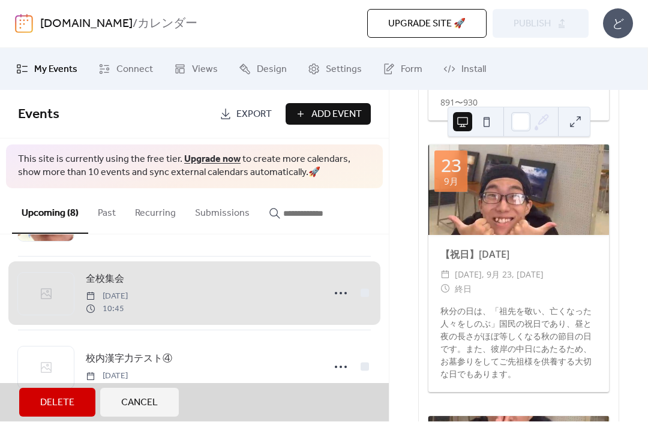
click at [369, 285] on span "全校集会 Thursday, October 2, 2025 10:45" at bounding box center [194, 293] width 353 height 73
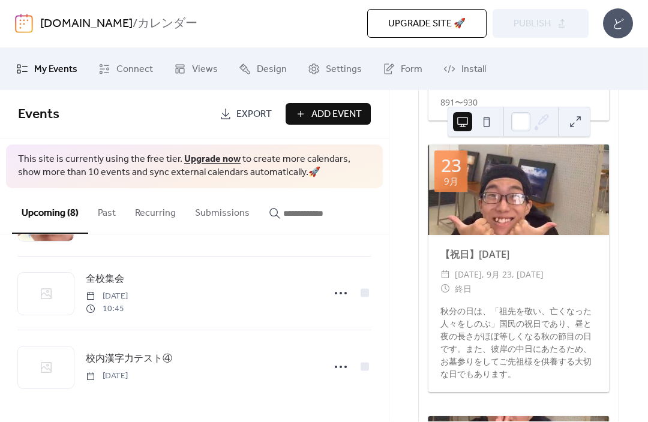
click at [461, 73] on span "Install" at bounding box center [473, 70] width 25 height 14
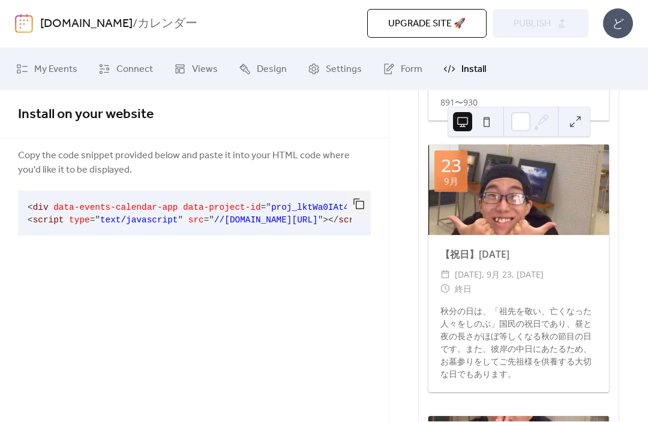
click at [413, 74] on span "Form" at bounding box center [412, 70] width 22 height 14
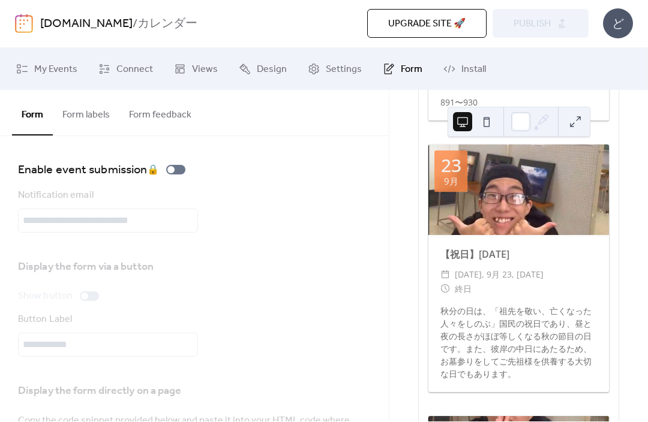
click at [327, 73] on span "Settings" at bounding box center [344, 70] width 36 height 14
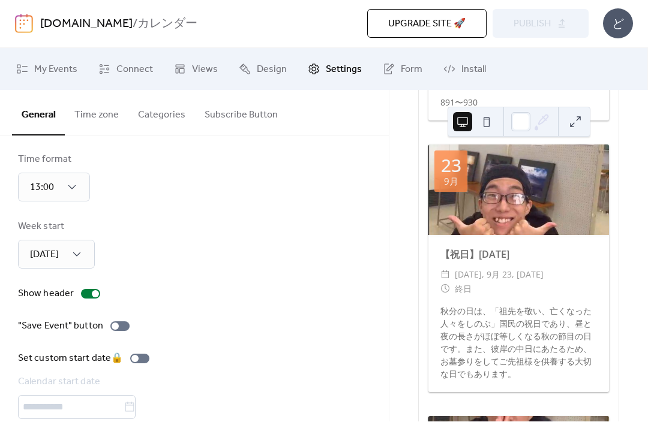
scroll to position [70, 0]
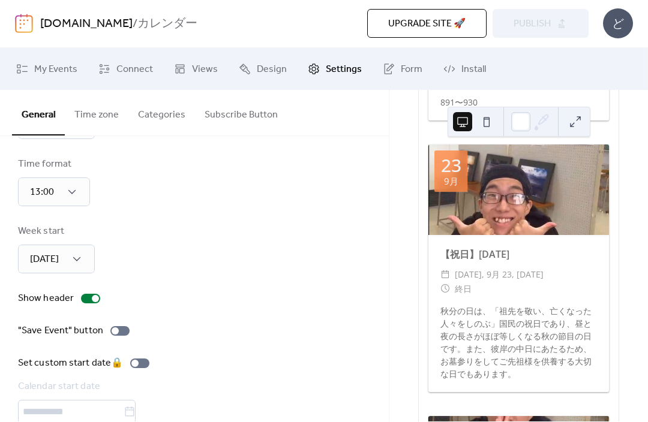
click at [179, 118] on button "Categories" at bounding box center [161, 113] width 67 height 44
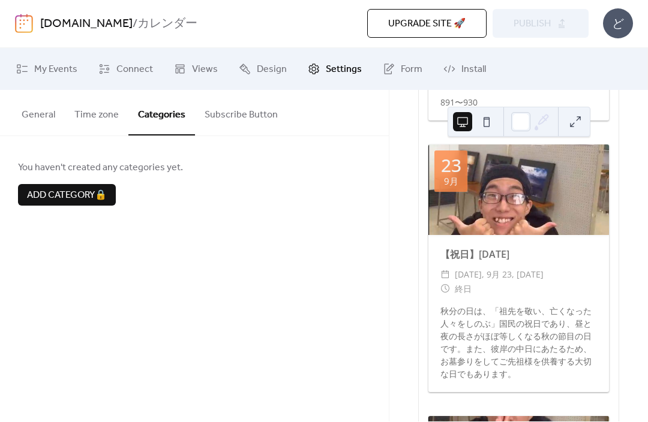
click at [156, 76] on link "Connect" at bounding box center [125, 69] width 73 height 32
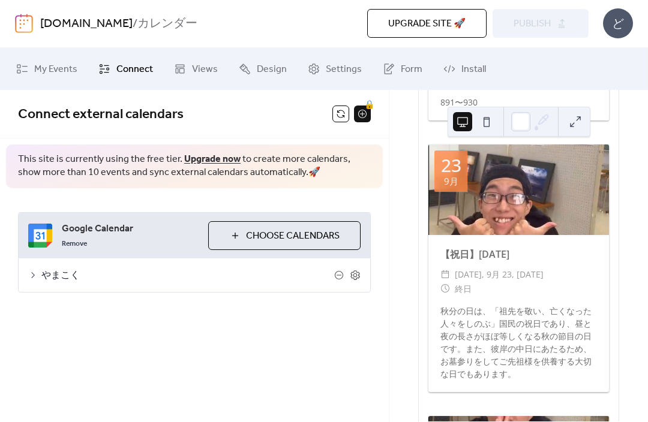
click at [193, 82] on link "Views" at bounding box center [196, 69] width 62 height 32
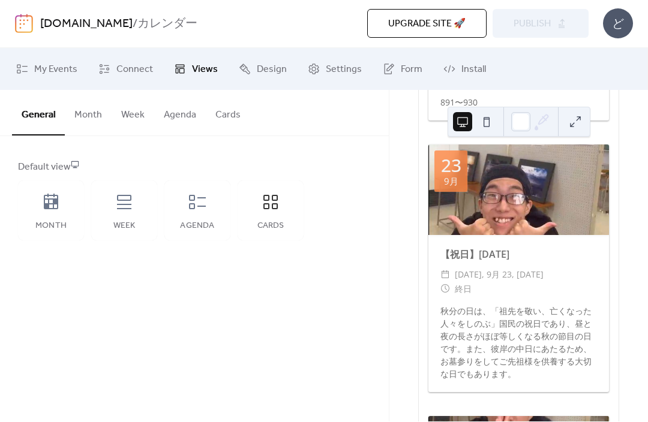
click at [235, 70] on link "Design" at bounding box center [263, 69] width 66 height 32
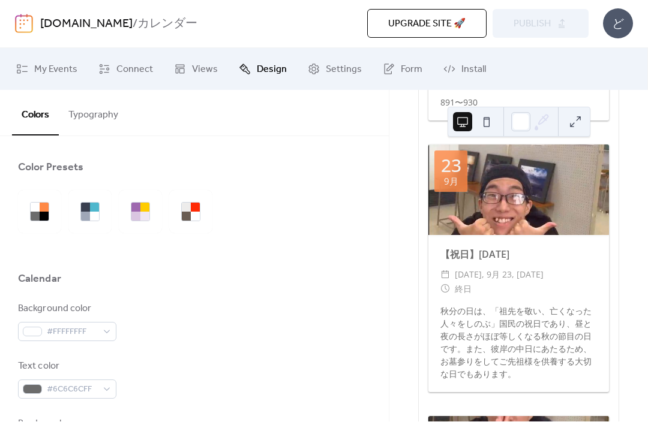
click at [202, 74] on span "Views" at bounding box center [205, 70] width 26 height 14
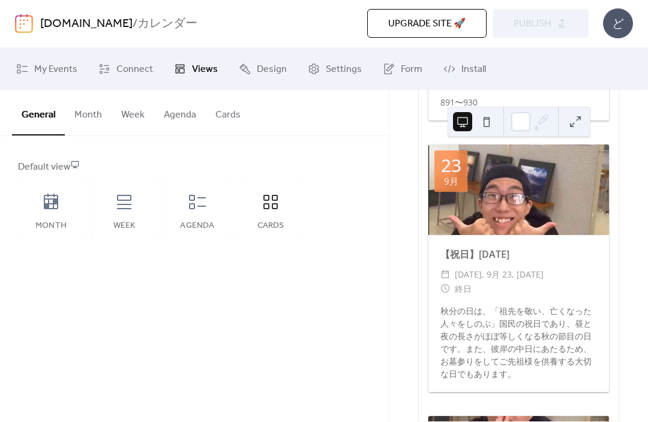
click at [146, 23] on b "カレンダー" at bounding box center [167, 24] width 60 height 23
click at [20, 76] on link "My Events" at bounding box center [46, 69] width 79 height 32
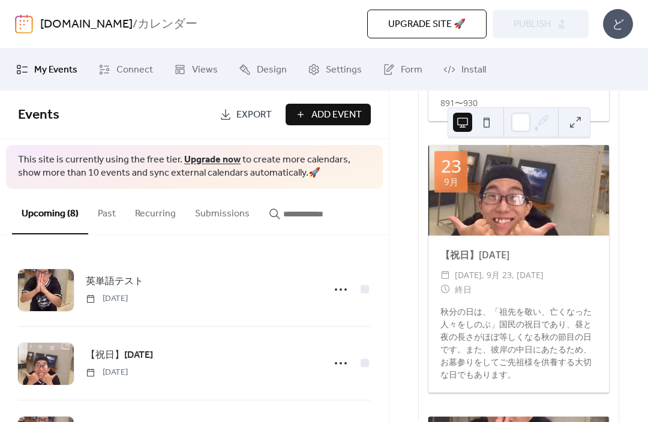
click at [16, 32] on img at bounding box center [24, 23] width 18 height 19
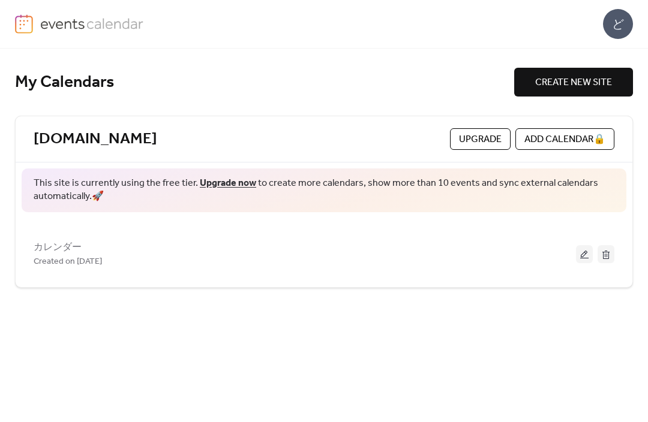
click at [619, 38] on div "ど" at bounding box center [618, 24] width 30 height 30
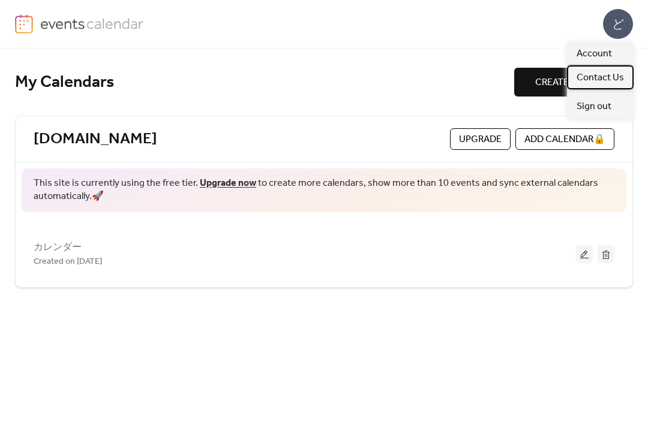
click at [618, 74] on span "Contact Us" at bounding box center [599, 78] width 47 height 14
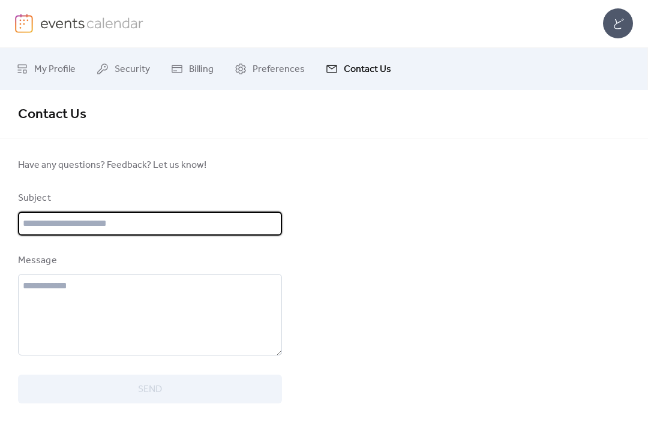
click at [229, 228] on input "text" at bounding box center [150, 224] width 264 height 24
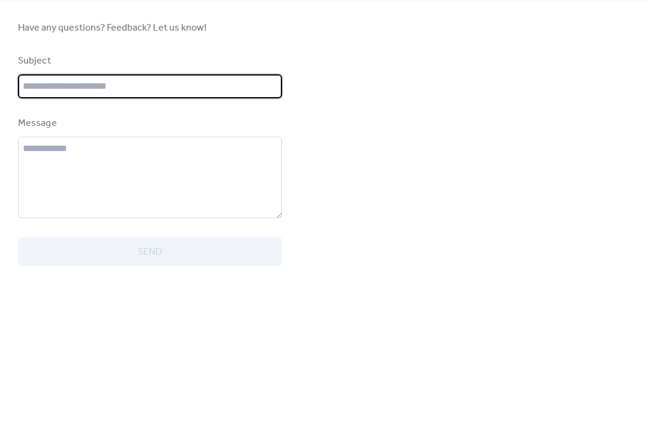
paste input "**********"
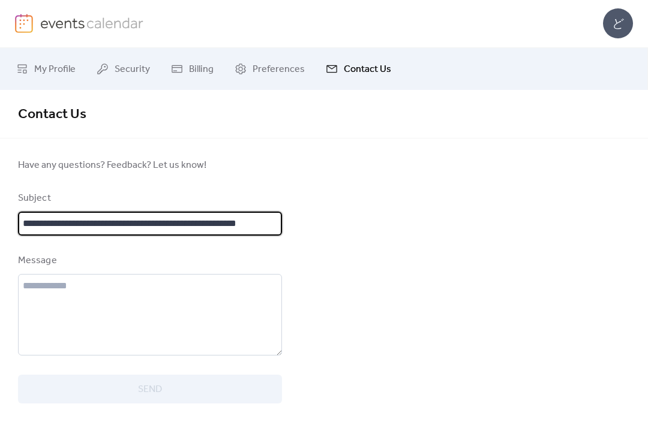
type input "**********"
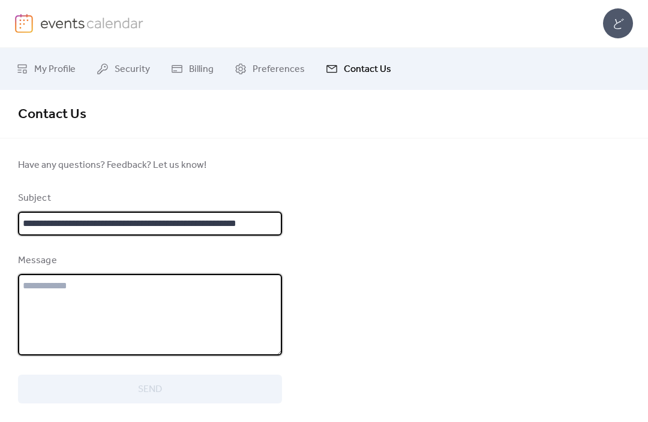
click at [201, 306] on textarea at bounding box center [150, 316] width 264 height 82
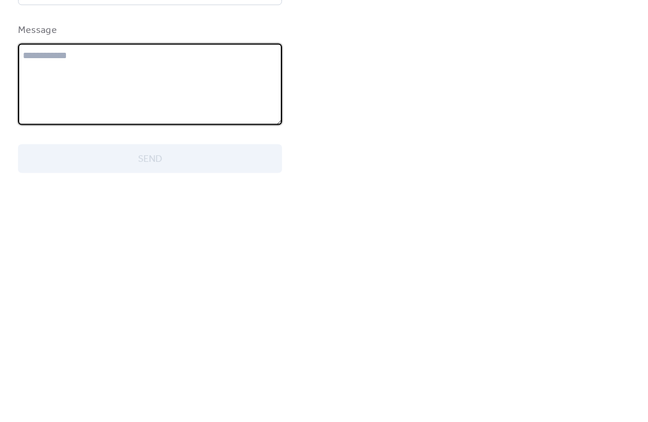
paste textarea "**********"
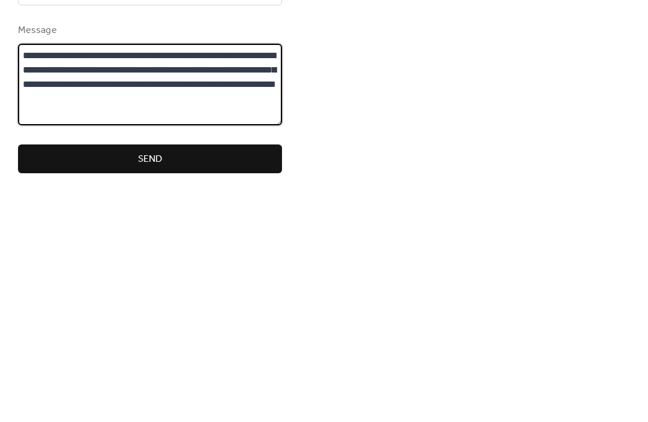
click at [388, 103] on div "**********" at bounding box center [324, 257] width 648 height 332
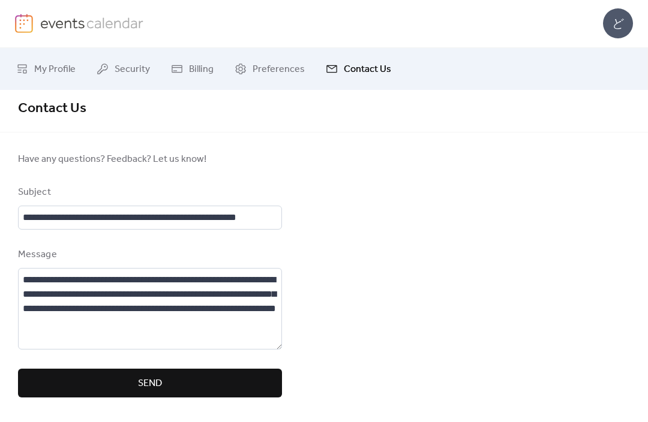
scroll to position [10, 0]
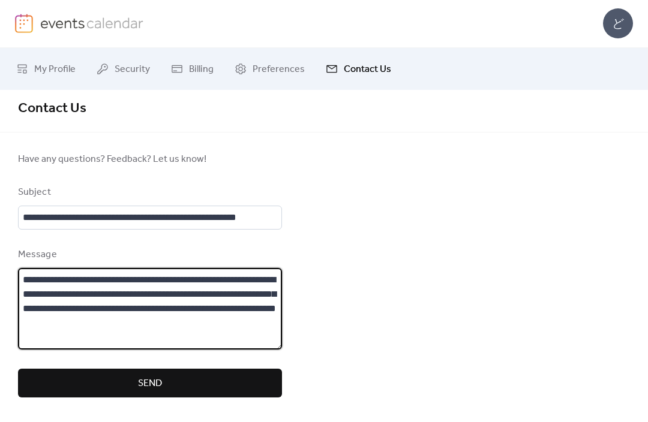
click at [145, 274] on textarea "**********" at bounding box center [150, 310] width 264 height 82
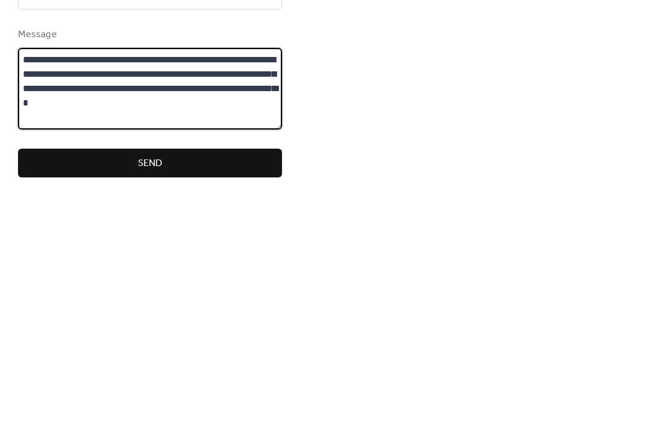
type textarea "**********"
click at [398, 128] on div "**********" at bounding box center [324, 257] width 648 height 332
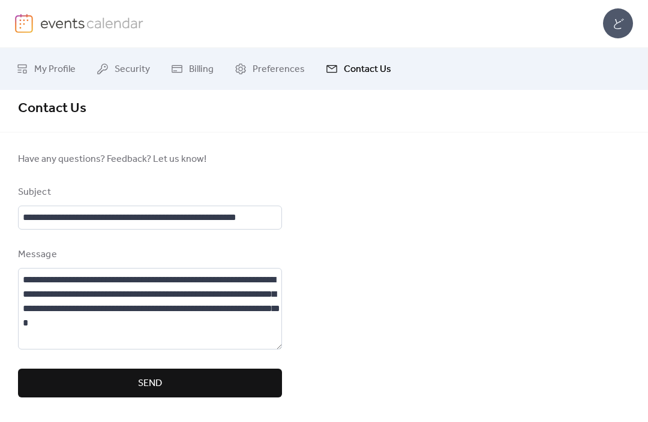
click at [212, 374] on button "Send" at bounding box center [150, 383] width 264 height 29
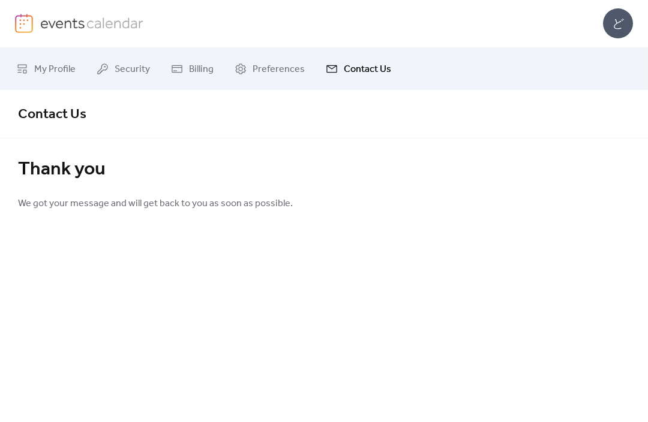
scroll to position [0, 0]
click at [619, 28] on div "ど" at bounding box center [618, 24] width 30 height 30
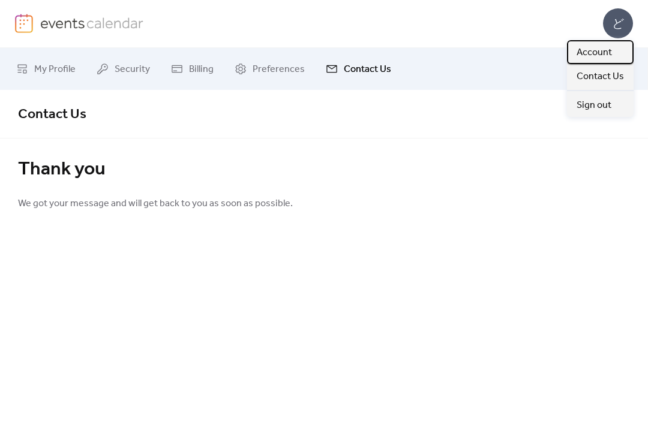
click at [610, 52] on span "Account" at bounding box center [593, 53] width 35 height 14
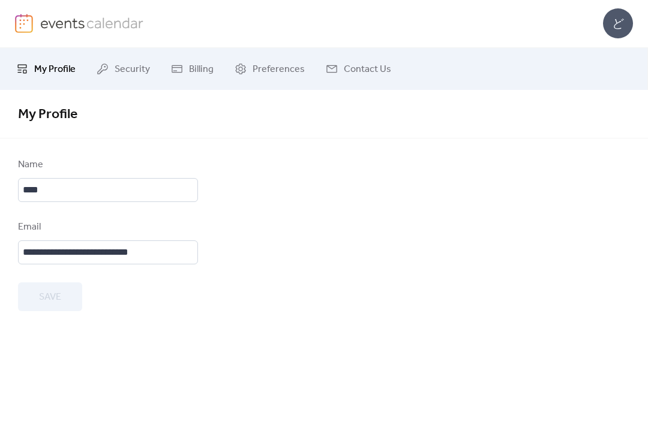
click at [368, 76] on span "Contact Us" at bounding box center [367, 70] width 47 height 14
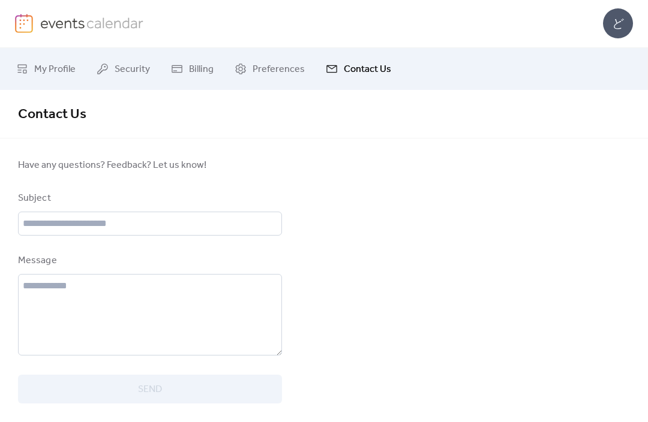
click at [299, 74] on span "Preferences" at bounding box center [278, 70] width 52 height 14
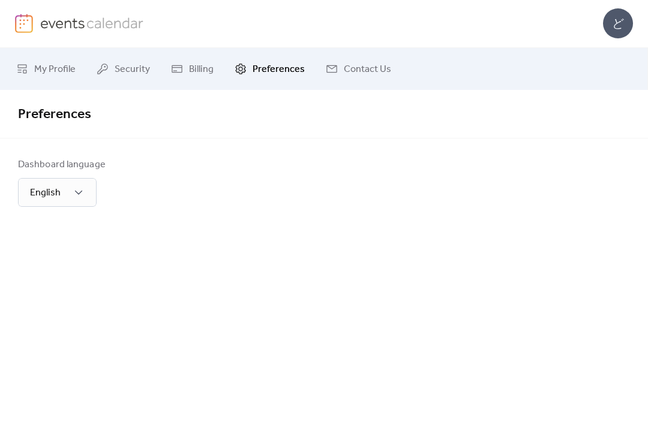
click at [195, 73] on span "Billing" at bounding box center [201, 70] width 25 height 14
click at [142, 67] on span "Security" at bounding box center [132, 70] width 35 height 14
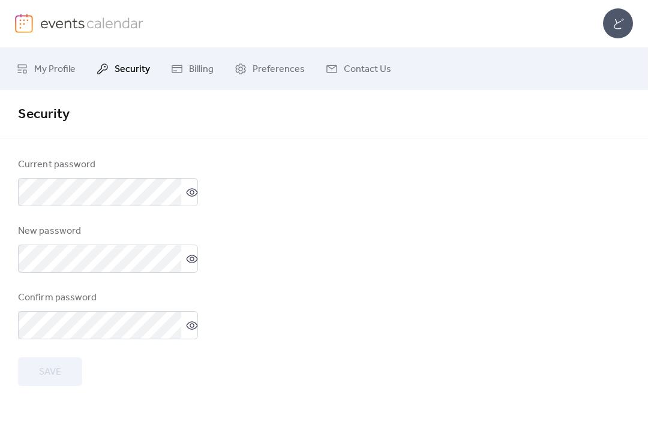
click at [71, 73] on span "My Profile" at bounding box center [54, 70] width 41 height 14
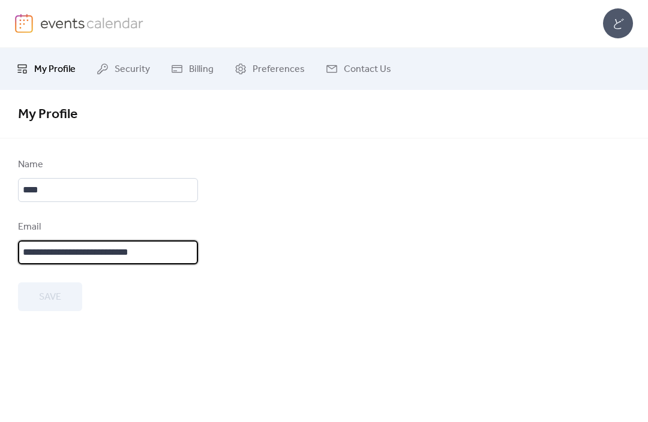
click at [161, 248] on input "**********" at bounding box center [108, 253] width 180 height 24
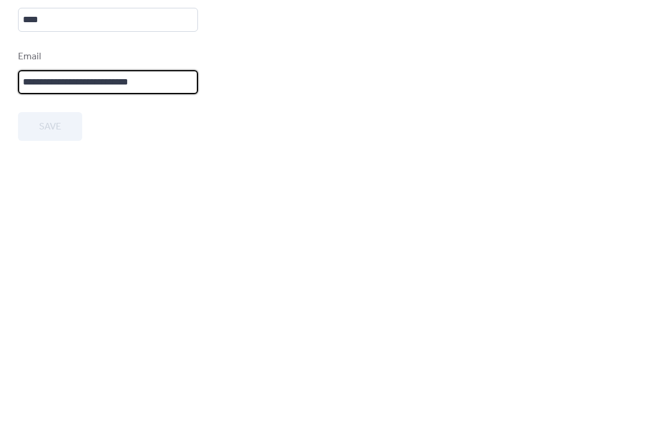
click at [250, 158] on form "**********" at bounding box center [324, 235] width 612 height 154
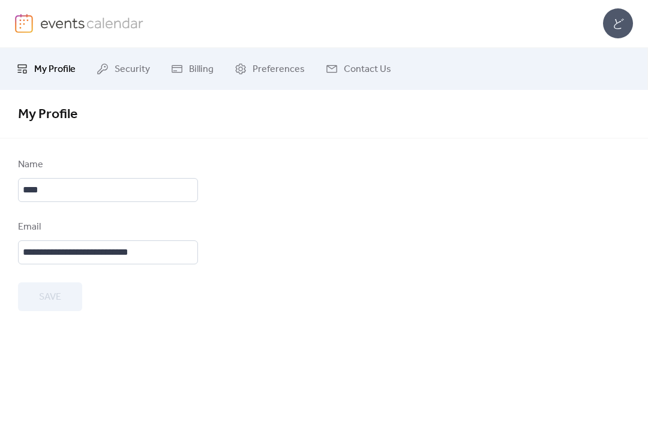
click at [115, 17] on img at bounding box center [92, 23] width 104 height 18
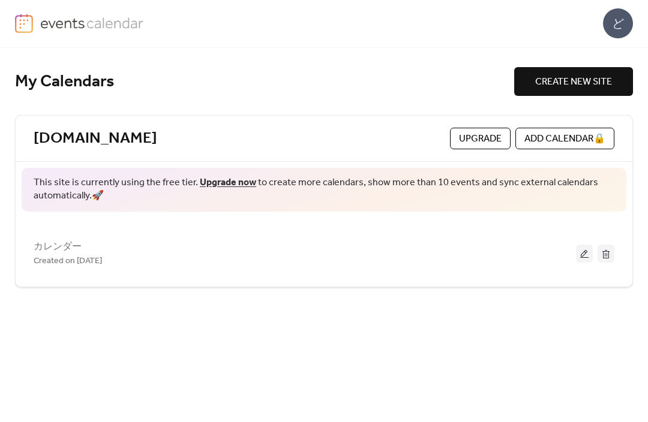
click at [111, 240] on div "カレンダー Created on 15-May-2025" at bounding box center [305, 254] width 542 height 29
click at [577, 254] on button at bounding box center [584, 254] width 17 height 18
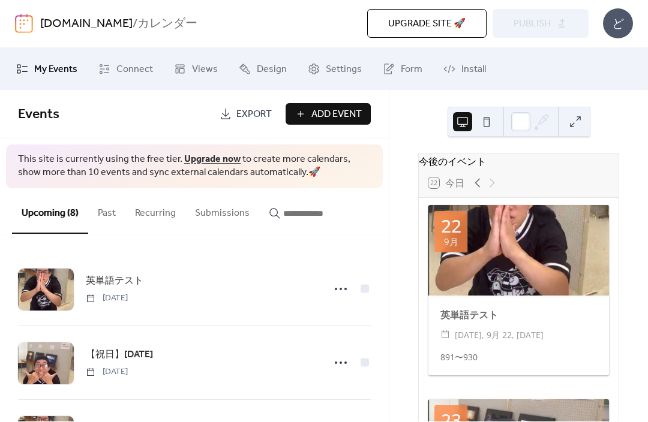
click at [100, 213] on button "Past" at bounding box center [106, 211] width 37 height 44
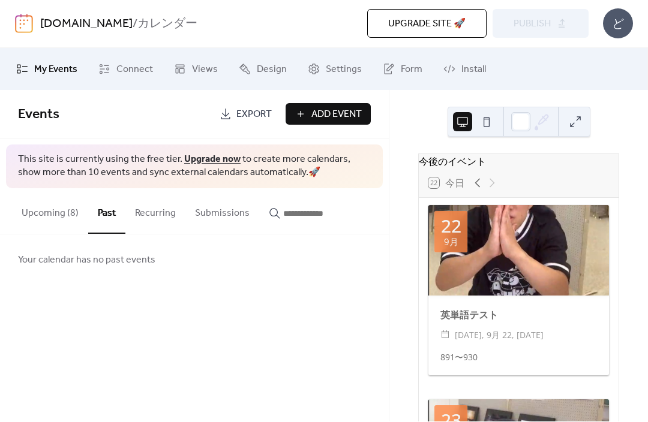
click at [164, 217] on button "Recurring" at bounding box center [155, 211] width 60 height 44
click at [218, 224] on button "Submissions" at bounding box center [222, 211] width 74 height 44
click at [302, 214] on input "button" at bounding box center [319, 214] width 72 height 14
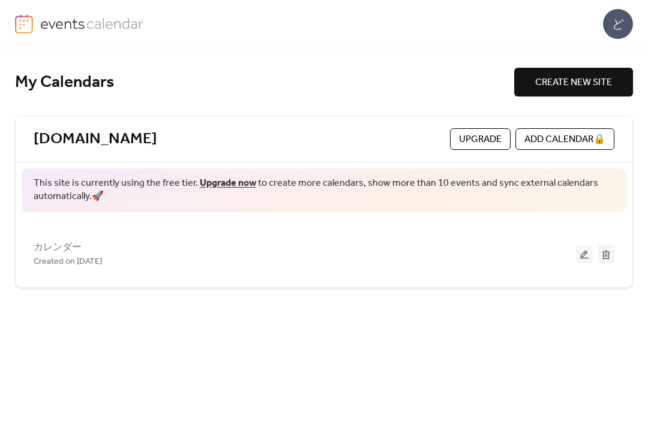
click at [576, 261] on button at bounding box center [584, 254] width 17 height 18
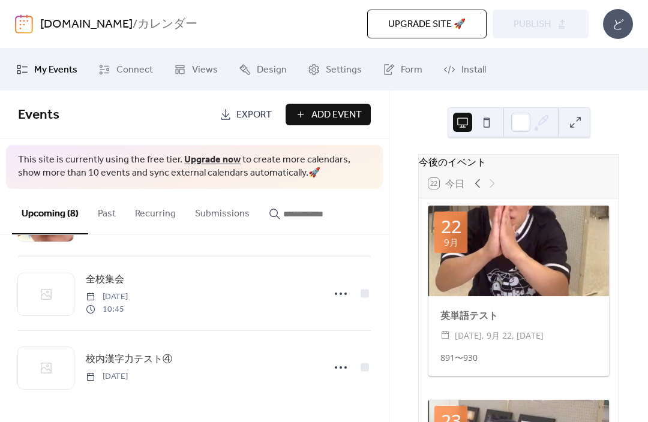
scroll to position [440, 0]
click at [552, 29] on div "Upgrade site 🚀 Preview Publish" at bounding box center [436, 24] width 303 height 29
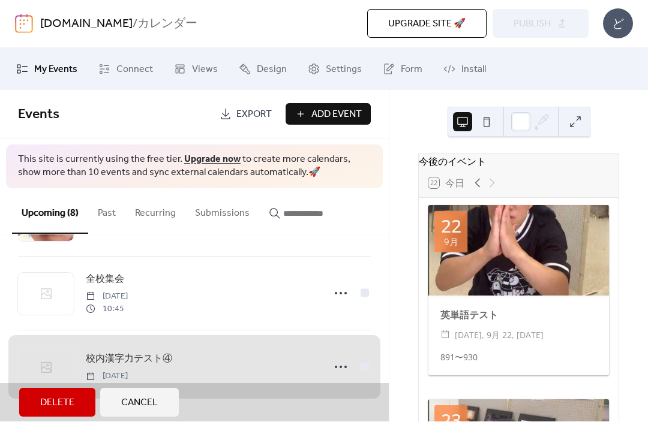
click at [368, 362] on span "校内漢字力テスト④ Friday, October 3, 2025" at bounding box center [194, 367] width 353 height 73
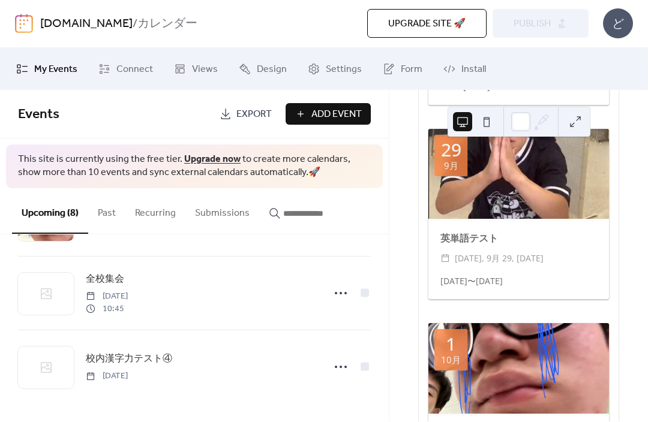
click at [573, 26] on div "Upgrade site 🚀 Preview Publish" at bounding box center [436, 24] width 303 height 29
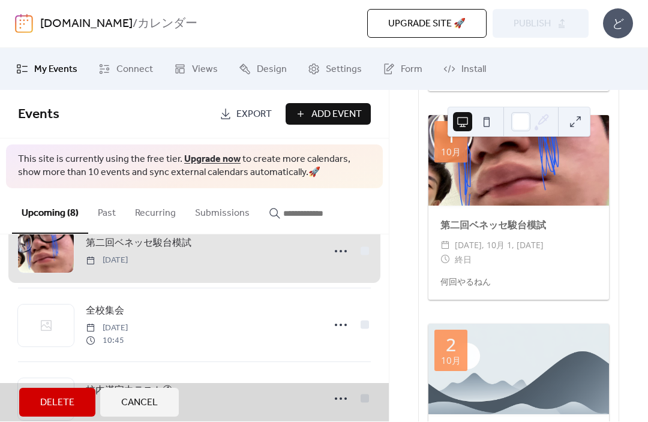
scroll to position [406, 0]
click at [368, 248] on span "第二回ベネッセ駿台模試 Wednesday, October 1, 2025" at bounding box center [194, 252] width 353 height 73
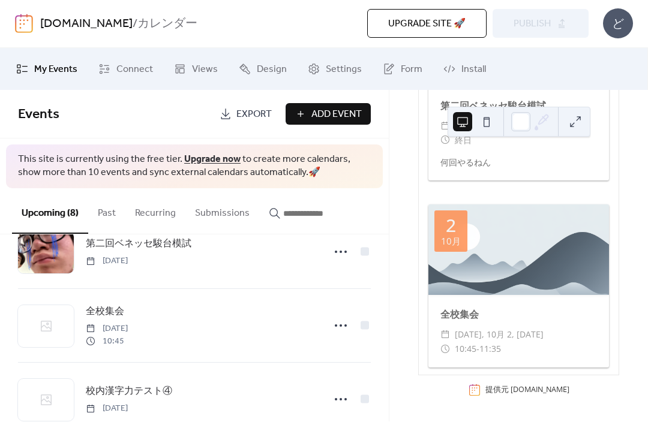
scroll to position [1262, 0]
click at [556, 39] on div "Google.com / カレンダー Upgrade site 🚀 Preview Publish ど" at bounding box center [324, 24] width 618 height 48
click at [182, 64] on icon at bounding box center [180, 70] width 12 height 12
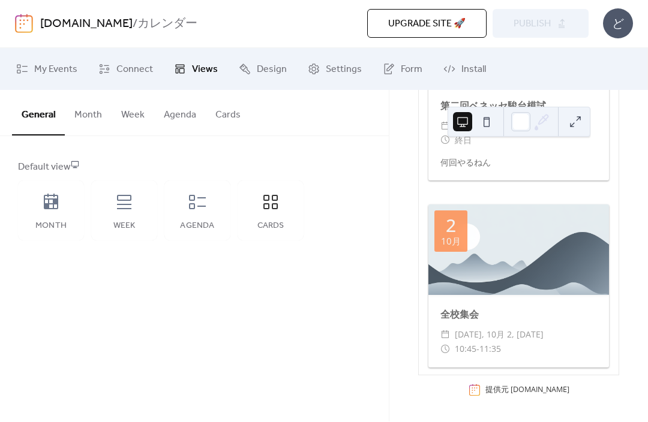
click at [58, 73] on span "My Events" at bounding box center [55, 70] width 43 height 14
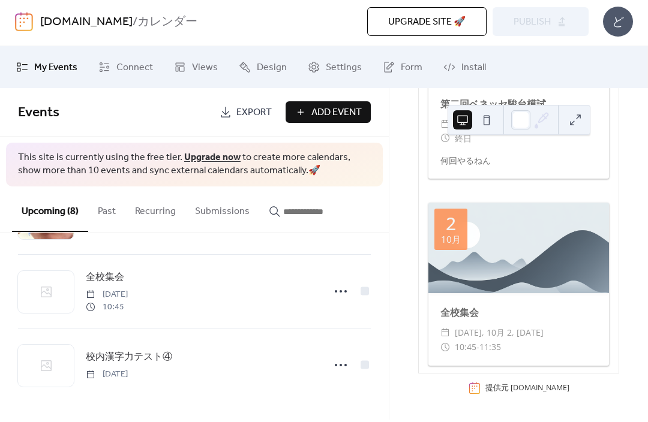
scroll to position [1262, 0]
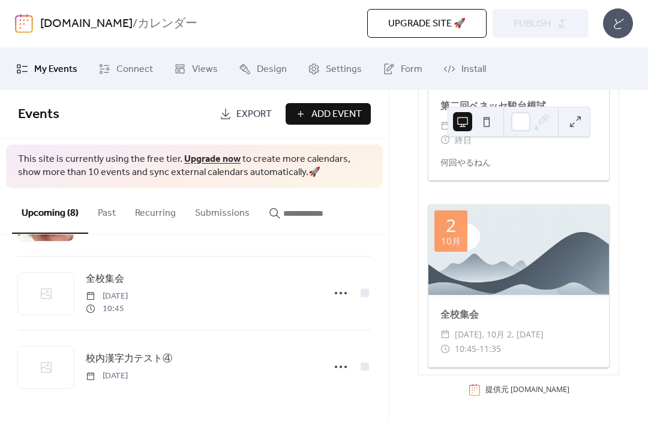
click at [344, 369] on icon at bounding box center [340, 367] width 19 height 19
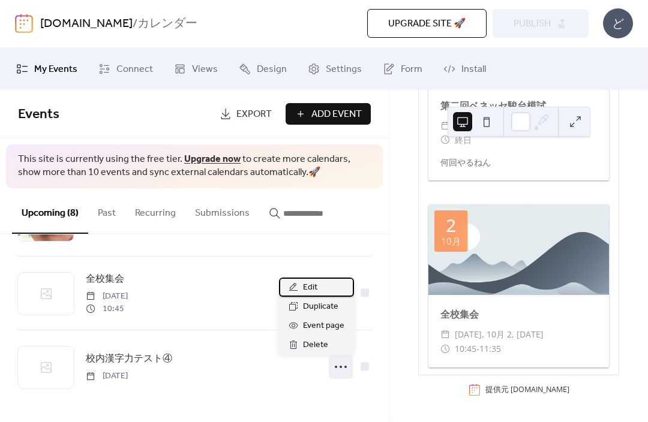
click at [338, 284] on div "Edit" at bounding box center [316, 287] width 75 height 19
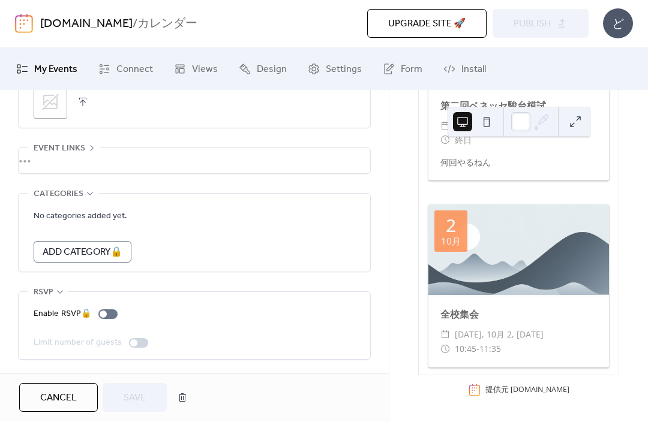
scroll to position [661, 0]
click at [64, 395] on span "Cancel" at bounding box center [58, 399] width 37 height 14
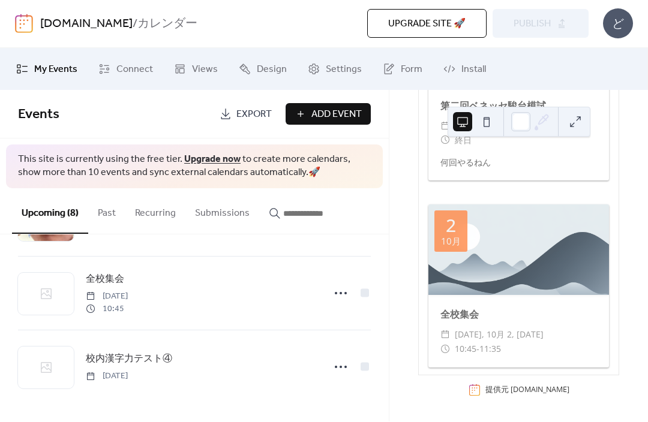
scroll to position [440, 0]
click at [348, 364] on icon at bounding box center [340, 367] width 19 height 19
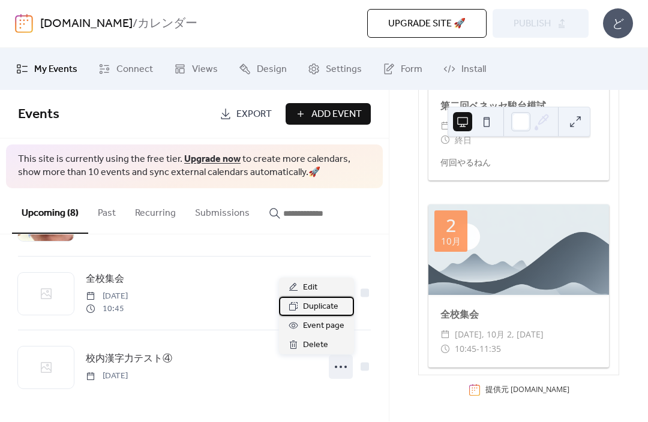
click at [335, 308] on span "Duplicate" at bounding box center [320, 307] width 35 height 14
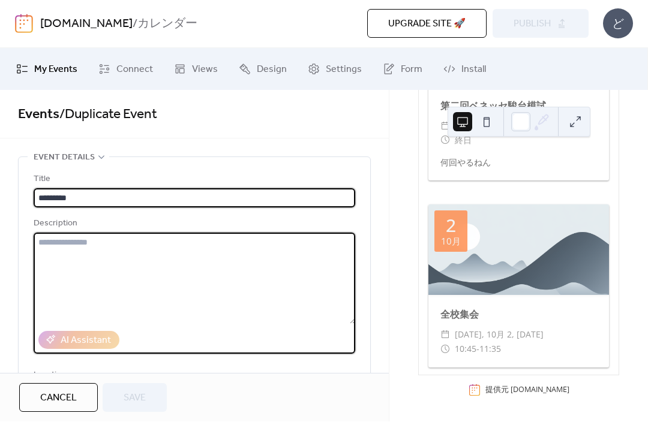
click at [275, 269] on textarea at bounding box center [194, 278] width 321 height 91
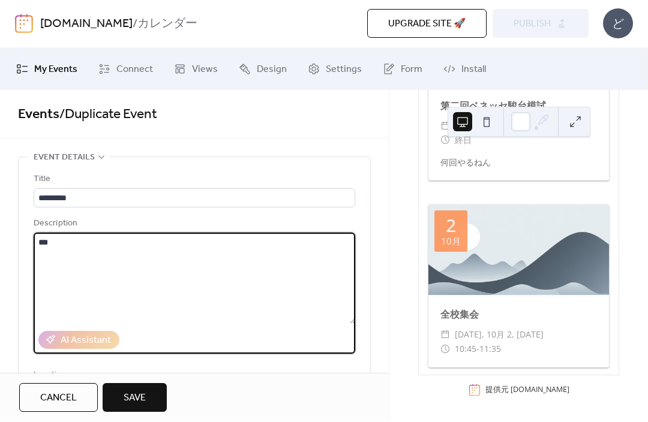
type textarea "***"
click at [125, 395] on span "Save" at bounding box center [135, 399] width 22 height 14
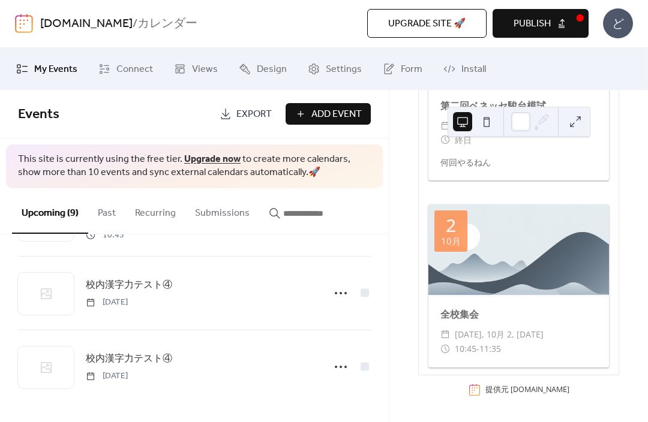
scroll to position [513, 0]
click at [351, 287] on div at bounding box center [341, 294] width 24 height 24
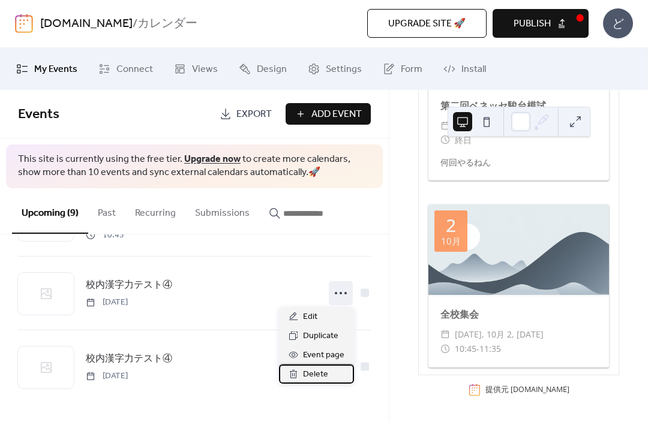
click at [337, 369] on div "Delete" at bounding box center [316, 374] width 75 height 19
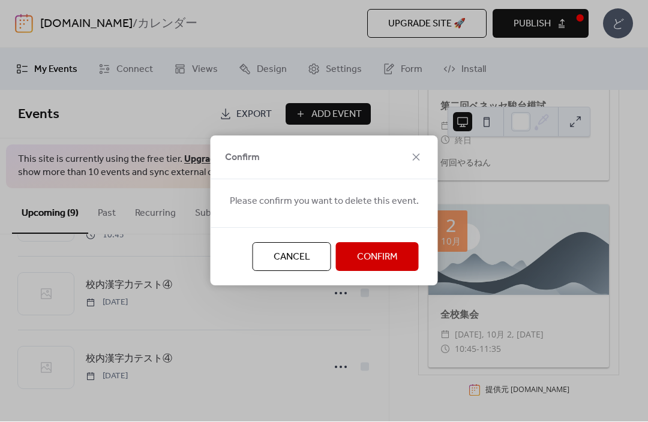
click at [364, 256] on span "Confirm" at bounding box center [377, 258] width 41 height 14
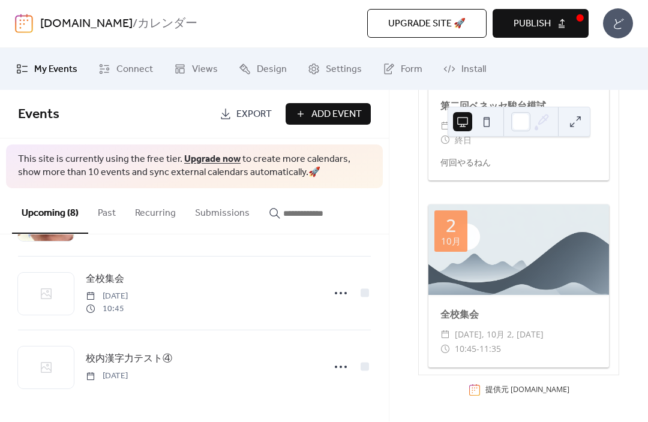
click at [335, 371] on icon at bounding box center [340, 367] width 19 height 19
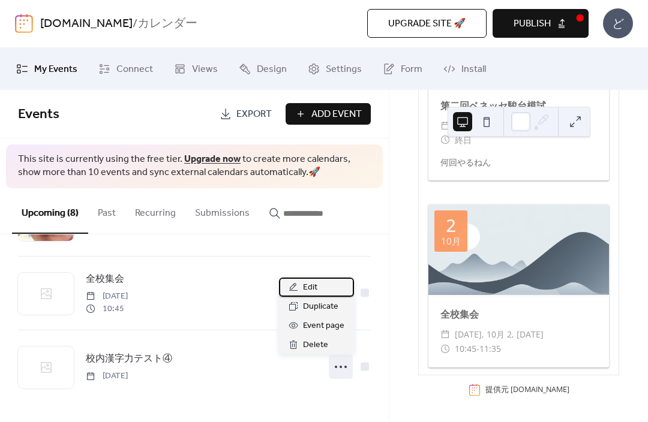
click at [339, 283] on div "Edit" at bounding box center [316, 287] width 75 height 19
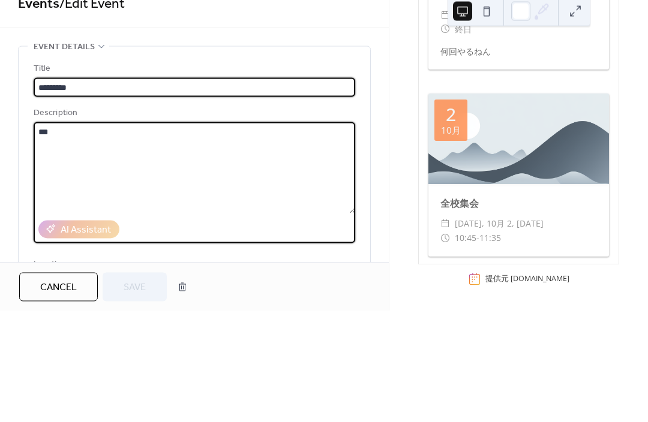
click at [295, 233] on textarea "***" at bounding box center [194, 278] width 321 height 91
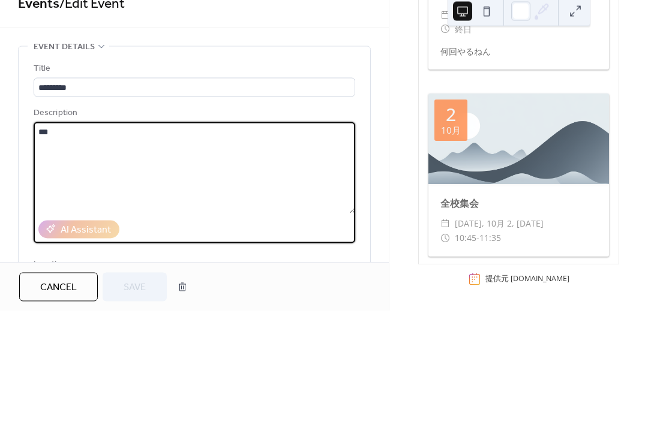
click at [295, 233] on textarea "***" at bounding box center [194, 278] width 321 height 91
type textarea "*"
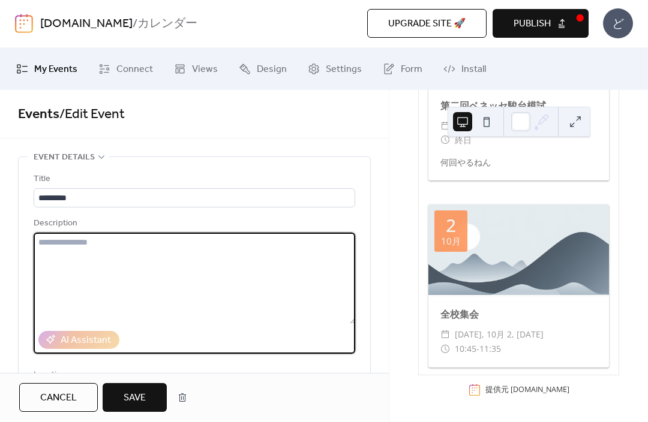
click at [147, 409] on button "Save" at bounding box center [135, 398] width 64 height 29
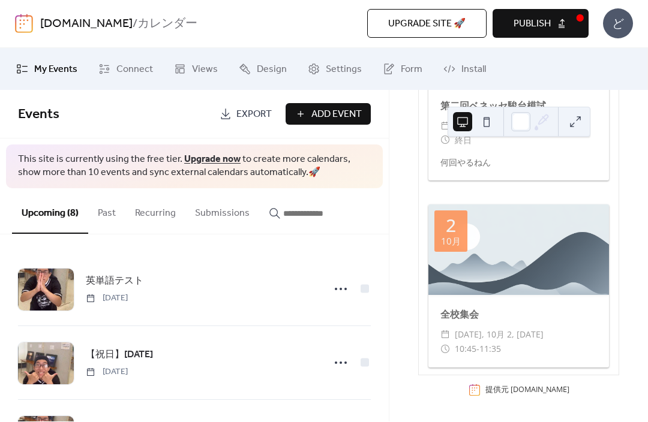
click at [551, 31] on span "Publish" at bounding box center [531, 24] width 37 height 14
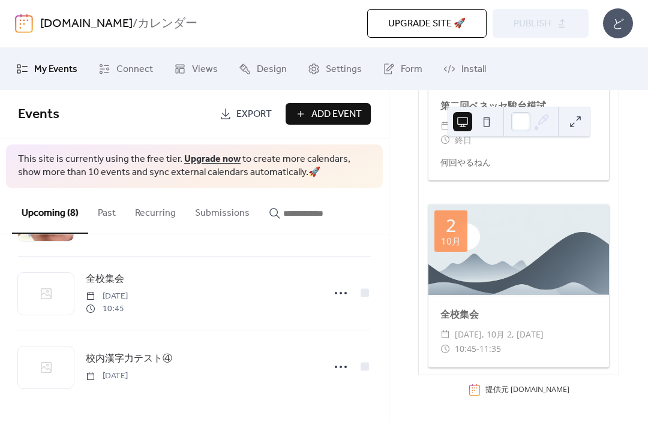
scroll to position [444, 0]
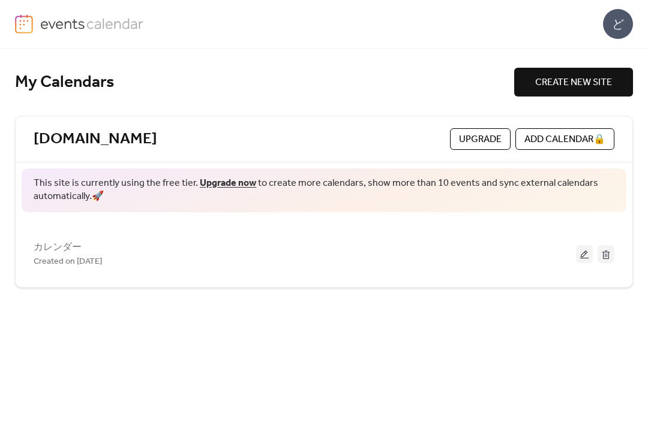
click at [577, 252] on button at bounding box center [584, 254] width 17 height 18
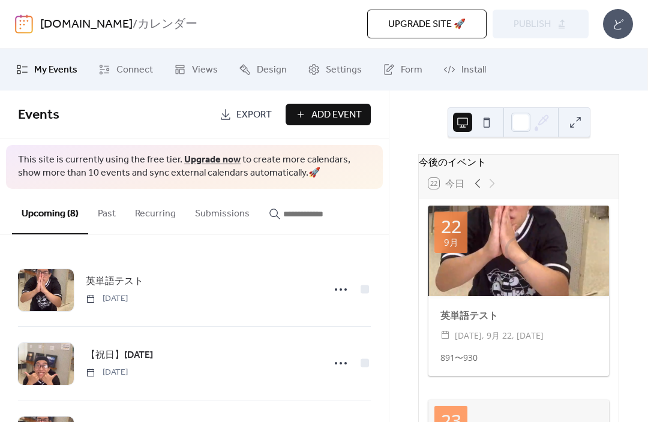
click at [95, 216] on button "Past" at bounding box center [106, 211] width 37 height 44
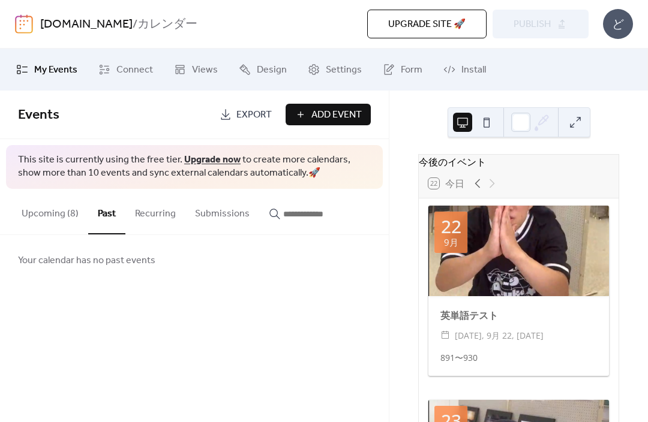
click at [50, 228] on button "Upcoming (8)" at bounding box center [50, 211] width 76 height 44
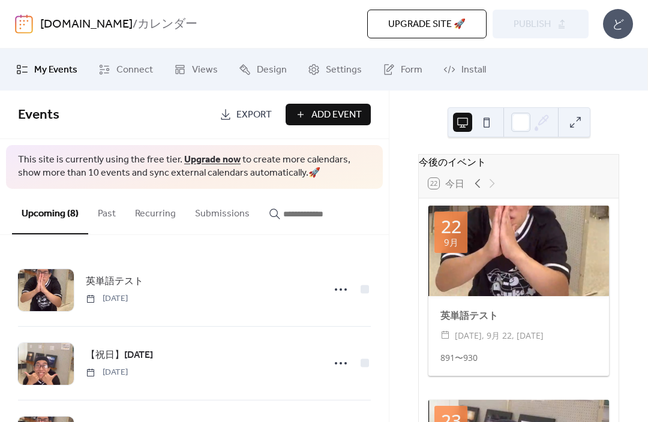
click at [140, 72] on span "Connect" at bounding box center [134, 70] width 37 height 14
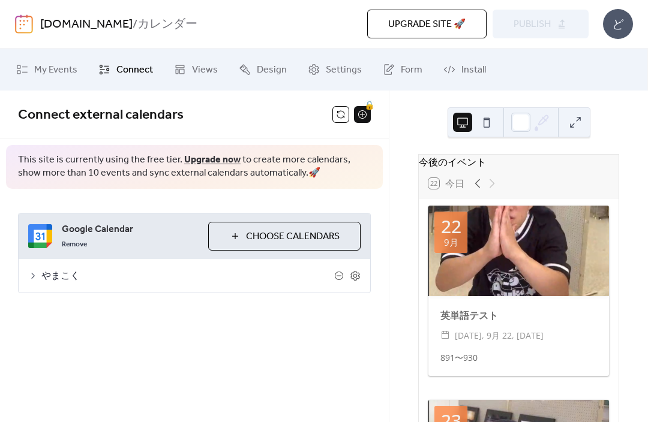
click at [348, 234] on button "Choose Calendars" at bounding box center [284, 236] width 152 height 29
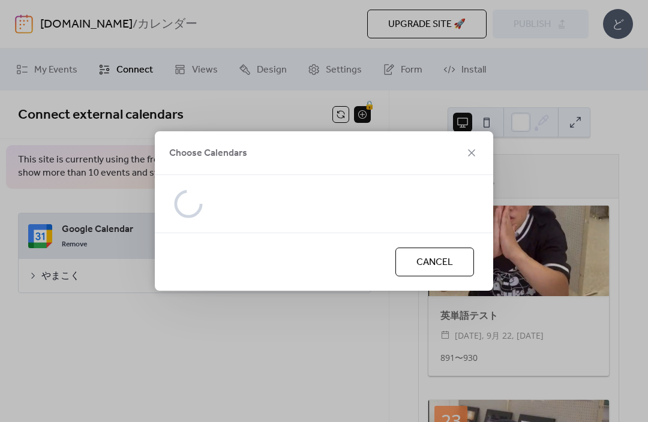
click at [478, 175] on div at bounding box center [324, 204] width 338 height 58
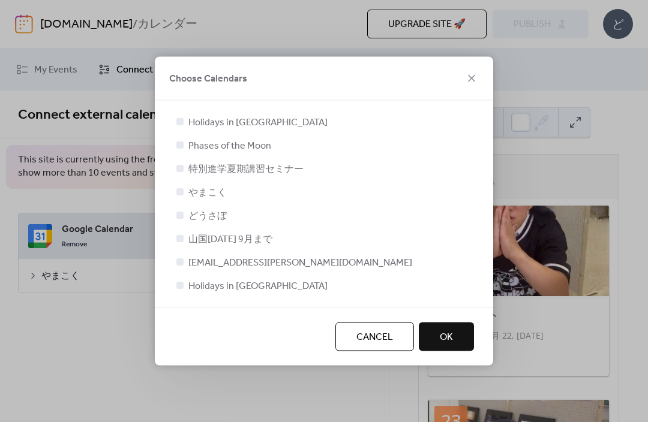
click at [477, 71] on icon at bounding box center [471, 78] width 14 height 14
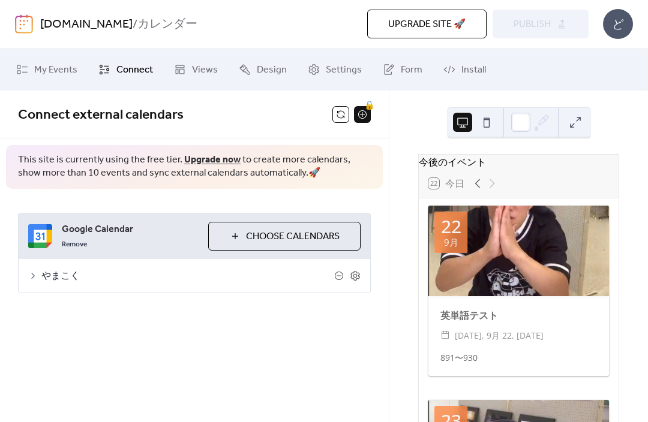
click at [364, 113] on div "🔒" at bounding box center [362, 114] width 17 height 17
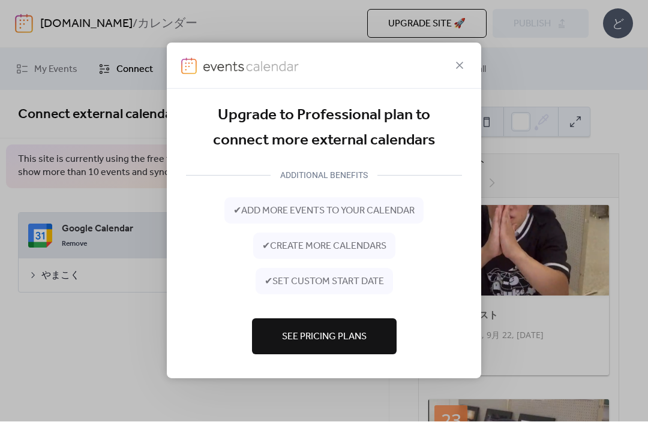
click at [460, 64] on icon at bounding box center [459, 66] width 14 height 14
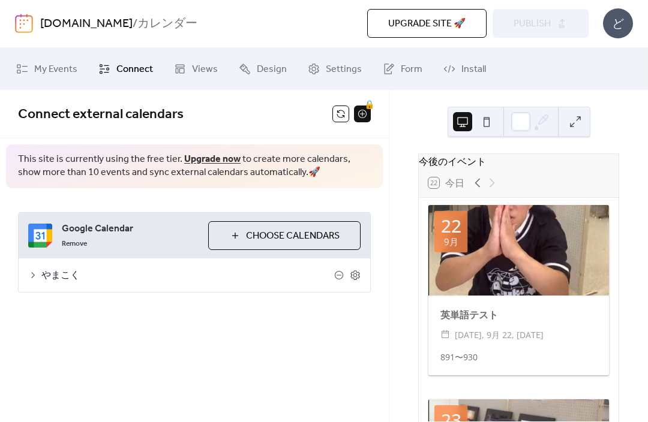
click at [62, 284] on span "やまこく" at bounding box center [187, 276] width 293 height 14
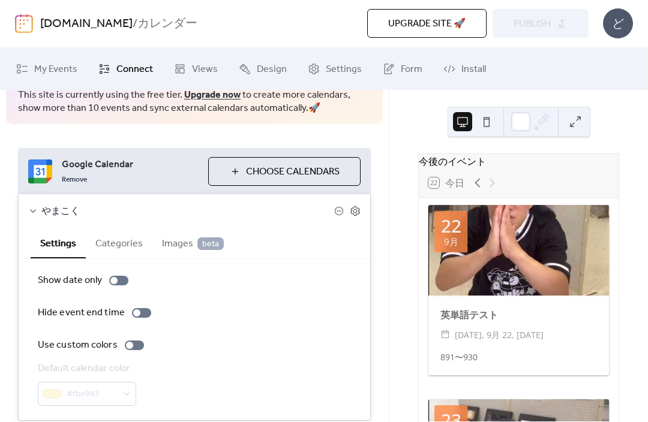
scroll to position [83, 0]
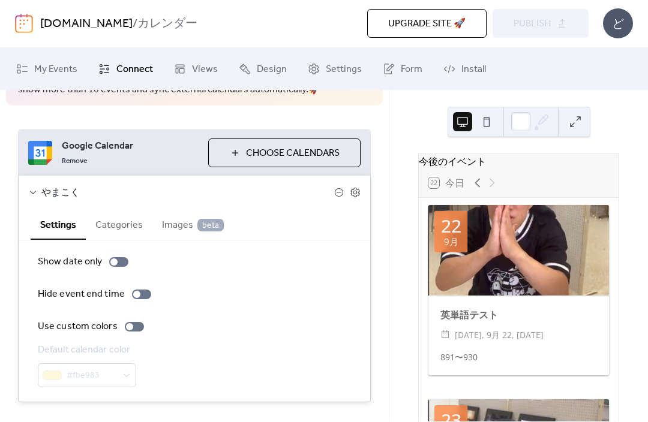
click at [342, 190] on icon at bounding box center [339, 193] width 10 height 10
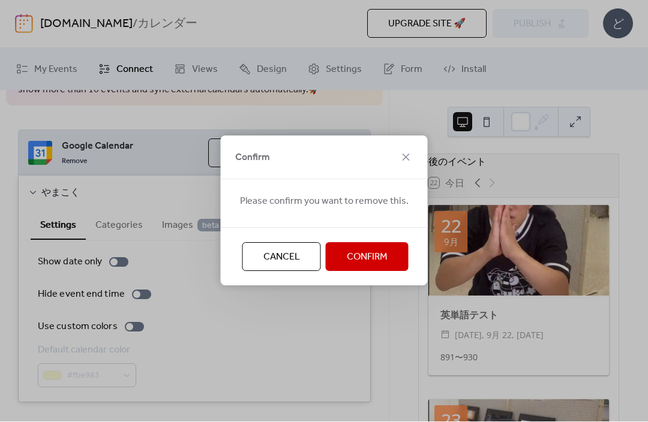
click at [358, 264] on span "Confirm" at bounding box center [367, 258] width 41 height 14
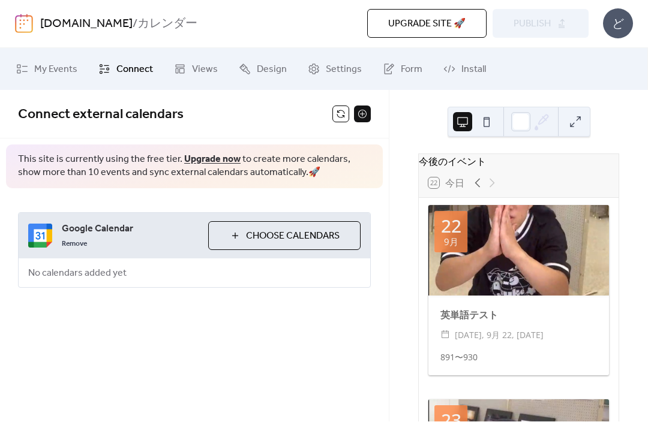
scroll to position [0, 0]
click at [309, 248] on button "Choose Calendars" at bounding box center [284, 236] width 152 height 29
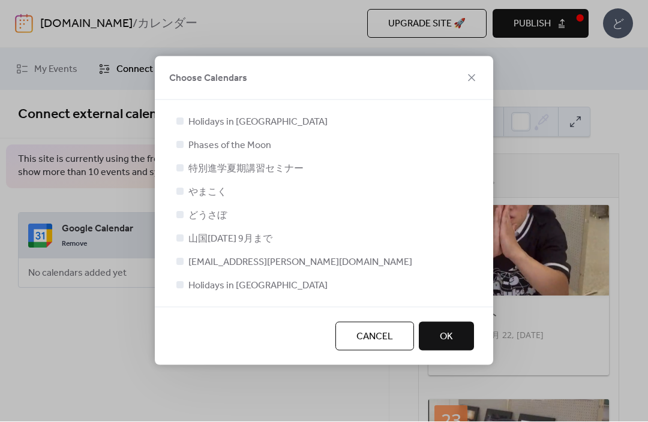
click at [477, 75] on icon at bounding box center [471, 78] width 14 height 14
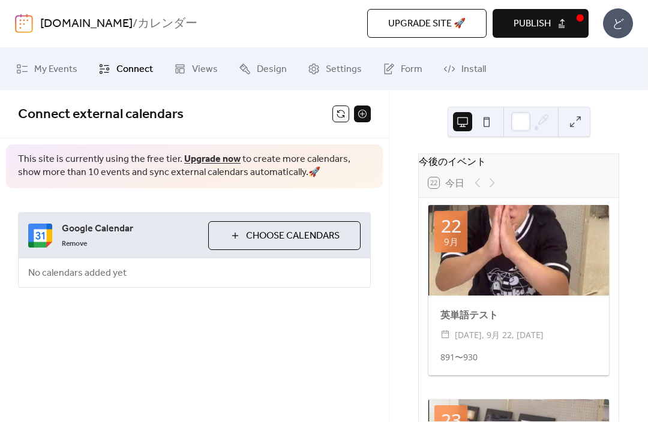
click at [365, 117] on button at bounding box center [362, 114] width 17 height 17
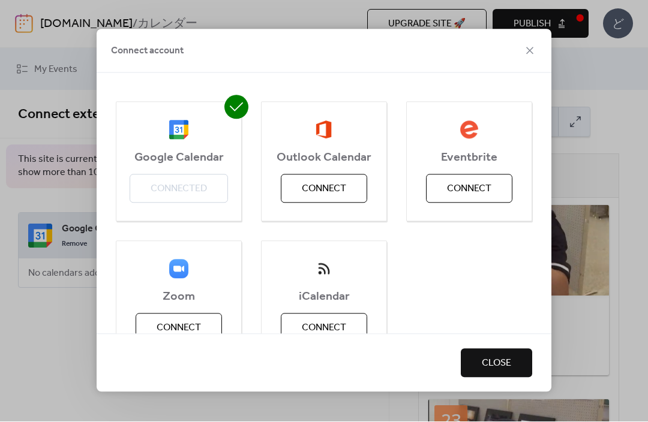
click at [348, 181] on button "Connect" at bounding box center [324, 189] width 86 height 29
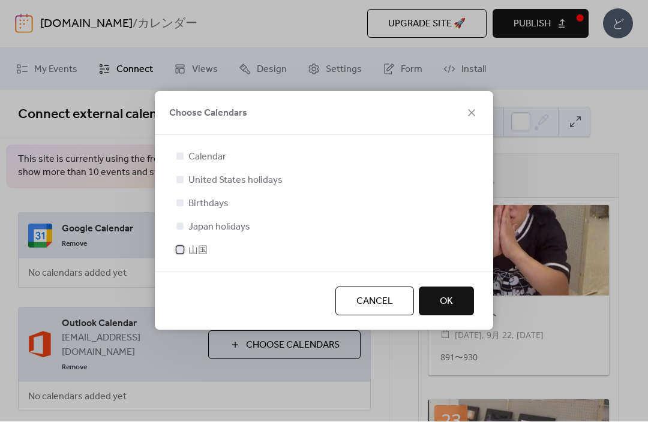
click at [174, 256] on label "山国" at bounding box center [191, 250] width 34 height 14
click at [444, 306] on span "OK" at bounding box center [446, 302] width 13 height 14
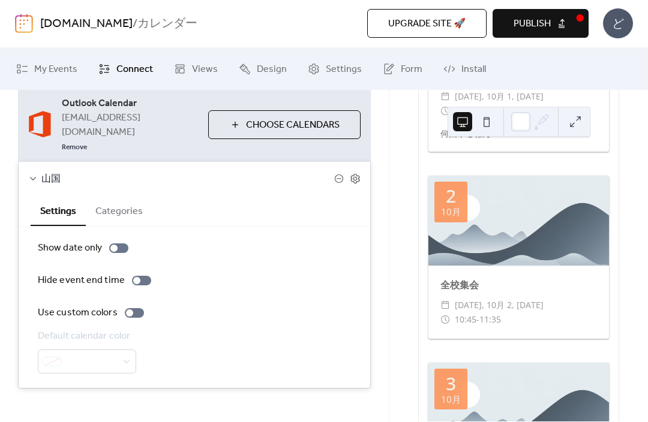
scroll to position [1656, 0]
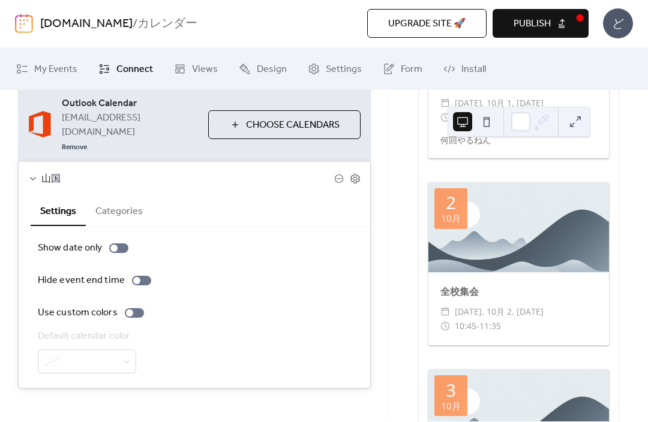
click at [570, 25] on button "Publish" at bounding box center [540, 24] width 96 height 29
click at [127, 196] on button "Categories" at bounding box center [119, 210] width 67 height 29
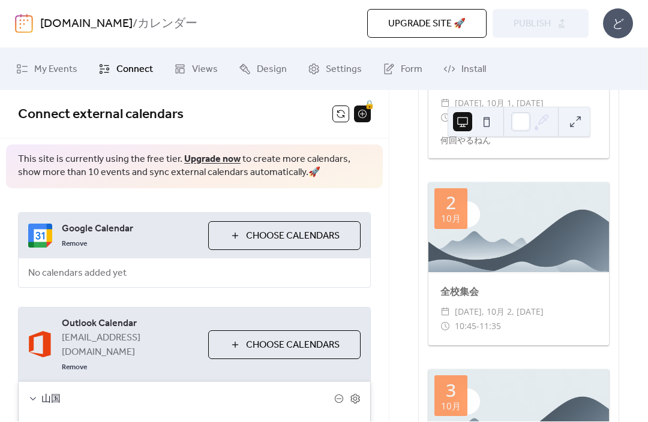
scroll to position [0, 0]
click at [146, 267] on div "Google Calendar Remove Choose Calendars No calendars added yet" at bounding box center [194, 251] width 353 height 76
click at [147, 240] on div "Remove" at bounding box center [130, 243] width 137 height 14
click at [80, 245] on link "Remove" at bounding box center [74, 243] width 25 height 14
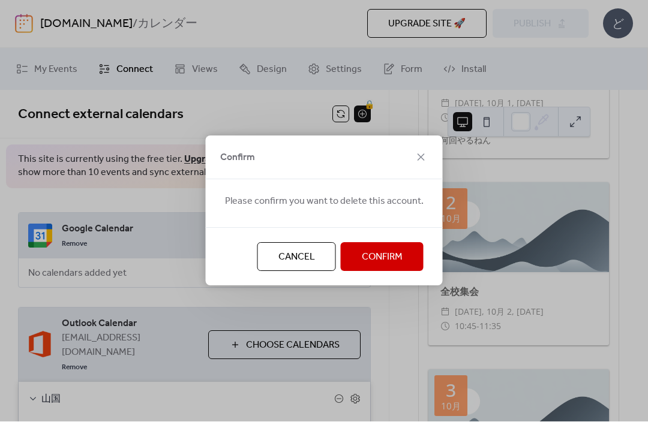
click at [385, 267] on button "Confirm" at bounding box center [382, 257] width 83 height 29
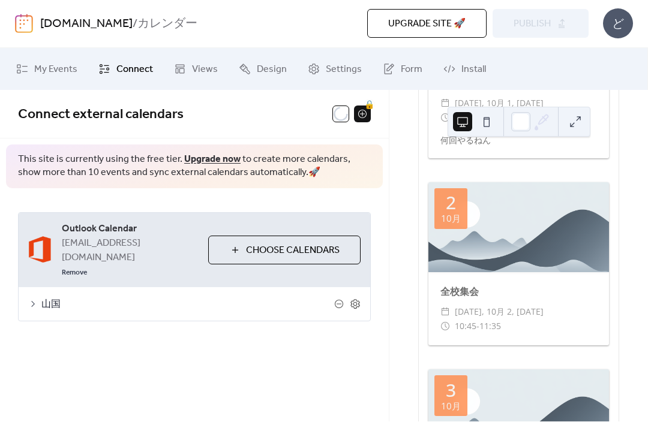
click at [543, 29] on span "Publish" at bounding box center [531, 24] width 37 height 14
click at [551, 29] on div "Upgrade site 🚀 Preview Publish" at bounding box center [436, 24] width 303 height 29
click at [37, 300] on icon at bounding box center [33, 305] width 10 height 10
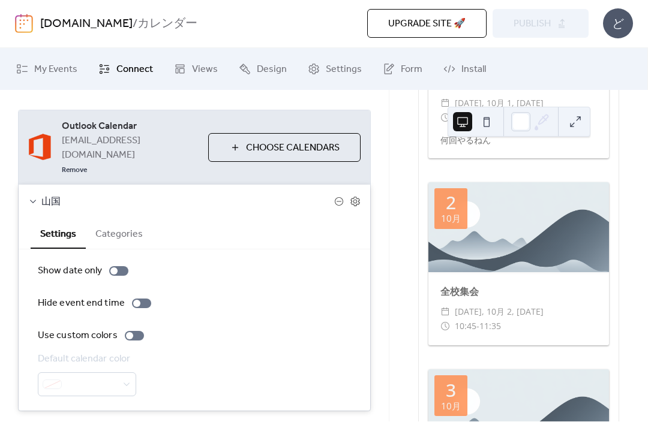
click at [101, 225] on button "Categories" at bounding box center [119, 233] width 67 height 29
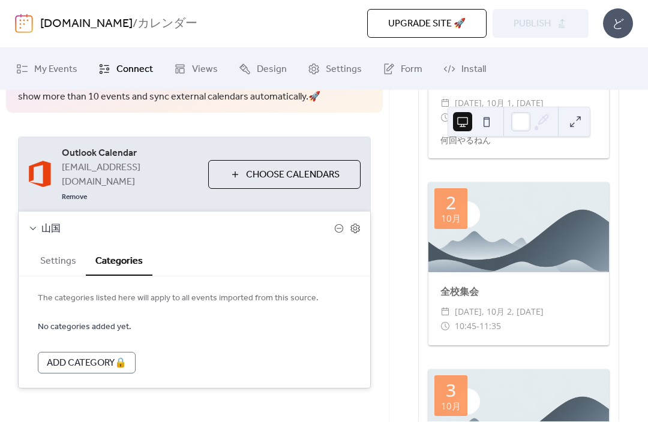
click at [53, 249] on button "Settings" at bounding box center [58, 260] width 55 height 29
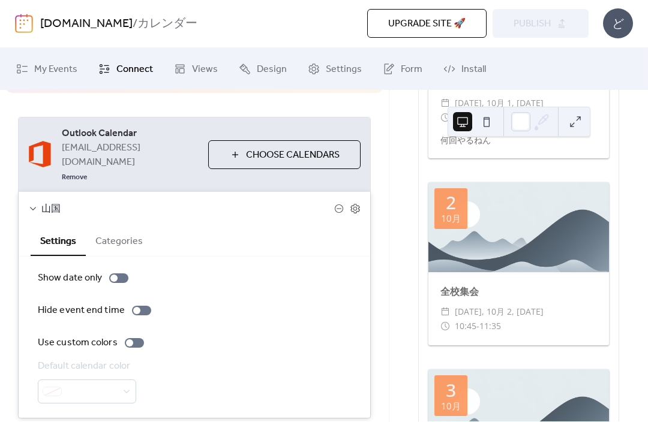
scroll to position [97, 0]
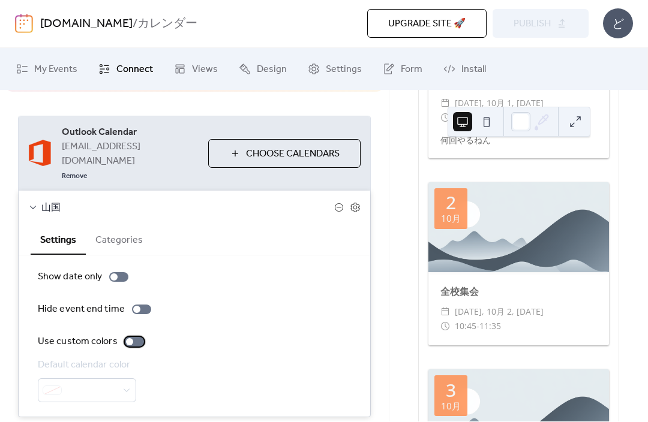
click at [116, 335] on label "Use custom colors" at bounding box center [79, 342] width 82 height 14
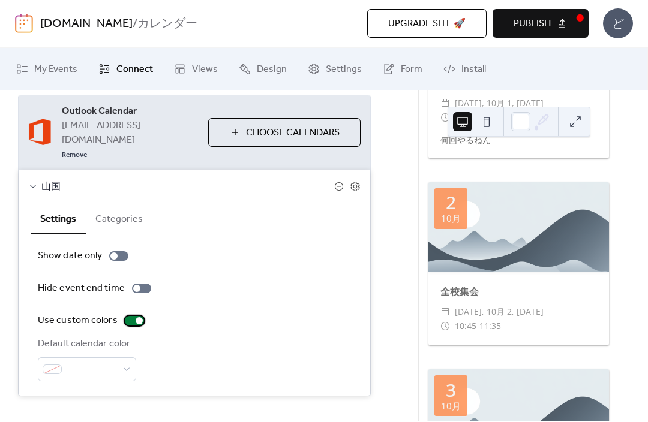
scroll to position [118, 0]
click at [72, 363] on span at bounding box center [92, 370] width 50 height 14
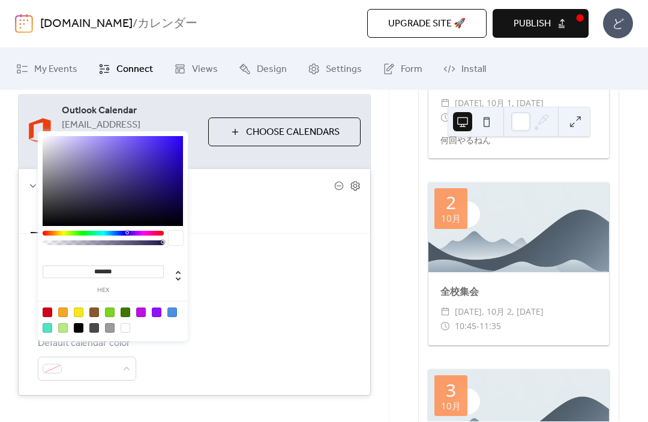
click at [79, 314] on div at bounding box center [79, 313] width 10 height 10
type input "*******"
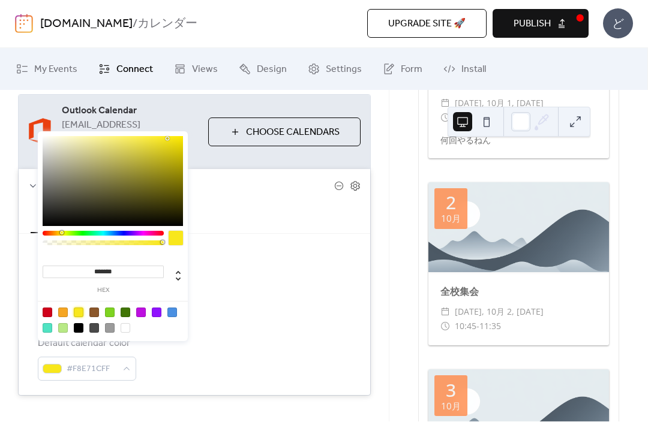
click at [15, 263] on div "Outlook Calendar Y23166@yamamurakokusai.onmicrosoft.com Remove Choose Calendars…" at bounding box center [194, 246] width 389 height 350
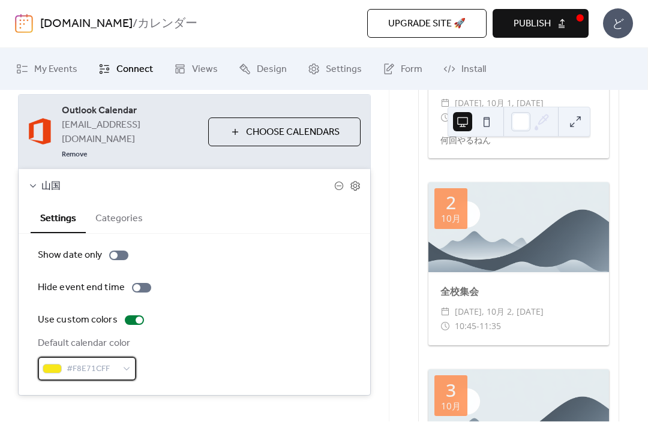
click at [79, 363] on span "#F8E71CFF" at bounding box center [92, 370] width 50 height 14
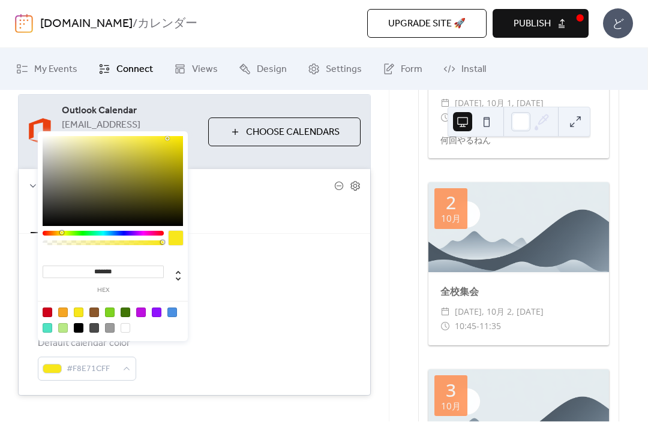
click at [7, 276] on div "Outlook Calendar Y23166@yamamurakokusai.onmicrosoft.com Remove Choose Calendars…" at bounding box center [194, 246] width 389 height 350
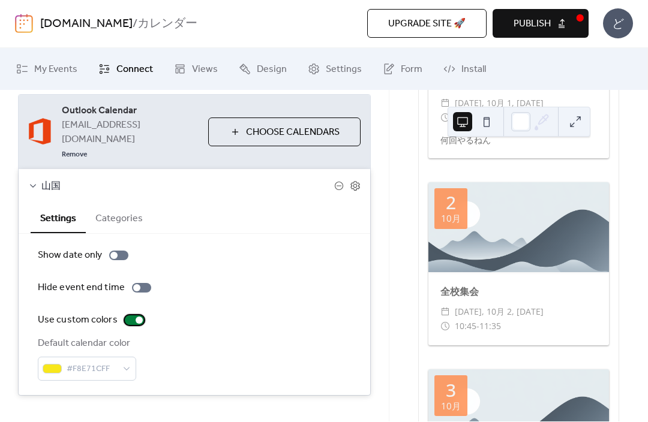
click at [124, 314] on label "Use custom colors" at bounding box center [93, 321] width 111 height 14
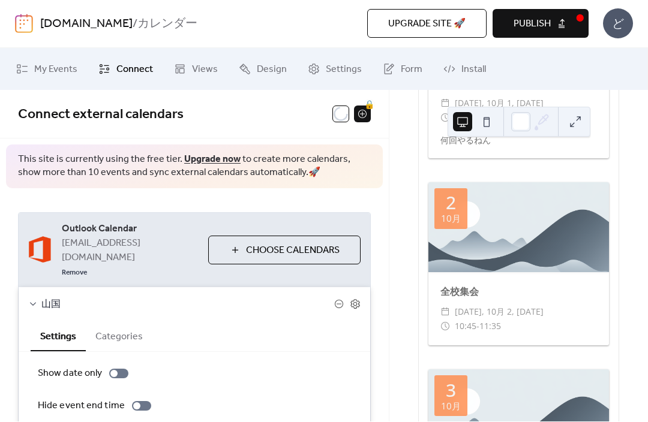
click at [575, 10] on button "Publish" at bounding box center [540, 24] width 96 height 29
click at [70, 72] on span "My Events" at bounding box center [55, 70] width 43 height 14
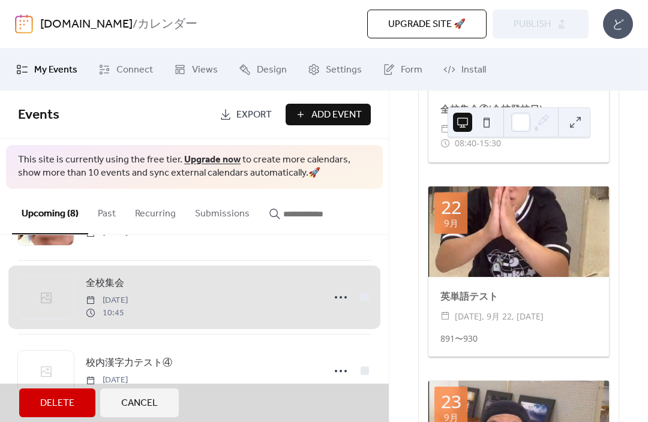
scroll to position [436, 0]
click at [370, 293] on span "全校集会 Thursday, October 2, 2025 10:45" at bounding box center [194, 296] width 353 height 73
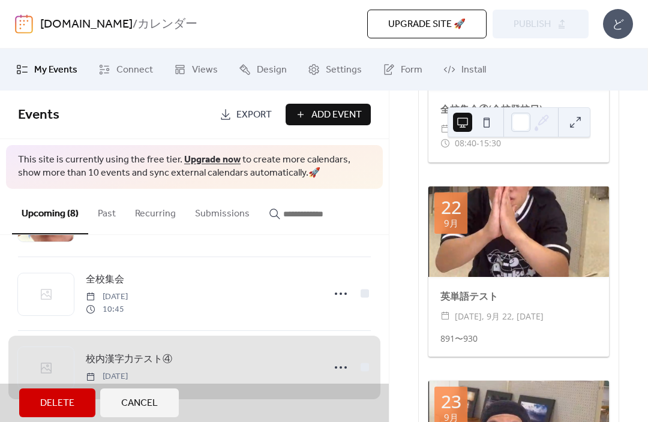
scroll to position [440, 0]
click at [365, 300] on span "全校集会 Thursday, October 2, 2025 10:45" at bounding box center [194, 293] width 353 height 73
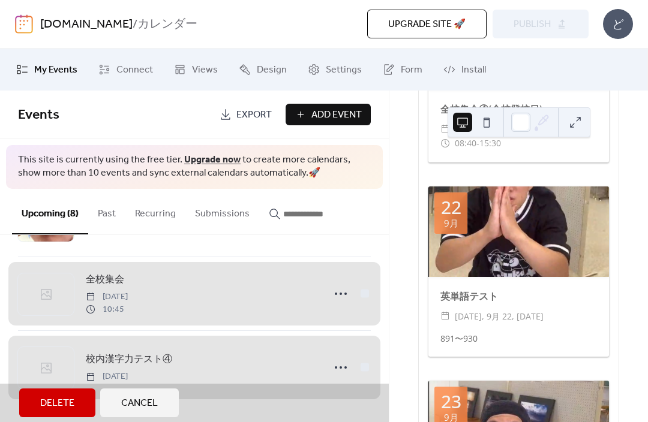
click at [366, 364] on span "校内漢字力テスト④ Friday, October 3, 2025" at bounding box center [194, 367] width 353 height 73
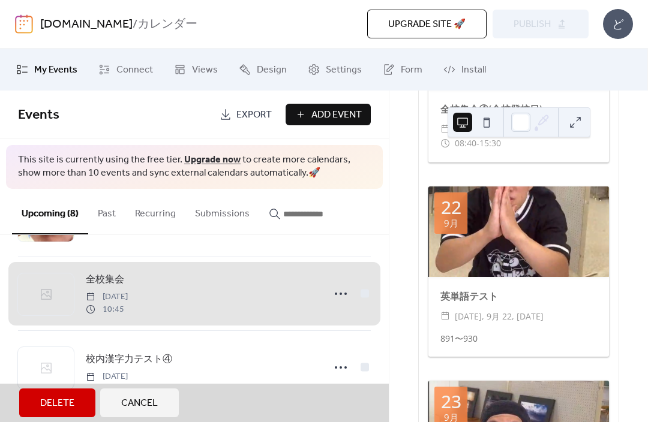
click at [367, 369] on span "校内漢字力テスト④ Friday, October 3, 2025" at bounding box center [194, 367] width 353 height 73
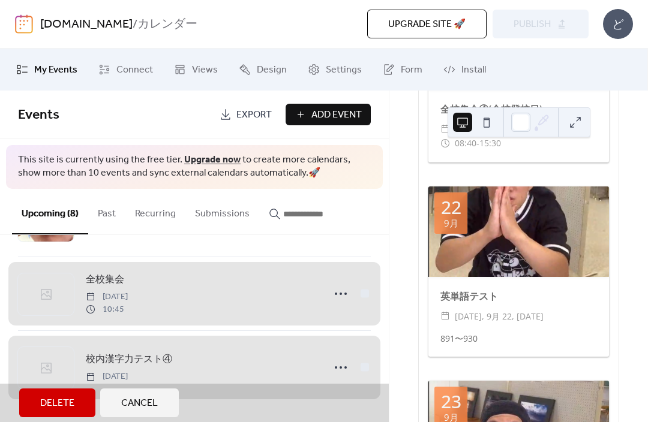
click at [367, 367] on span "校内漢字力テスト④ Friday, October 3, 2025" at bounding box center [194, 367] width 353 height 73
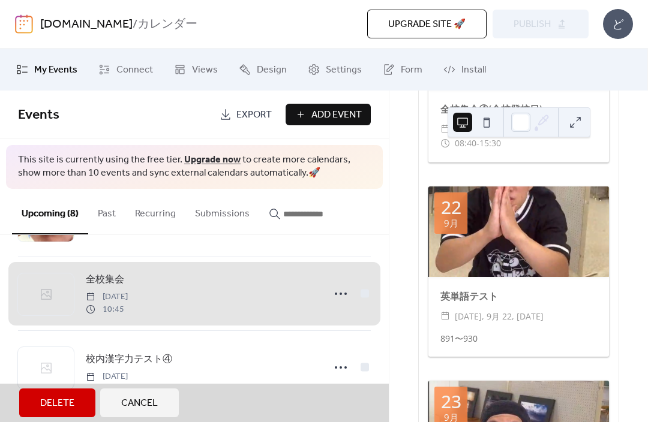
click at [365, 368] on span "校内漢字力テスト④ Friday, October 3, 2025" at bounding box center [194, 367] width 353 height 73
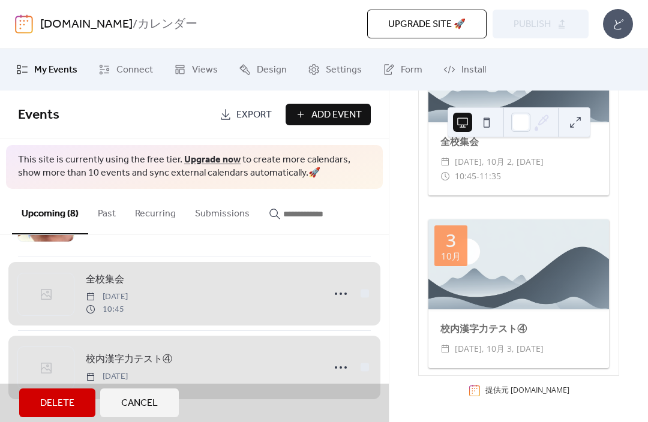
click at [77, 399] on button "Delete" at bounding box center [57, 403] width 76 height 29
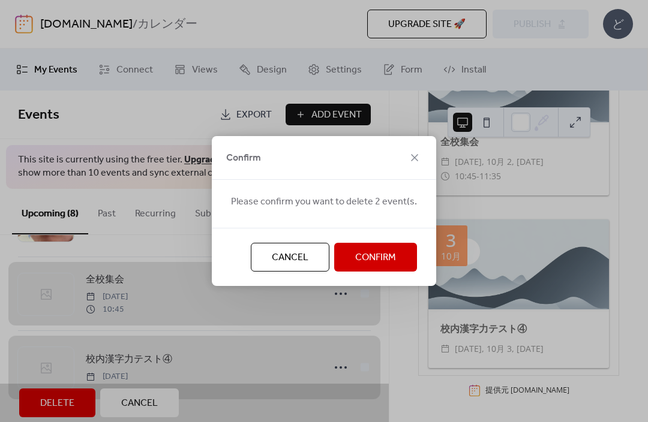
click at [369, 264] on span "Confirm" at bounding box center [375, 258] width 41 height 14
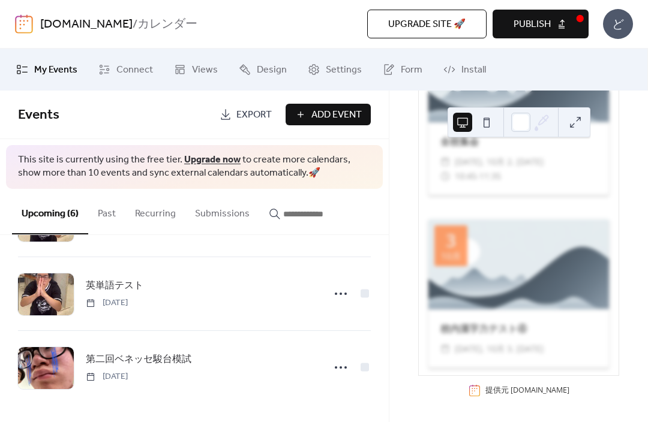
scroll to position [1448, 0]
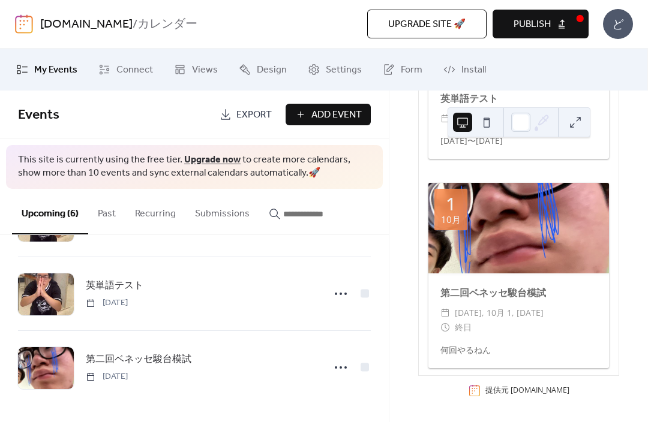
click at [542, 24] on span "Publish" at bounding box center [531, 24] width 37 height 14
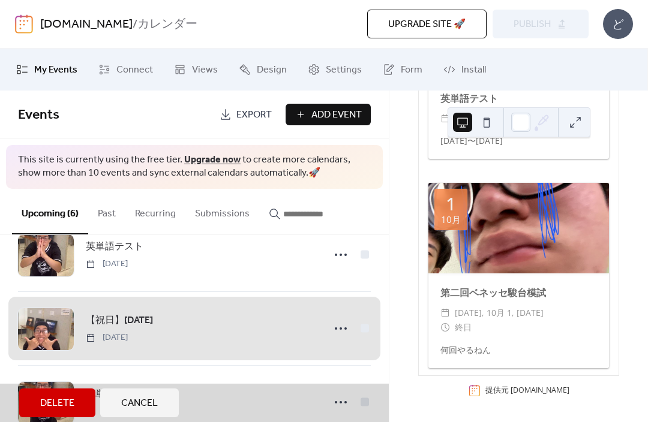
scroll to position [68, 0]
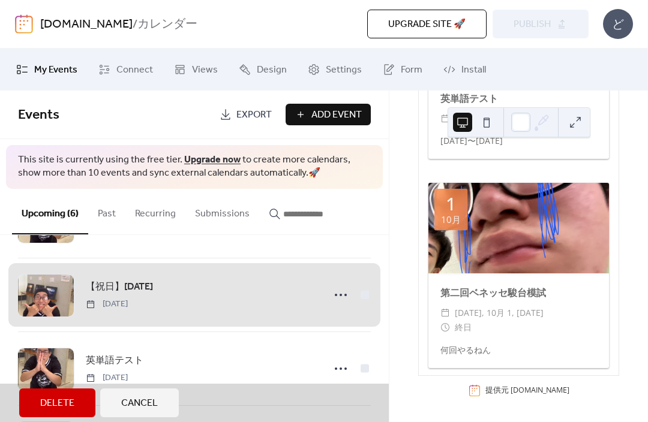
click at [365, 302] on span "【祝日】秋分の日 Tuesday, September 23, 2025" at bounding box center [194, 294] width 353 height 73
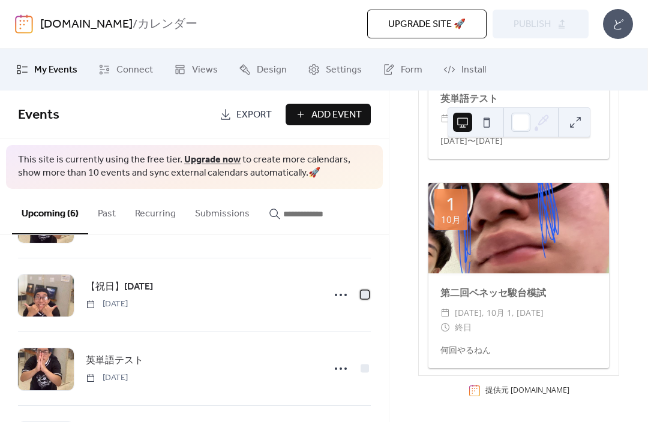
click at [365, 299] on div at bounding box center [364, 294] width 8 height 8
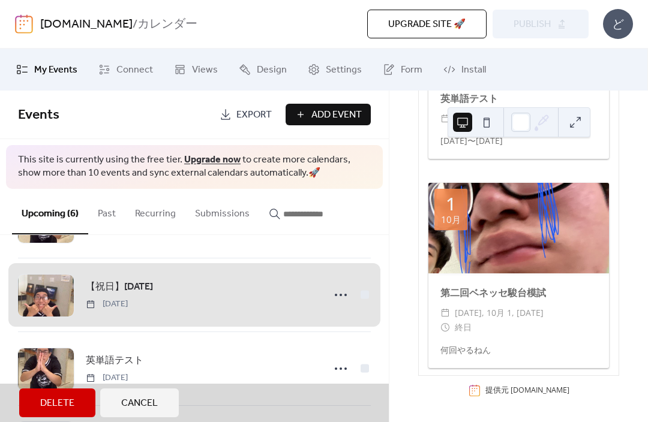
click at [71, 416] on button "Delete" at bounding box center [57, 403] width 76 height 29
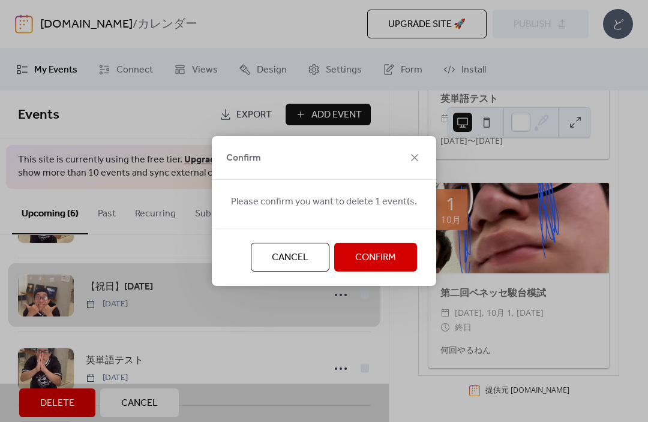
click at [386, 259] on span "Confirm" at bounding box center [375, 258] width 41 height 14
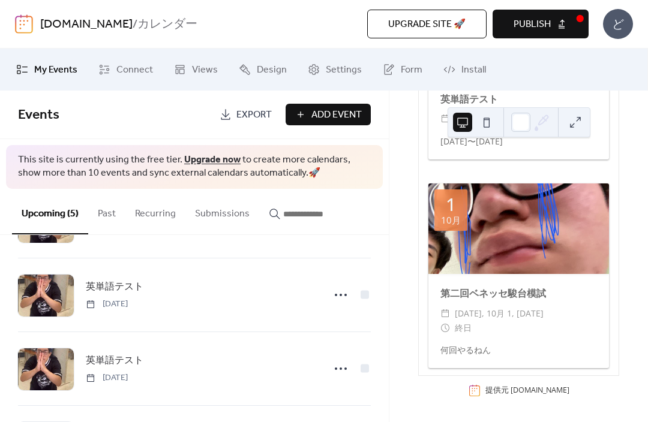
scroll to position [1177, 0]
click at [548, 34] on button "Publish" at bounding box center [540, 24] width 96 height 29
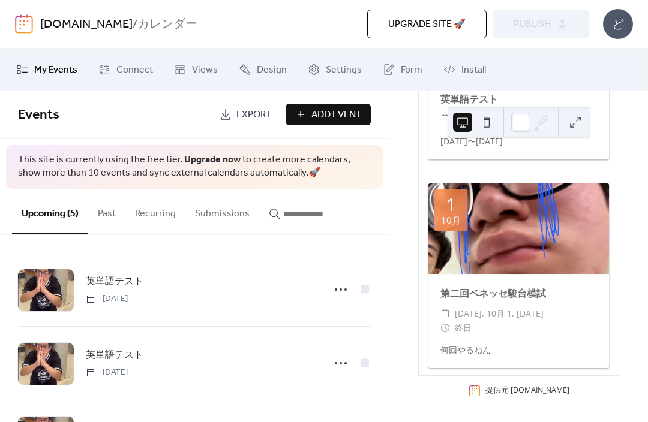
scroll to position [0, 0]
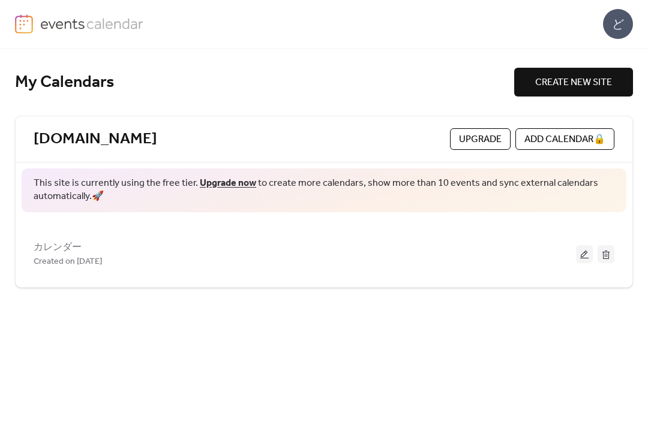
click at [584, 255] on button at bounding box center [584, 254] width 17 height 18
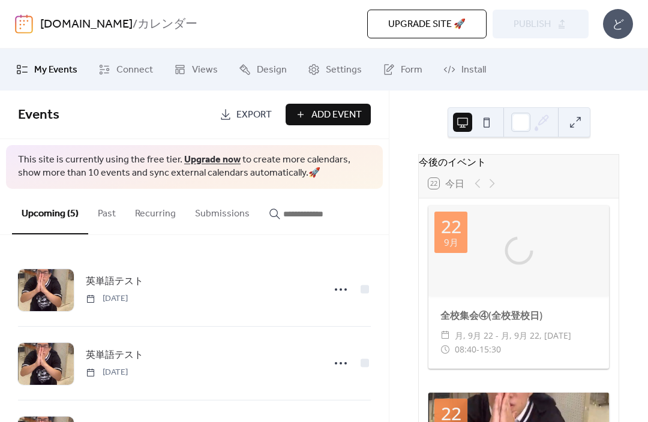
click at [109, 212] on button "Past" at bounding box center [106, 211] width 37 height 44
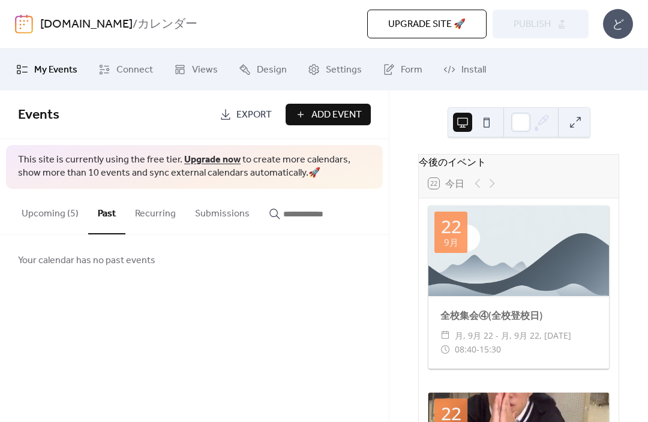
click at [139, 60] on link "Connect" at bounding box center [125, 69] width 73 height 32
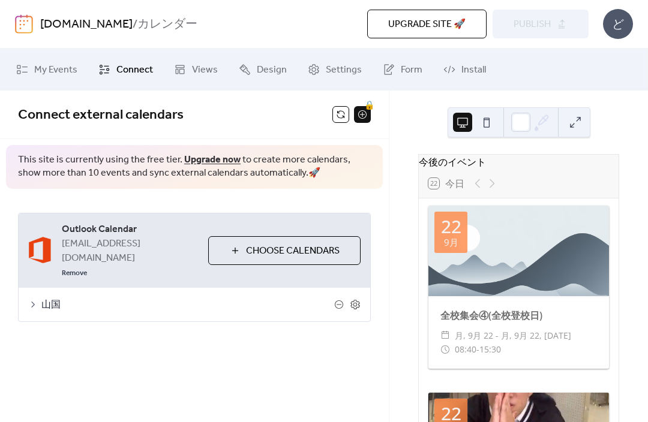
click at [50, 298] on span "山国" at bounding box center [187, 305] width 293 height 14
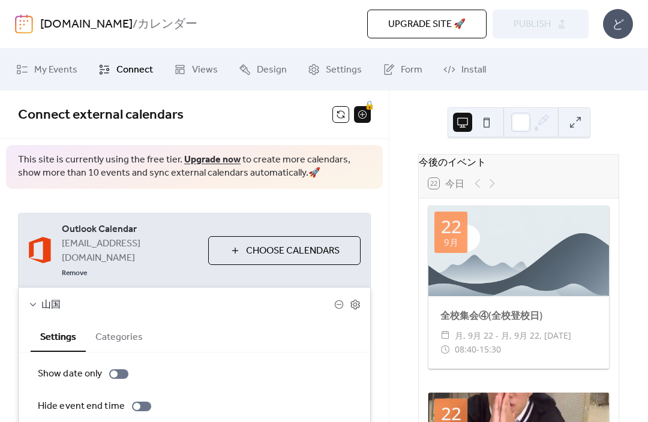
click at [347, 110] on button at bounding box center [340, 114] width 17 height 17
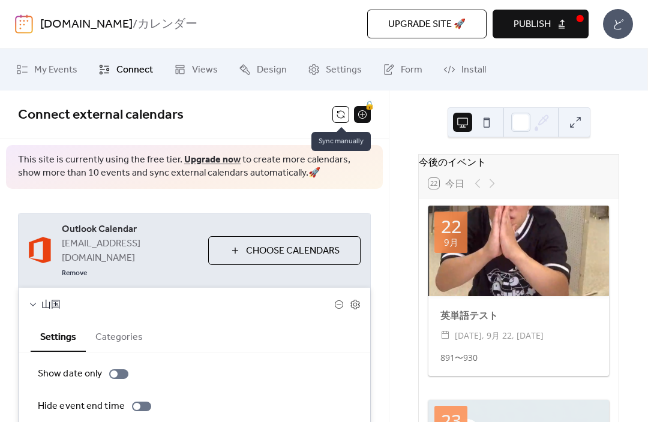
click at [556, 26] on button "Publish" at bounding box center [540, 24] width 96 height 29
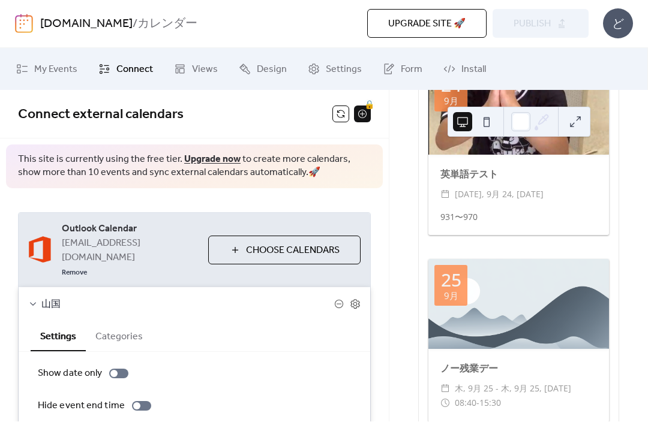
click at [74, 59] on link "My Events" at bounding box center [46, 69] width 79 height 32
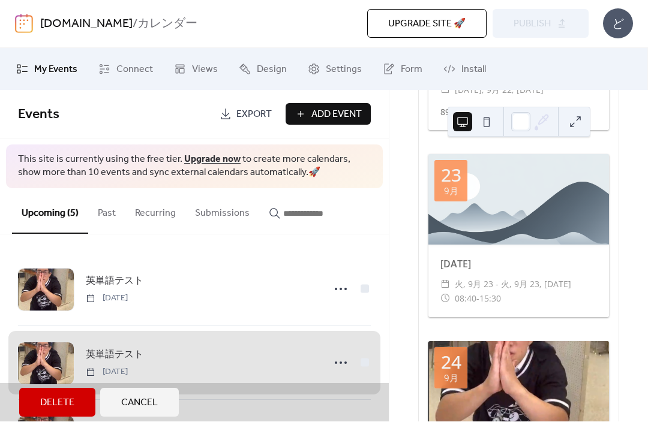
click at [366, 356] on span "英単語テスト Wednesday, September 24, 2025" at bounding box center [194, 363] width 353 height 73
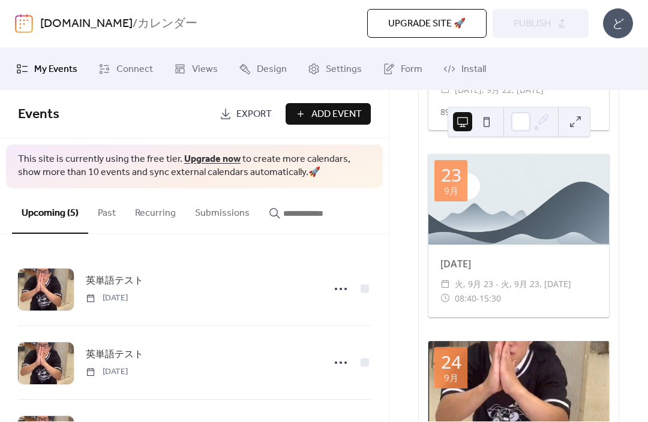
click at [133, 63] on span "Connect" at bounding box center [134, 70] width 37 height 14
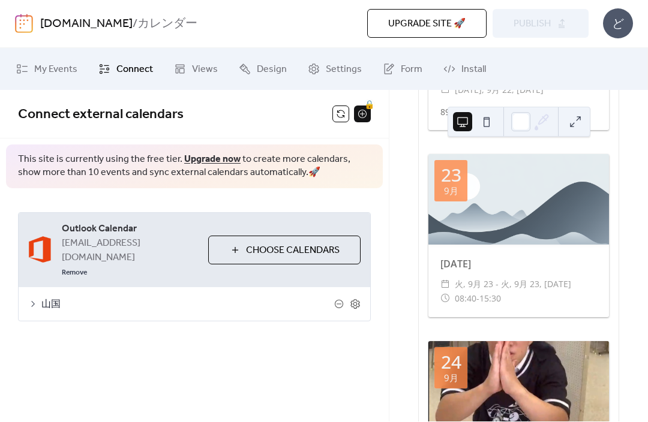
click at [342, 111] on button at bounding box center [340, 114] width 17 height 17
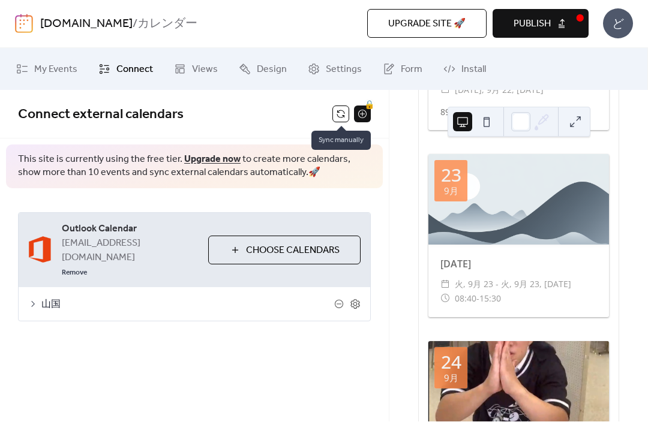
click at [567, 22] on button "Publish" at bounding box center [540, 24] width 96 height 29
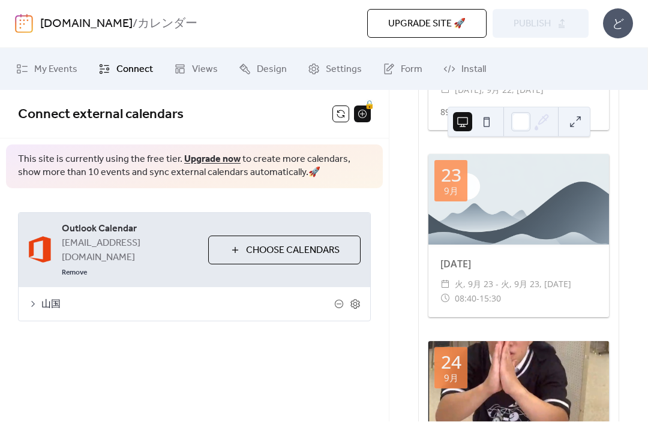
click at [545, 258] on div "秋分の日 ​ 火, 9月 23 - 火, 9月 23, 2025 ​ 08:40 - 15:30" at bounding box center [518, 281] width 181 height 73
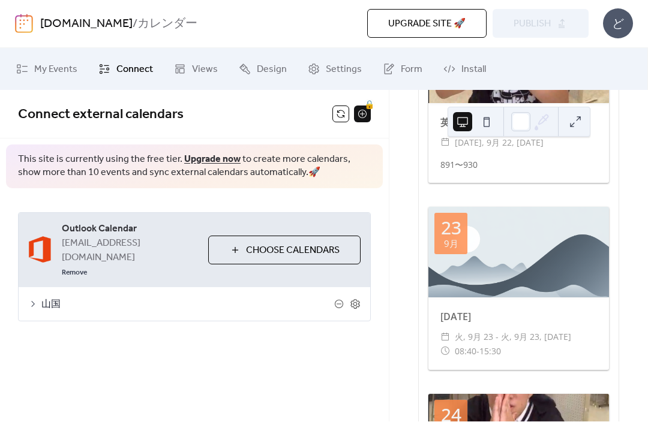
scroll to position [191, 0]
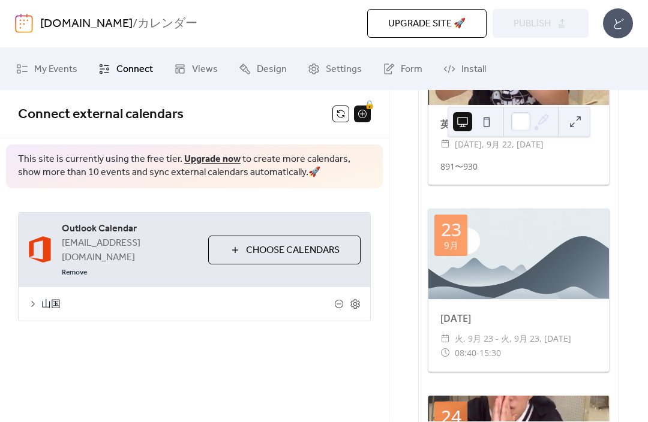
click at [537, 288] on div at bounding box center [518, 254] width 181 height 91
click at [29, 300] on icon at bounding box center [33, 305] width 10 height 10
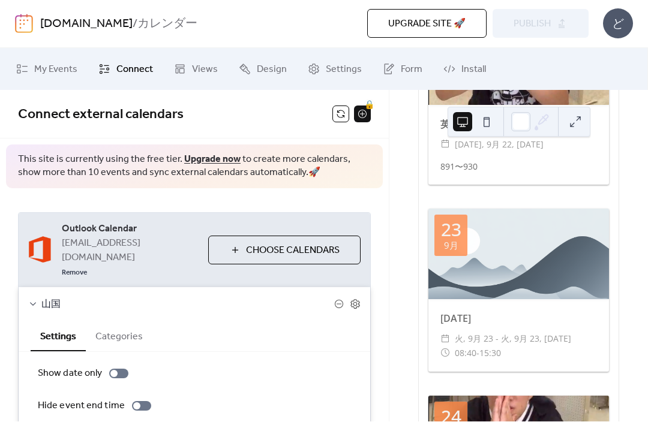
scroll to position [0, 0]
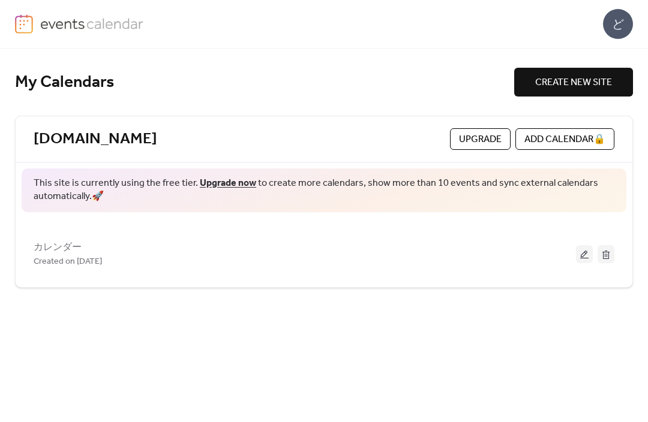
click at [581, 257] on button at bounding box center [584, 254] width 17 height 18
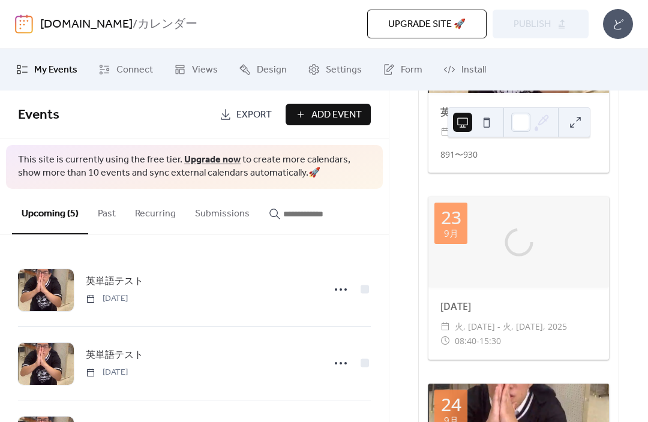
scroll to position [219, 0]
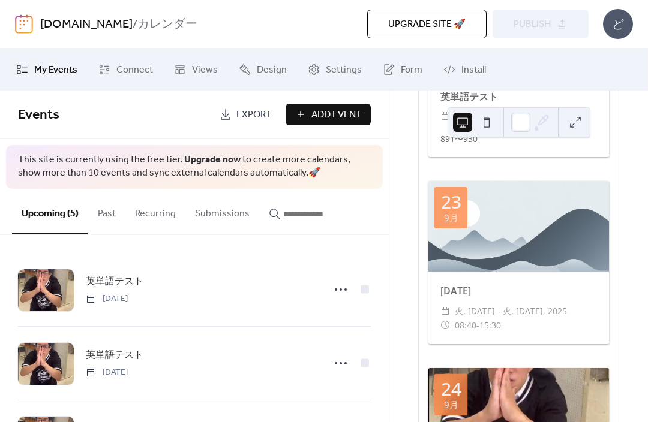
click at [341, 287] on icon at bounding box center [340, 289] width 19 height 19
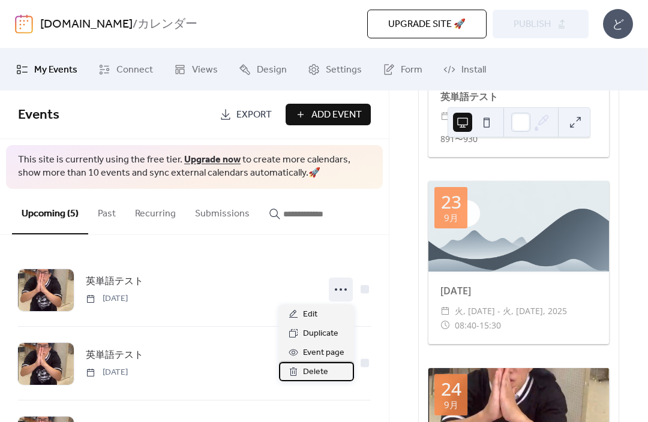
click at [335, 369] on div "Delete" at bounding box center [316, 371] width 75 height 19
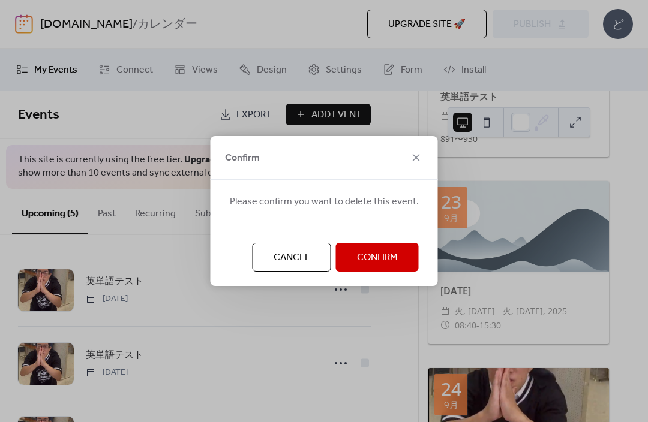
click at [386, 252] on span "Confirm" at bounding box center [377, 258] width 41 height 14
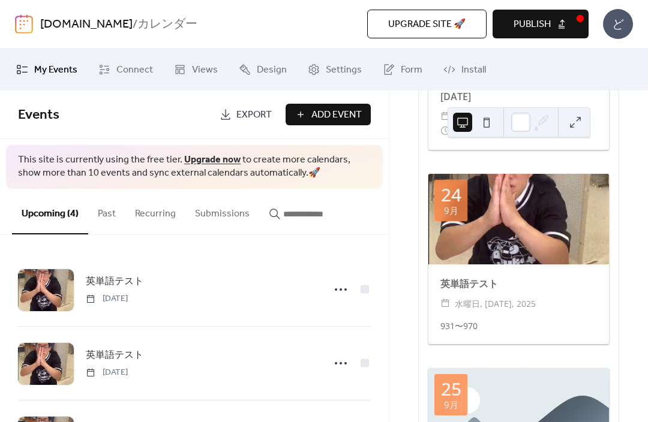
click at [570, 28] on button "Publish" at bounding box center [540, 24] width 96 height 29
click at [97, 224] on button "Past" at bounding box center [106, 211] width 37 height 44
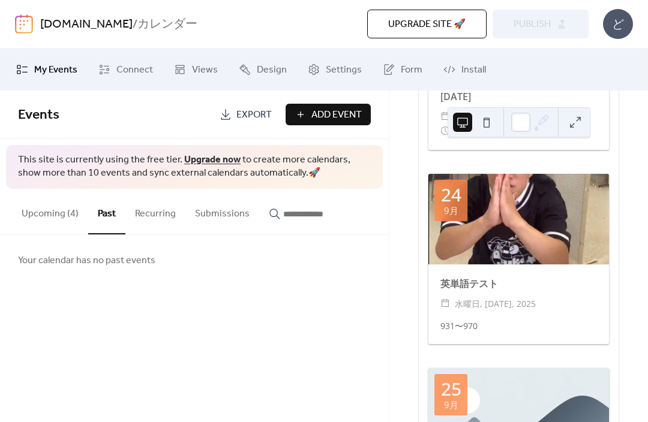
click at [31, 206] on button "Upcoming (4)" at bounding box center [50, 211] width 76 height 44
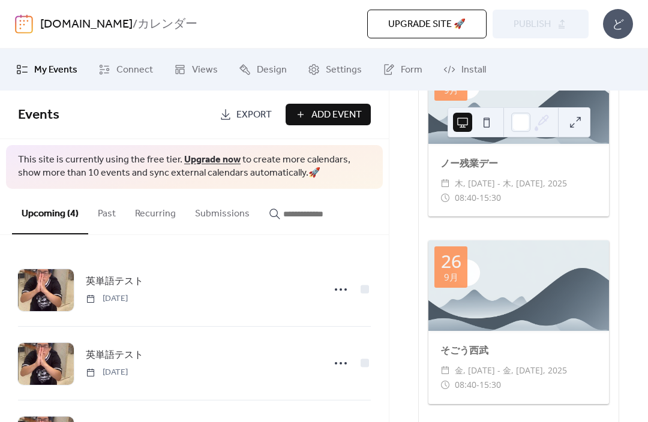
scroll to position [535, 0]
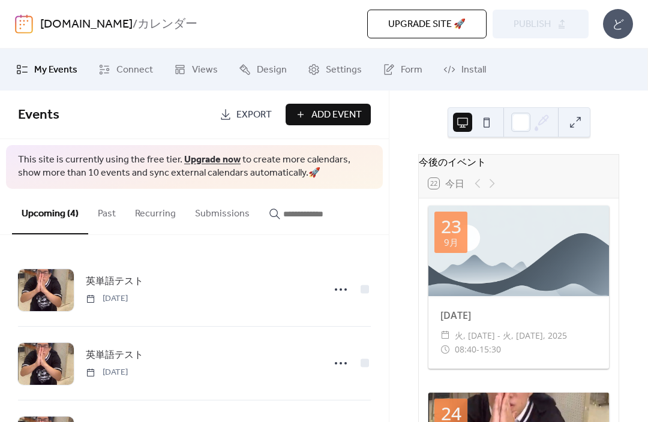
click at [557, 21] on div "Upgrade site 🚀 Preview Publish" at bounding box center [436, 24] width 303 height 29
